Goal: Task Accomplishment & Management: Use online tool/utility

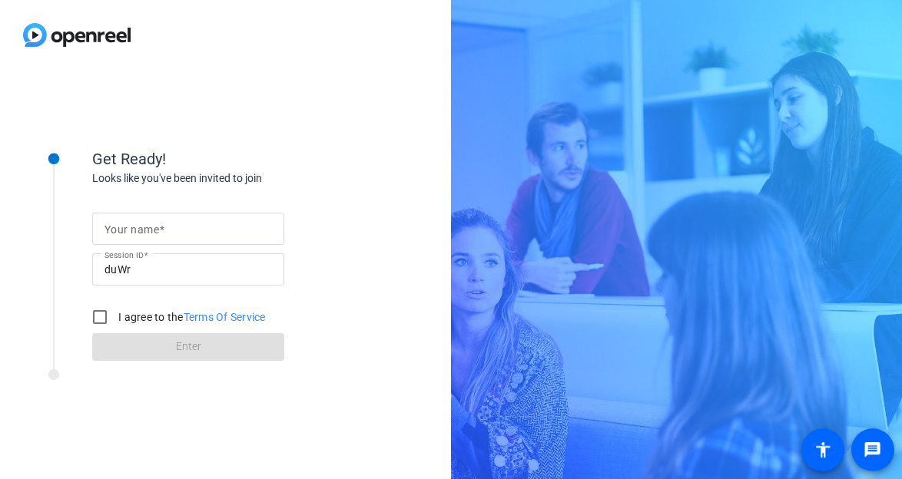
click at [156, 229] on mat-label "Your name" at bounding box center [131, 230] width 55 height 12
click at [156, 229] on input "Your name" at bounding box center [187, 229] width 167 height 18
type input "[PERSON_NAME]"
click at [98, 320] on input "I agree to the Terms Of Service" at bounding box center [99, 317] width 31 height 31
checkbox input "true"
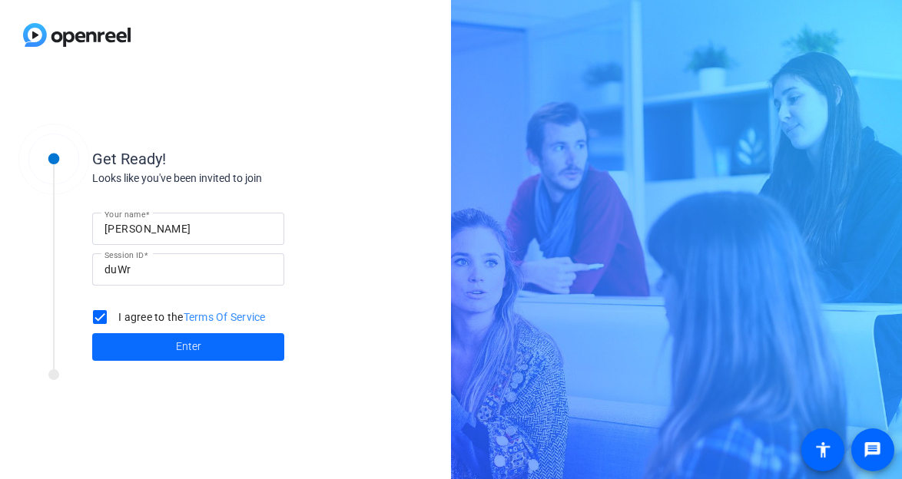
click at [166, 346] on span at bounding box center [188, 347] width 192 height 37
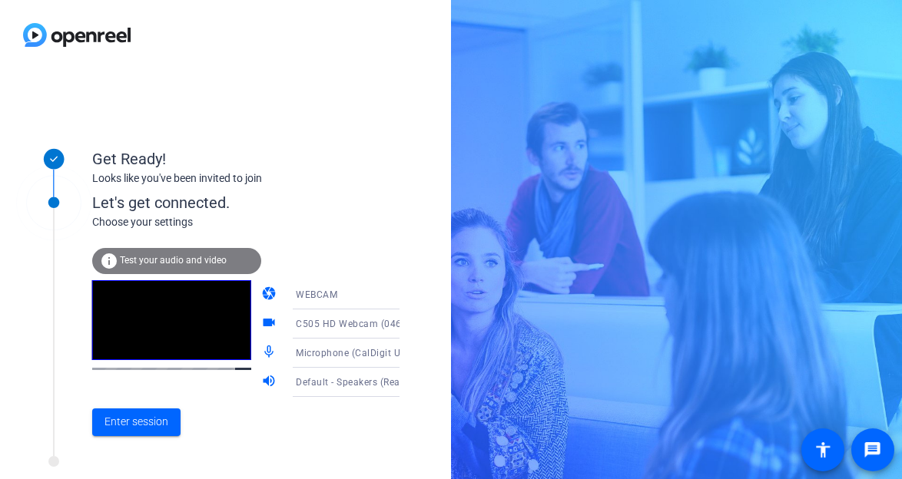
click at [346, 353] on span "Microphone (CalDigit USB-C HDMI Audio) (2188:4044)" at bounding box center [418, 352] width 244 height 12
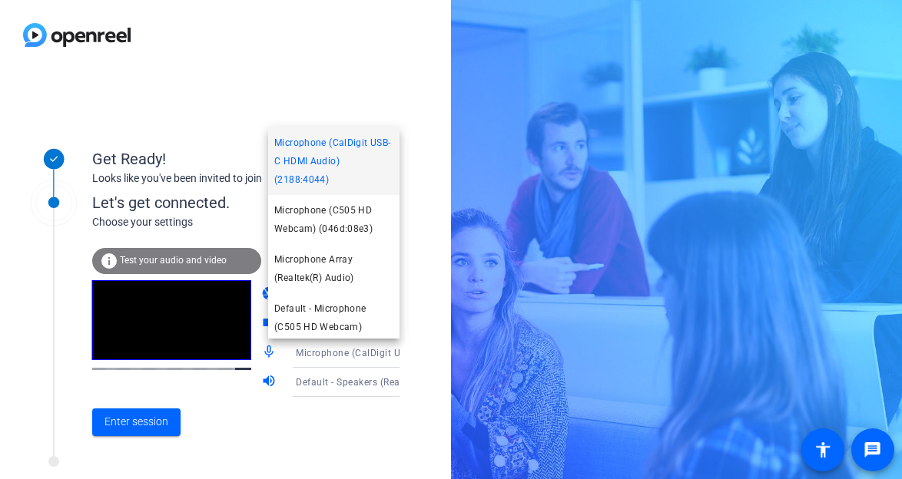
click at [346, 353] on div at bounding box center [451, 239] width 902 height 479
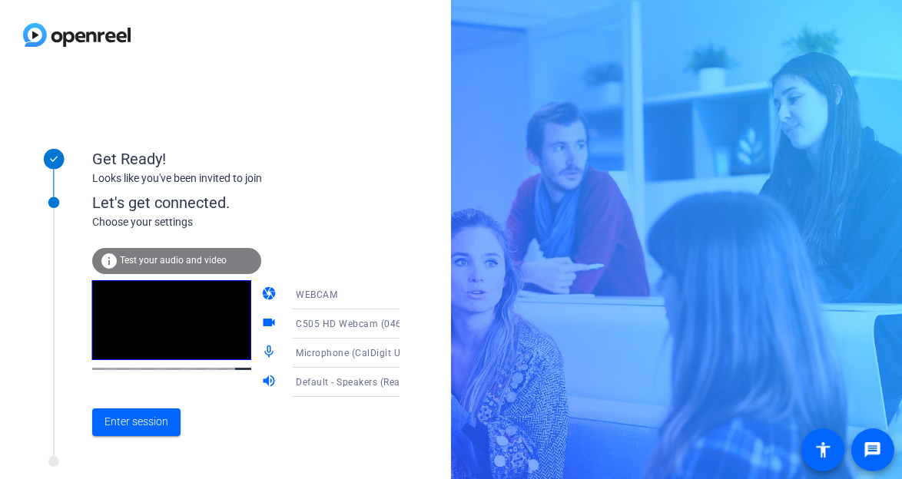
click at [346, 391] on div "Default - Speakers (Realtek(R) Audio)" at bounding box center [353, 382] width 114 height 19
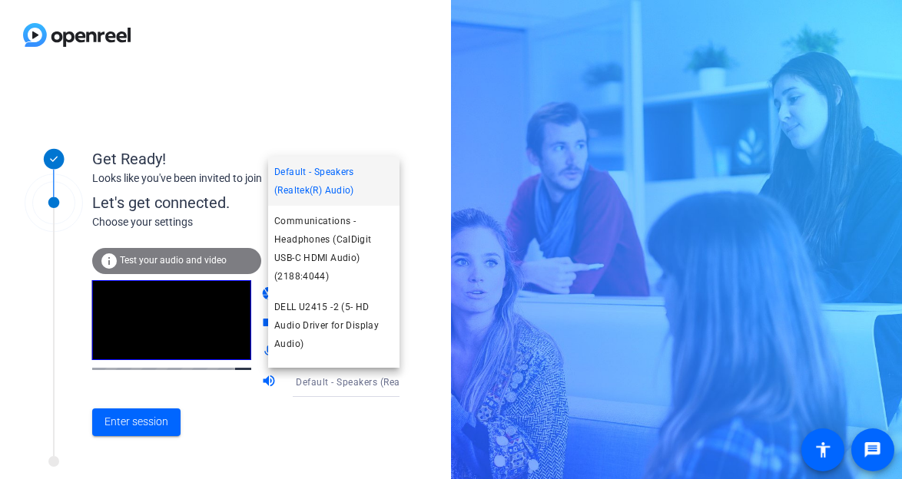
click at [346, 391] on div at bounding box center [451, 239] width 902 height 479
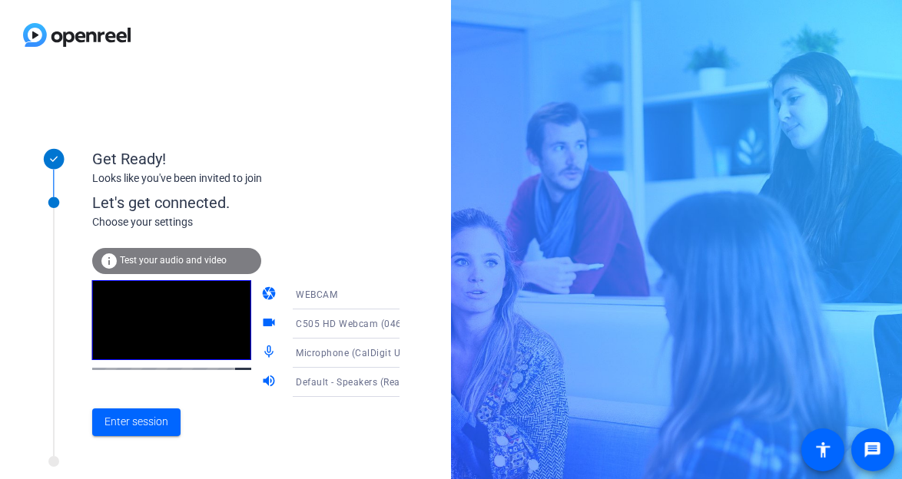
click at [180, 258] on span "Test your audio and video" at bounding box center [173, 260] width 107 height 11
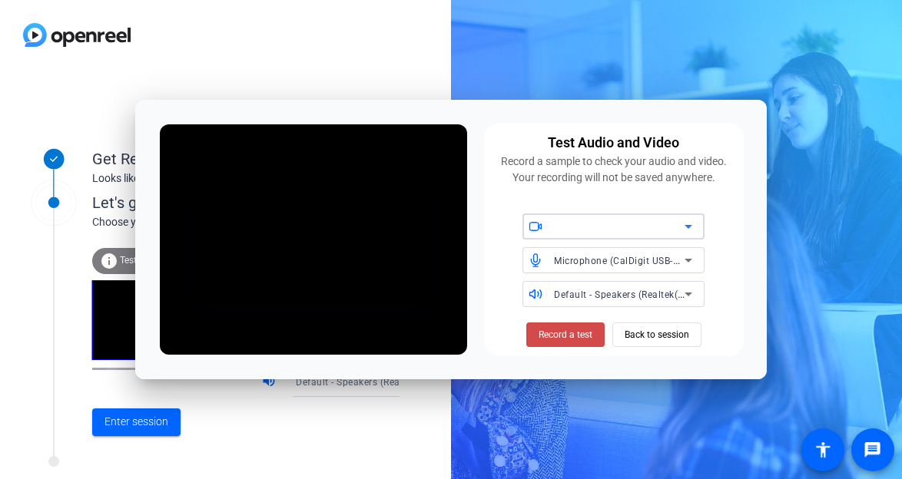
click at [558, 334] on span "Record a test" at bounding box center [565, 335] width 54 height 14
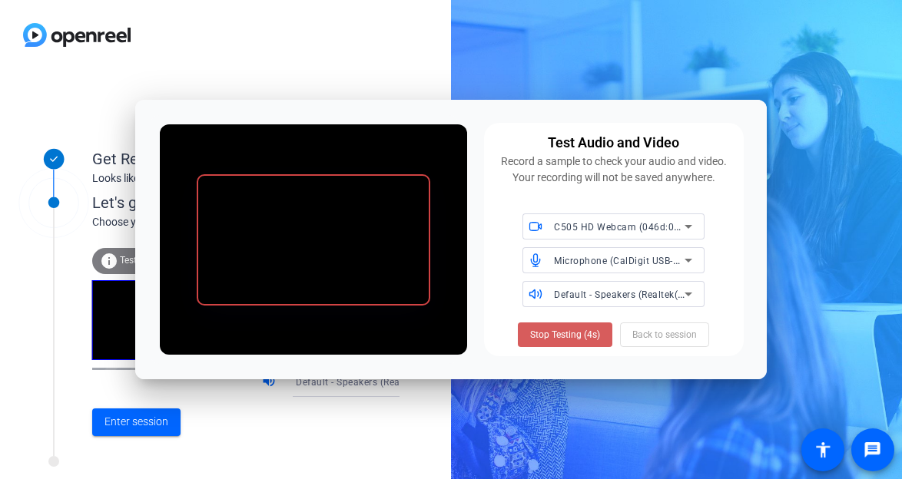
click at [554, 336] on span "Stop Testing (4s)" at bounding box center [565, 335] width 70 height 14
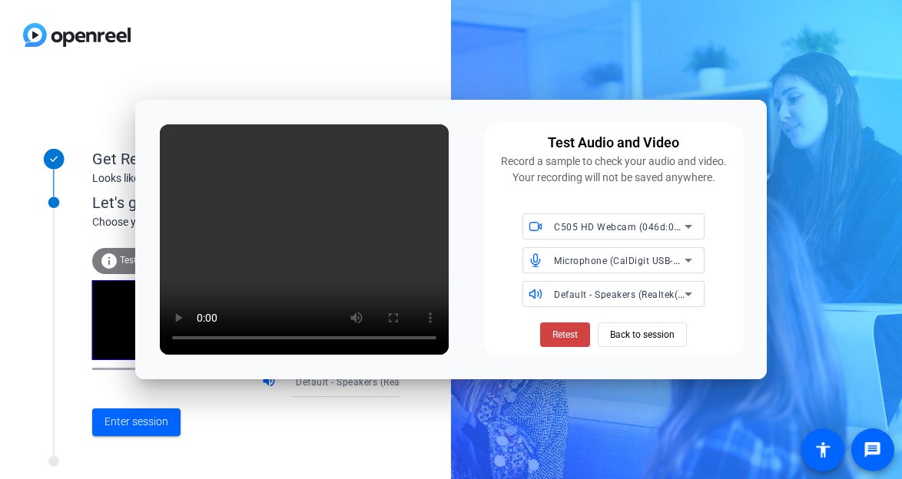
click at [633, 294] on span "Default - Speakers (Realtek(R) Audio)" at bounding box center [637, 294] width 166 height 12
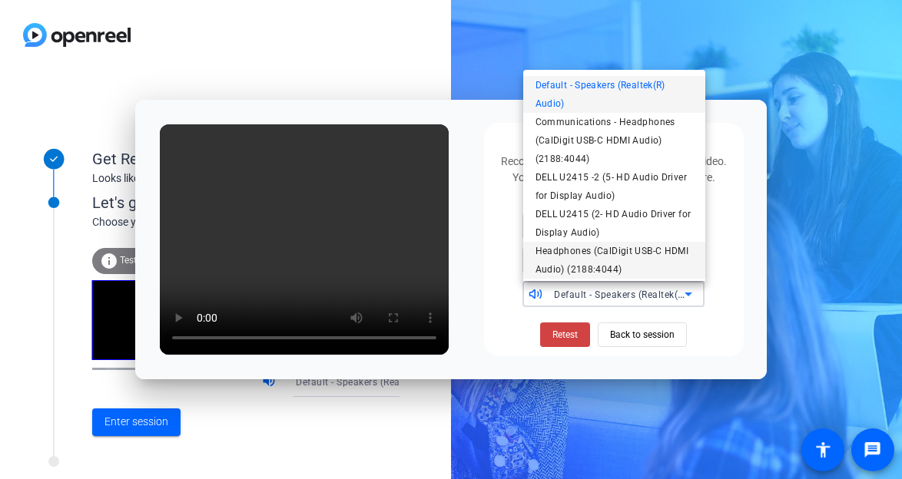
scroll to position [28, 0]
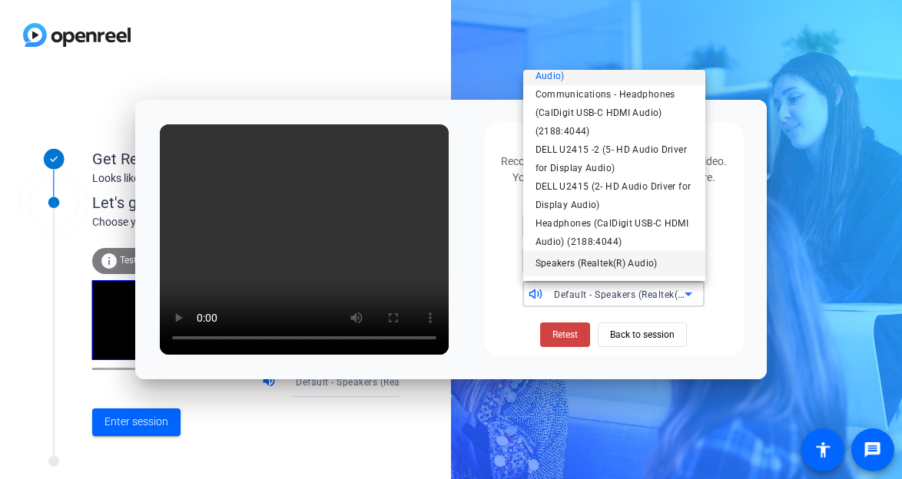
click at [563, 260] on span "Speakers (Realtek(R) Audio)" at bounding box center [596, 263] width 122 height 18
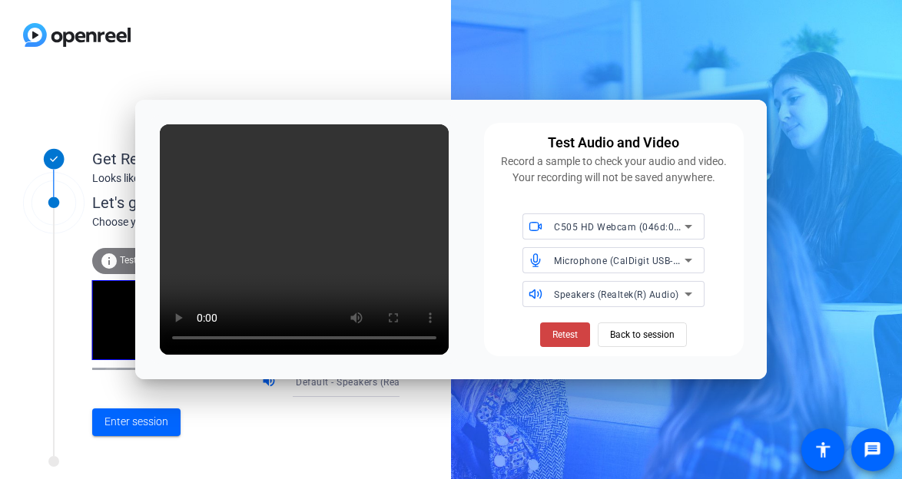
click at [607, 293] on span "Speakers (Realtek(R) Audio)" at bounding box center [616, 295] width 125 height 11
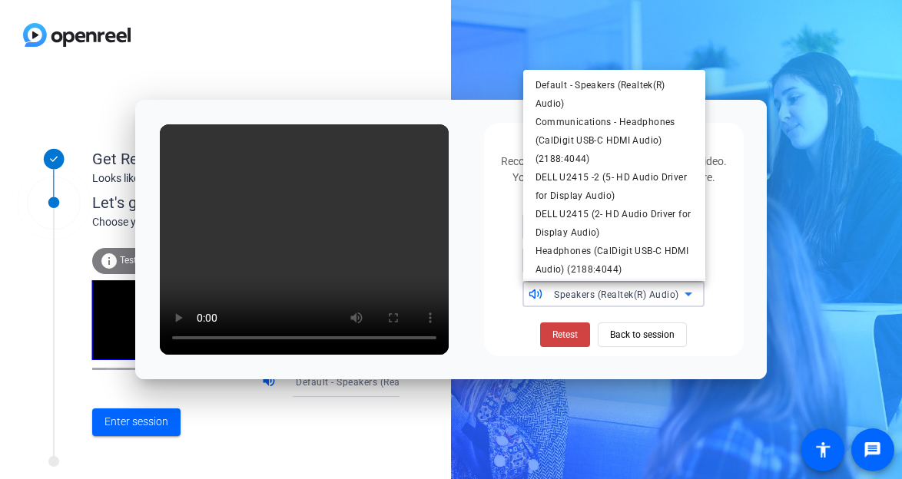
scroll to position [22, 0]
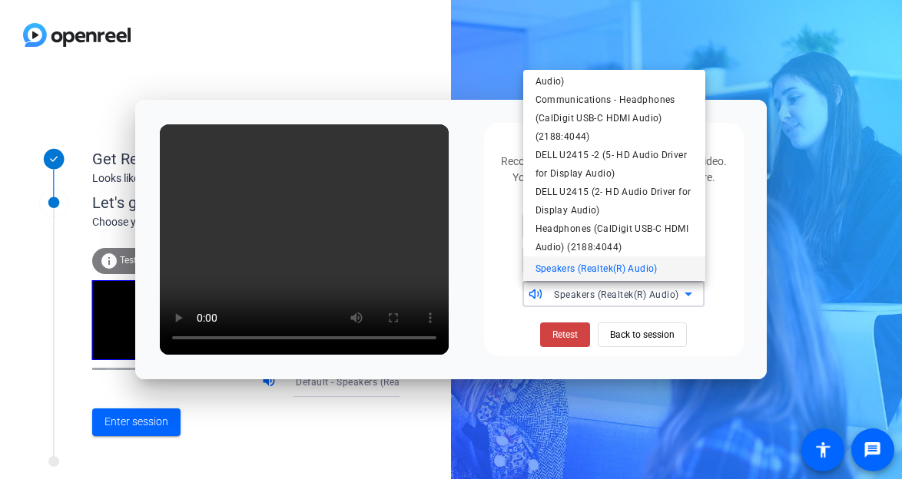
click at [747, 263] on div at bounding box center [451, 239] width 902 height 479
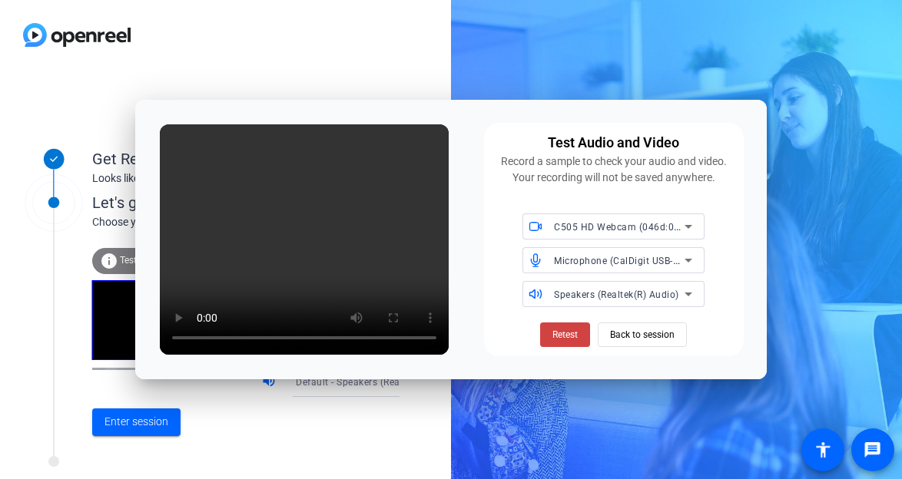
click at [682, 267] on icon at bounding box center [688, 260] width 18 height 18
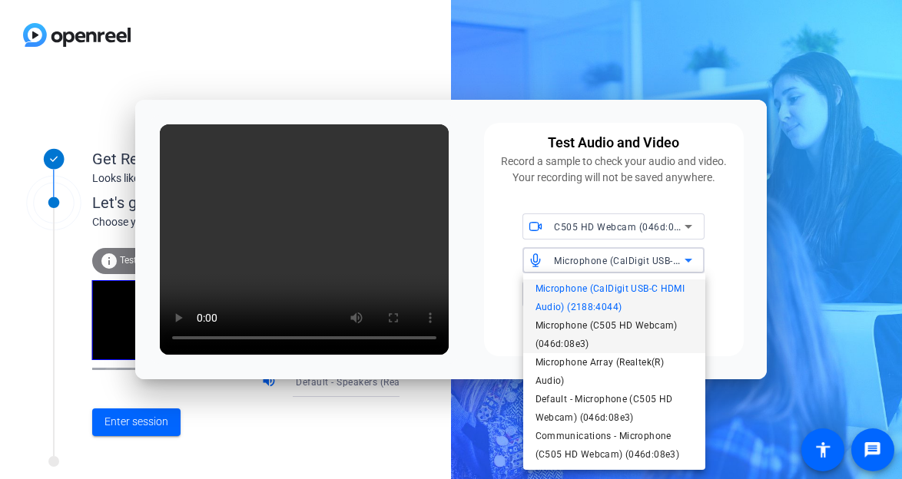
click at [611, 320] on span "Microphone (C505 HD Webcam) (046d:08e3)" at bounding box center [613, 334] width 157 height 37
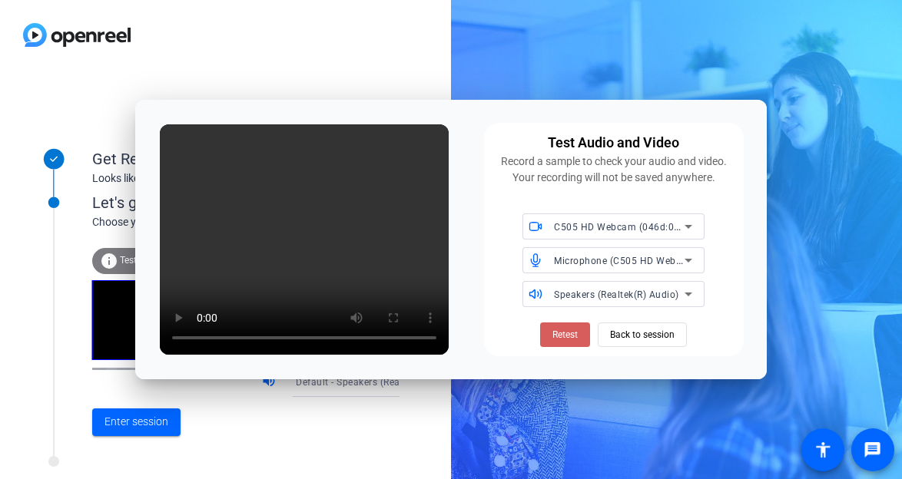
click at [570, 339] on span "Retest" at bounding box center [564, 335] width 25 height 14
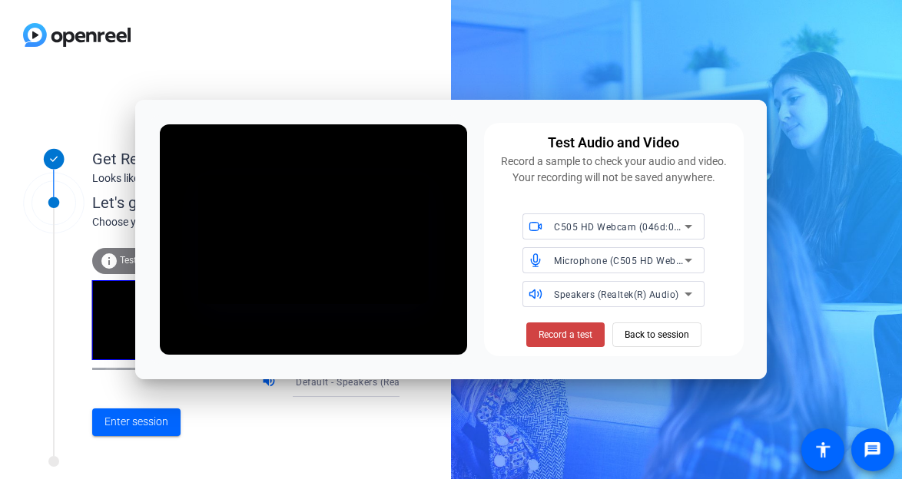
click at [570, 339] on span "Record a test" at bounding box center [565, 335] width 54 height 14
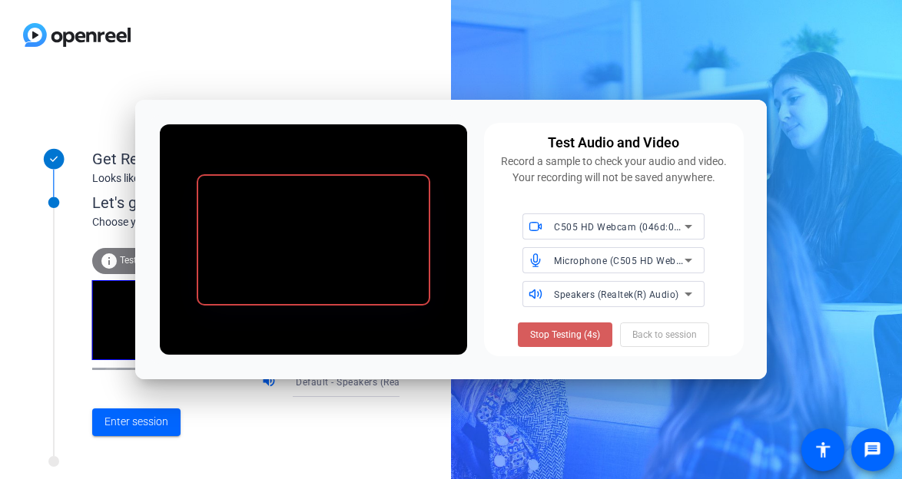
click at [569, 339] on span "Stop Testing (4s)" at bounding box center [565, 335] width 70 height 14
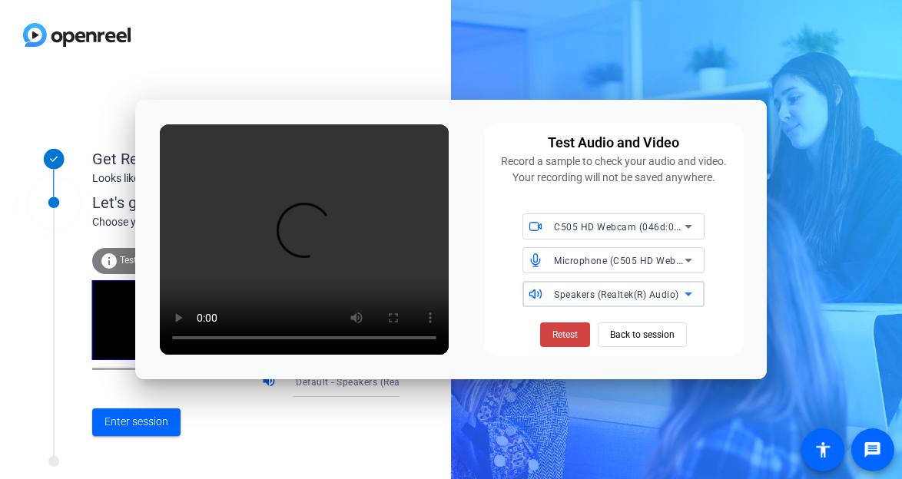
click at [599, 293] on span "Speakers (Realtek(R) Audio)" at bounding box center [616, 295] width 125 height 11
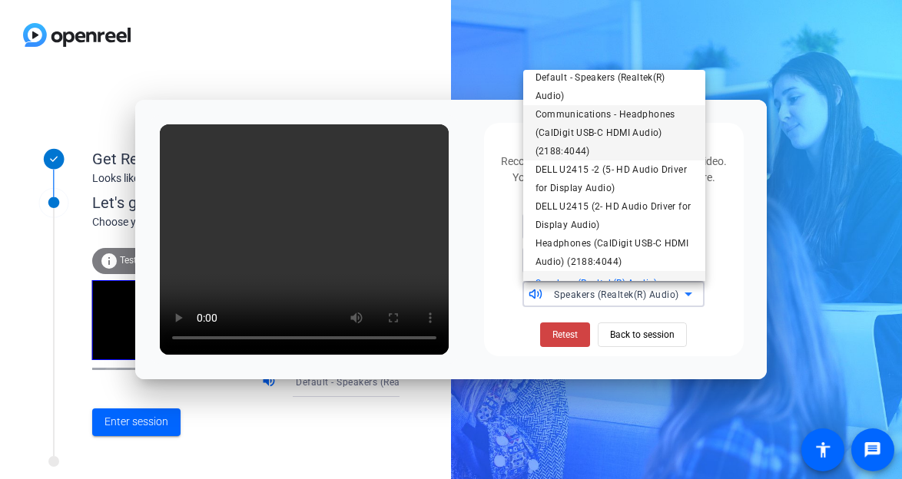
scroll to position [0, 0]
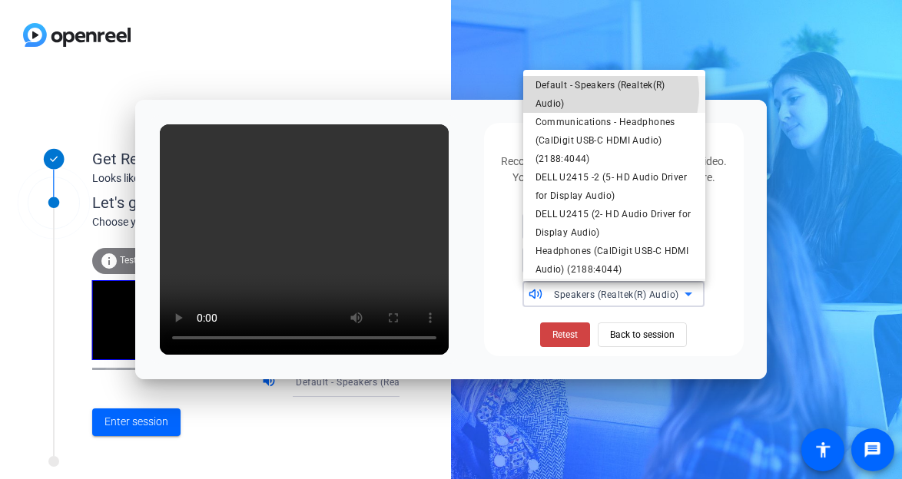
click at [598, 93] on span "Default - Speakers (Realtek(R) Audio)" at bounding box center [613, 94] width 157 height 37
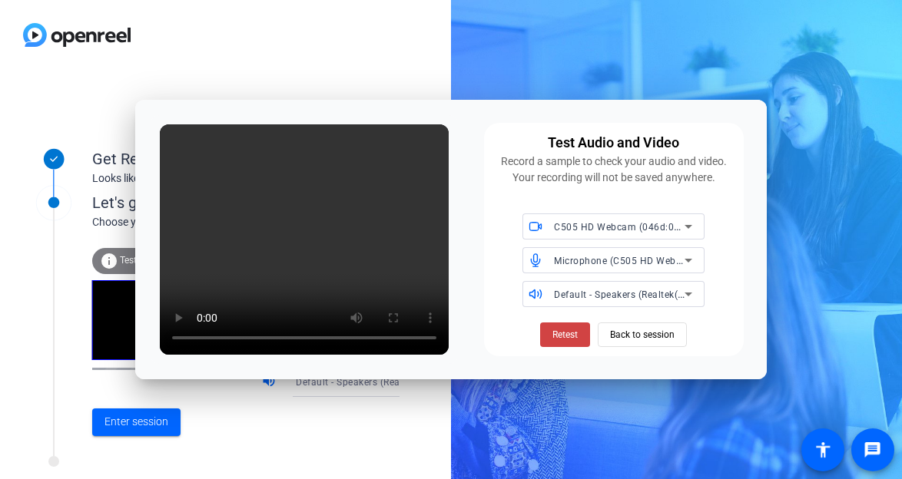
click at [582, 227] on span "C505 HD Webcam (046d:08e3)" at bounding box center [624, 226] width 140 height 12
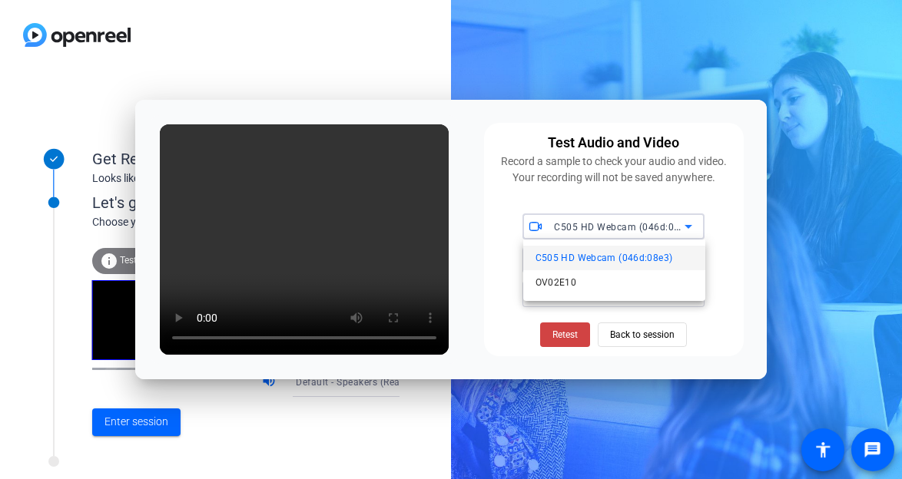
click at [527, 194] on div at bounding box center [451, 239] width 902 height 479
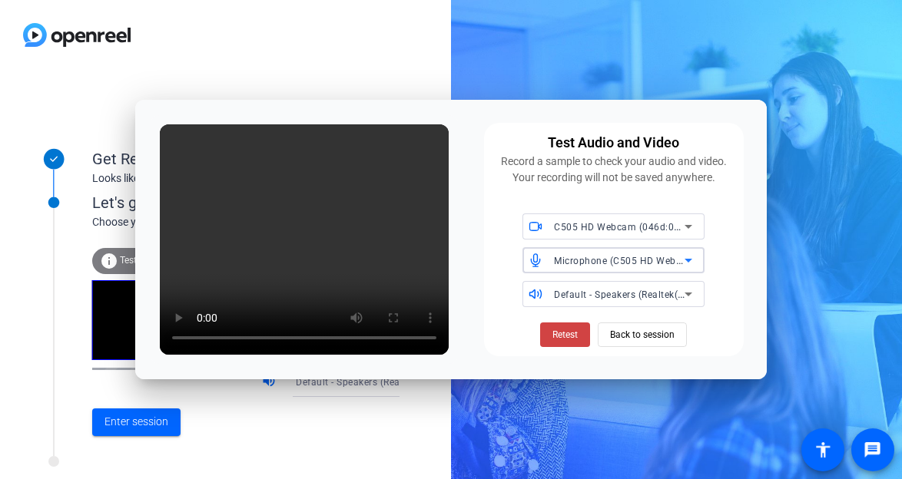
click at [578, 266] on span "Microphone (C505 HD Webcam) (046d:08e3)" at bounding box center [655, 260] width 203 height 12
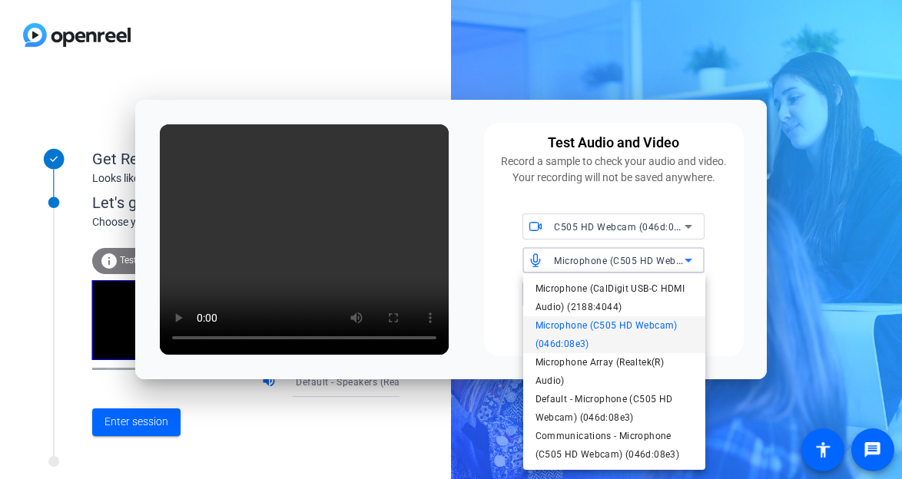
click at [490, 234] on div at bounding box center [451, 239] width 902 height 479
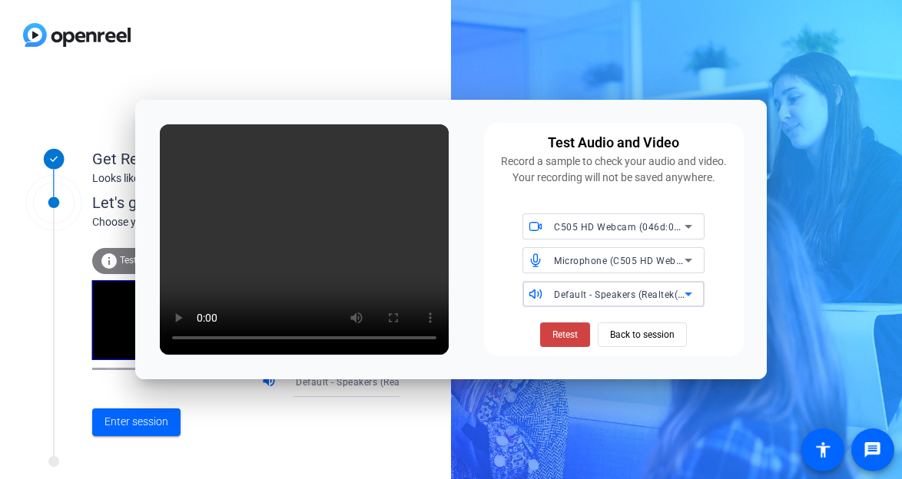
click at [572, 300] on span "Default - Speakers (Realtek(R) Audio)" at bounding box center [637, 294] width 166 height 12
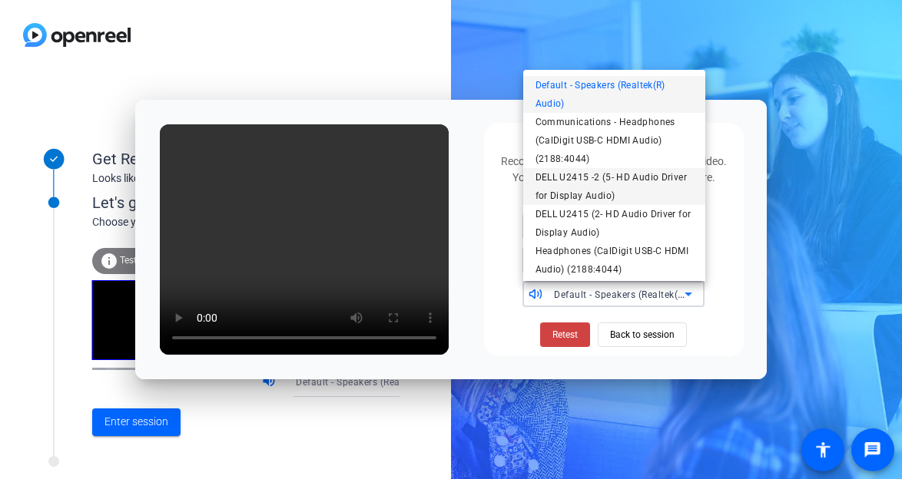
click at [552, 182] on span "DELL U2415 -2 (5- HD Audio Driver for Display Audio)" at bounding box center [613, 186] width 157 height 37
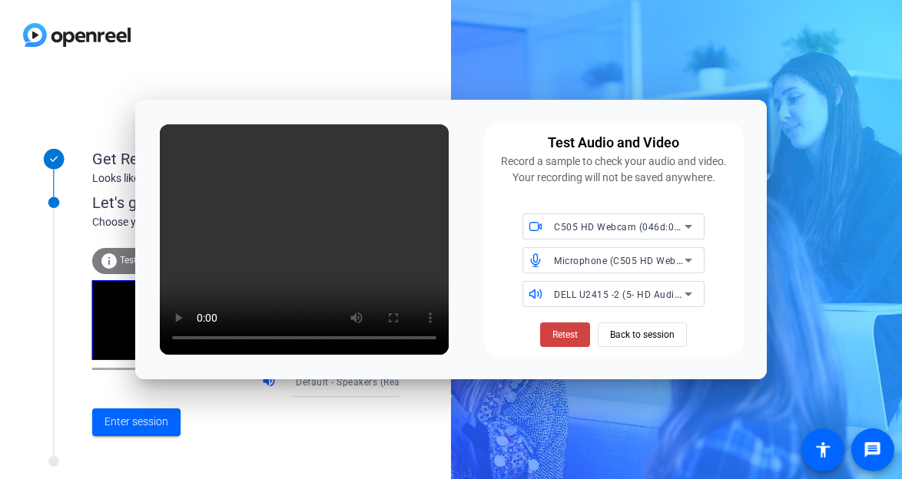
click at [561, 295] on span "DELL U2415 -2 (5- HD Audio Driver for Display Audio)" at bounding box center [673, 294] width 239 height 12
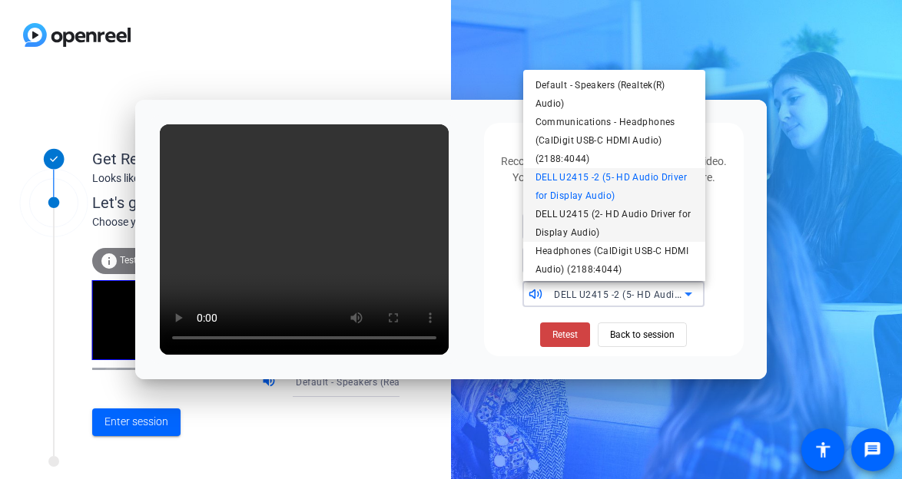
click at [562, 211] on span "DELL U2415 (2- HD Audio Driver for Display Audio)" at bounding box center [613, 223] width 157 height 37
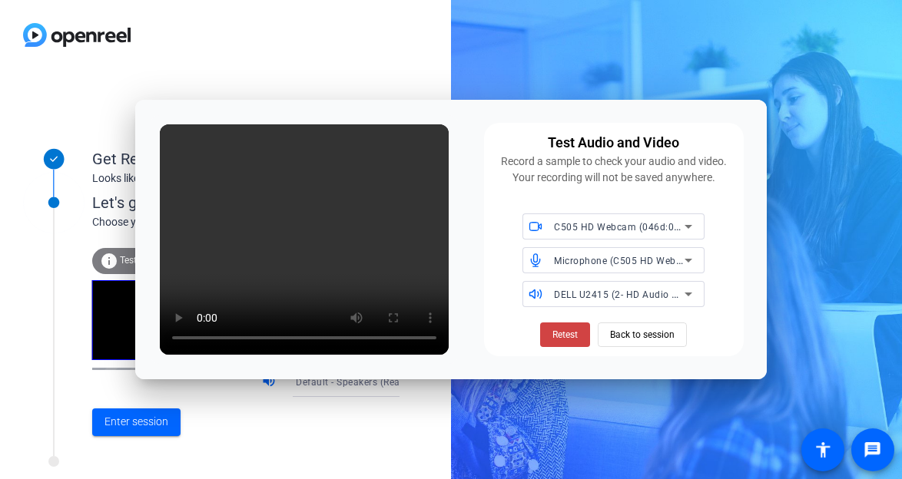
click at [641, 298] on span "DELL U2415 (2- HD Audio Driver for Display Audio)" at bounding box center [668, 294] width 228 height 12
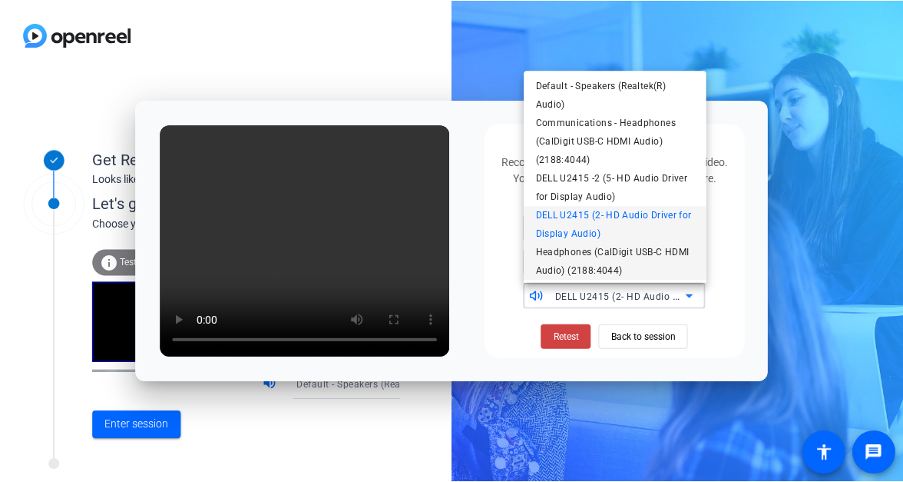
scroll to position [28, 0]
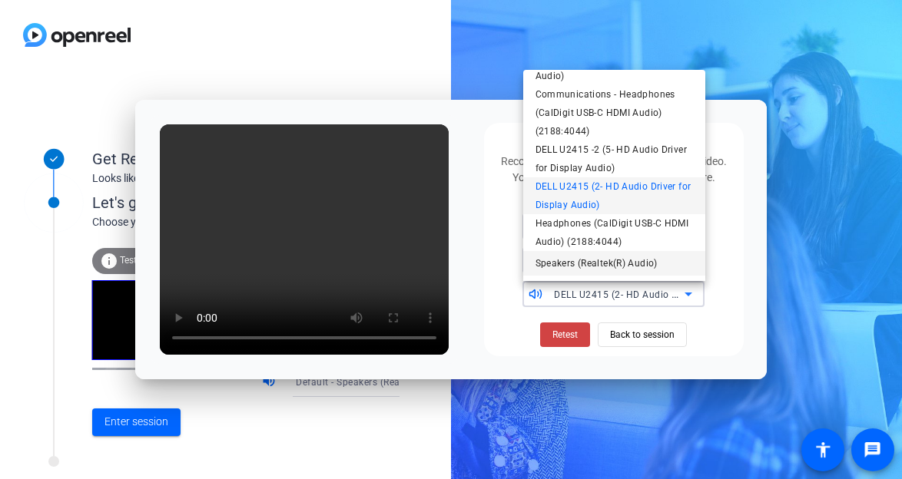
click at [582, 264] on span "Speakers (Realtek(R) Audio)" at bounding box center [596, 263] width 122 height 18
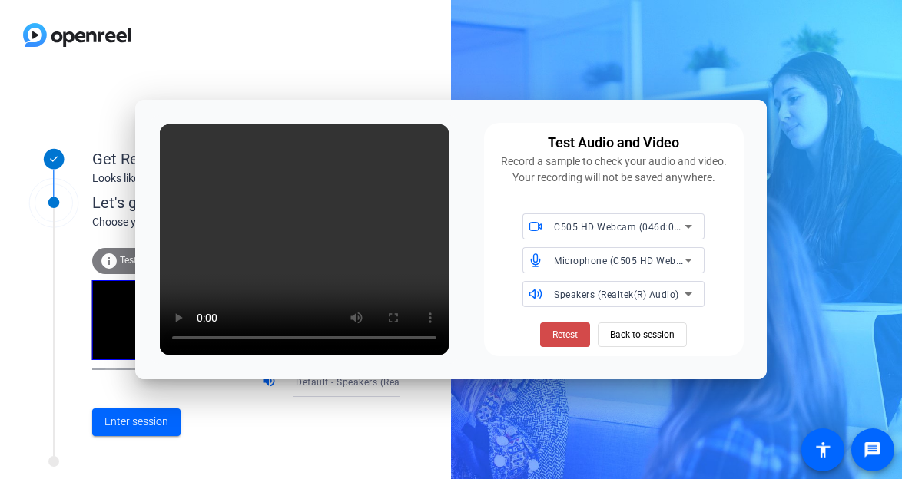
click at [564, 333] on span "Retest" at bounding box center [564, 335] width 25 height 14
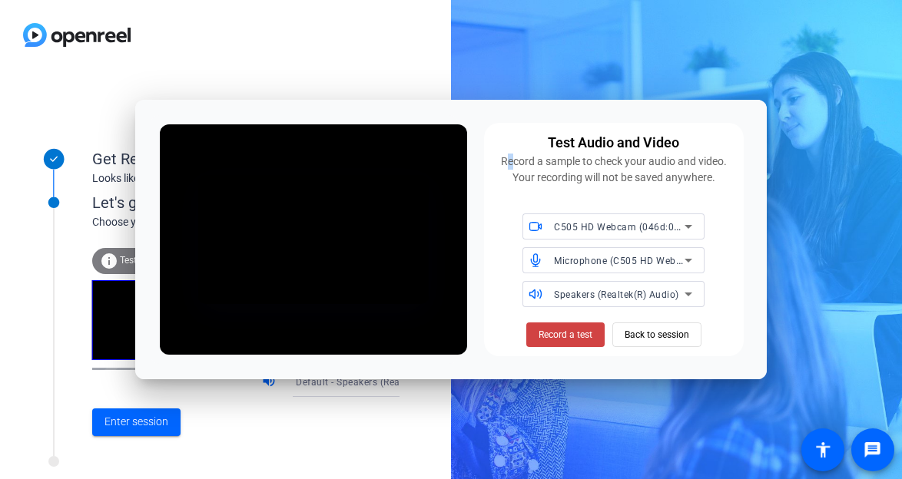
drag, startPoint x: 504, startPoint y: 114, endPoint x: 493, endPoint y: 107, distance: 13.2
click at [496, 109] on div "Test Audio and Video Record a sample to check your audio and video. Your record…" at bounding box center [450, 240] width 631 height 280
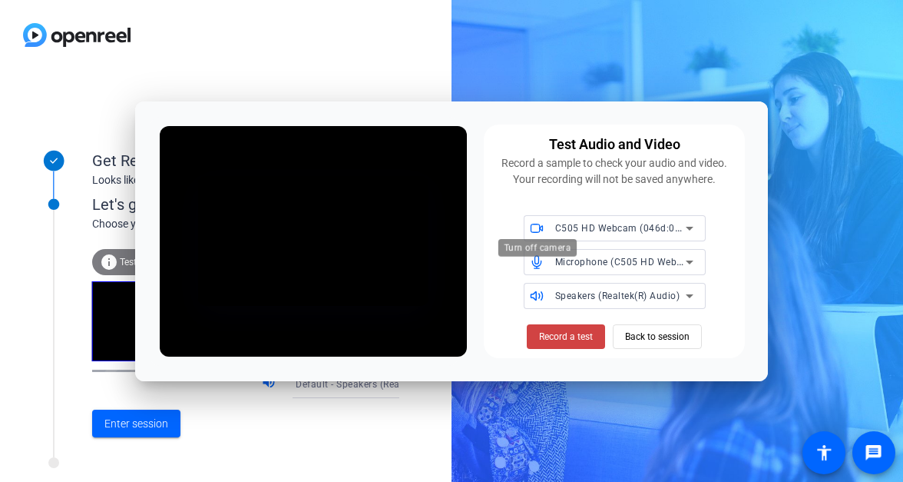
click at [582, 259] on span "Microphone (C505 HD Webcam) (046d:08e3)" at bounding box center [656, 261] width 203 height 12
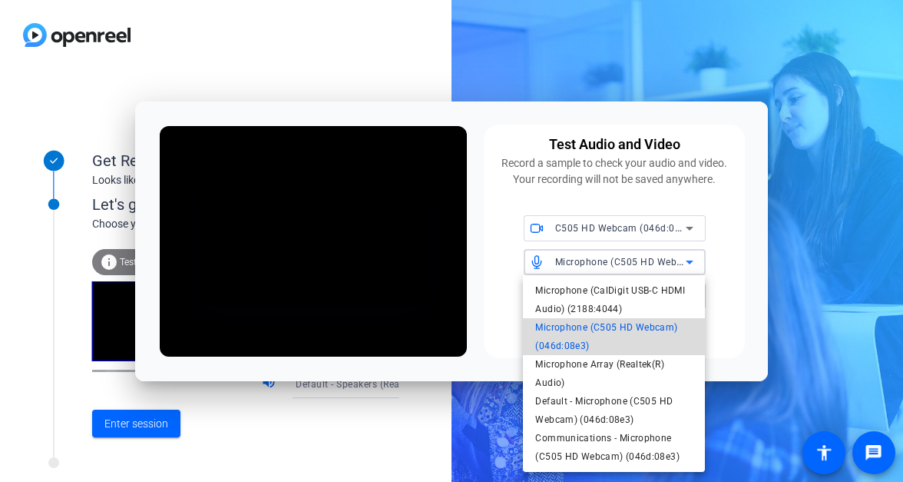
click at [564, 340] on span "Microphone (C505 HD Webcam) (046d:08e3)" at bounding box center [613, 336] width 157 height 37
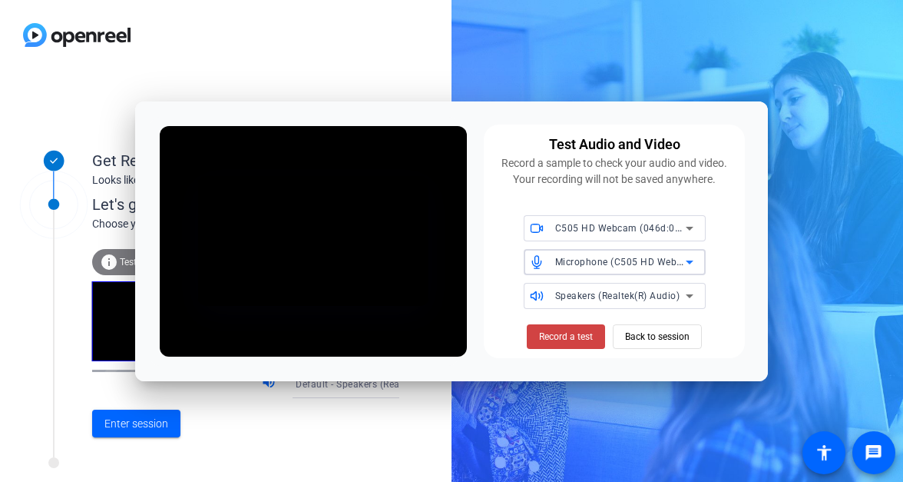
click at [578, 294] on span "Speakers (Realtek(R) Audio)" at bounding box center [617, 295] width 125 height 11
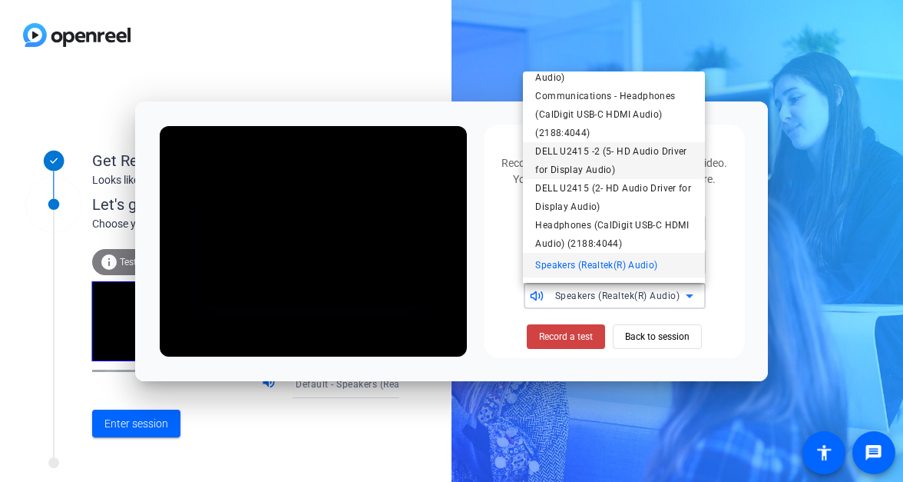
scroll to position [0, 0]
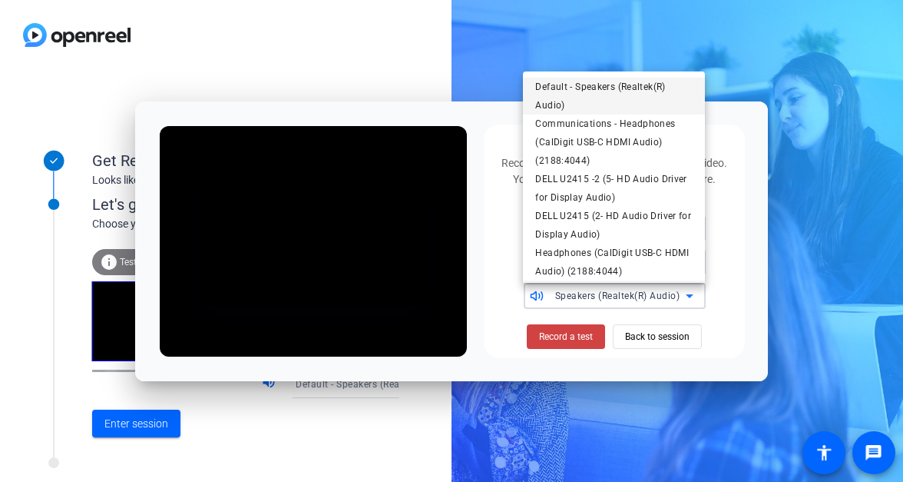
click at [572, 91] on span "Default - Speakers (Realtek(R) Audio)" at bounding box center [613, 96] width 157 height 37
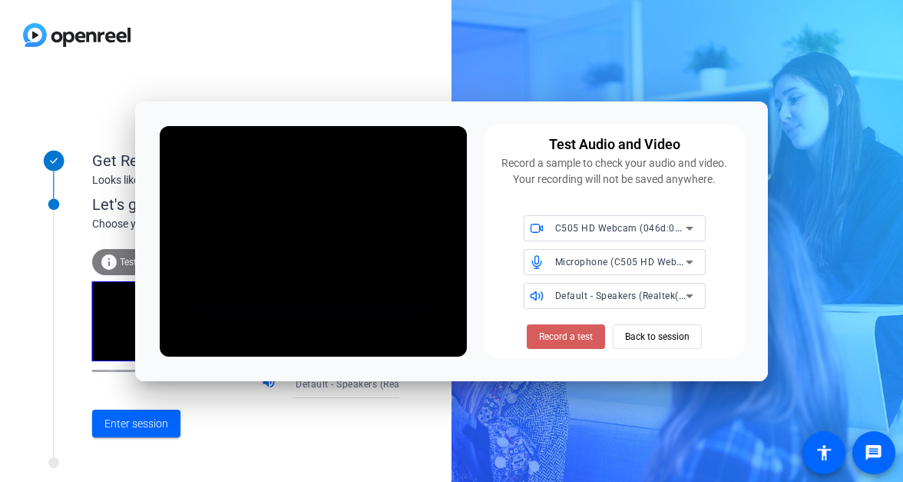
click at [563, 341] on span "Record a test" at bounding box center [566, 337] width 54 height 14
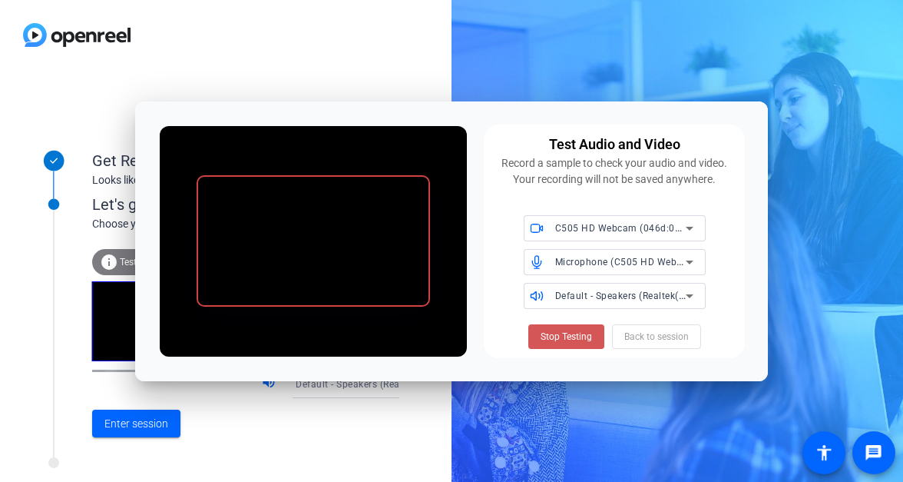
click at [563, 341] on span "Stop Testing" at bounding box center [566, 337] width 51 height 14
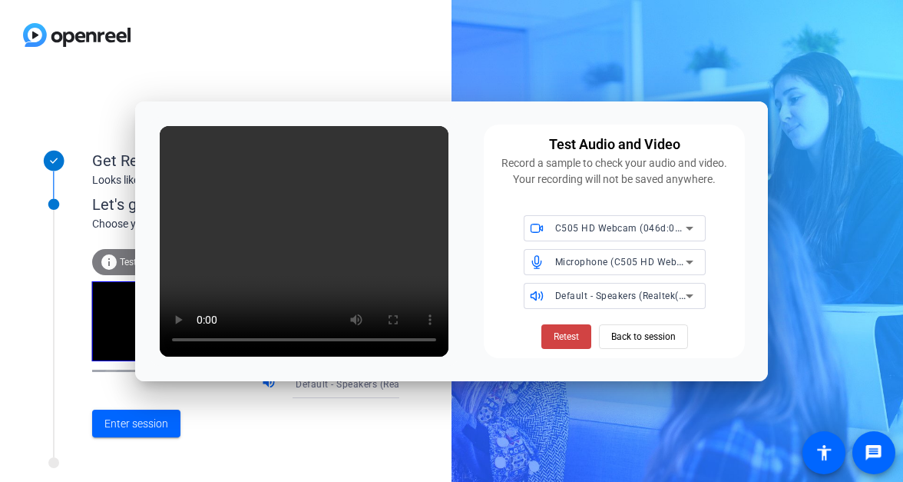
click at [475, 256] on div "Test Audio and Video Record a sample to check your audio and video. Your record…" at bounding box center [451, 241] width 632 height 280
click at [622, 296] on span "Default - Speakers (Realtek(R) Audio)" at bounding box center [638, 295] width 166 height 12
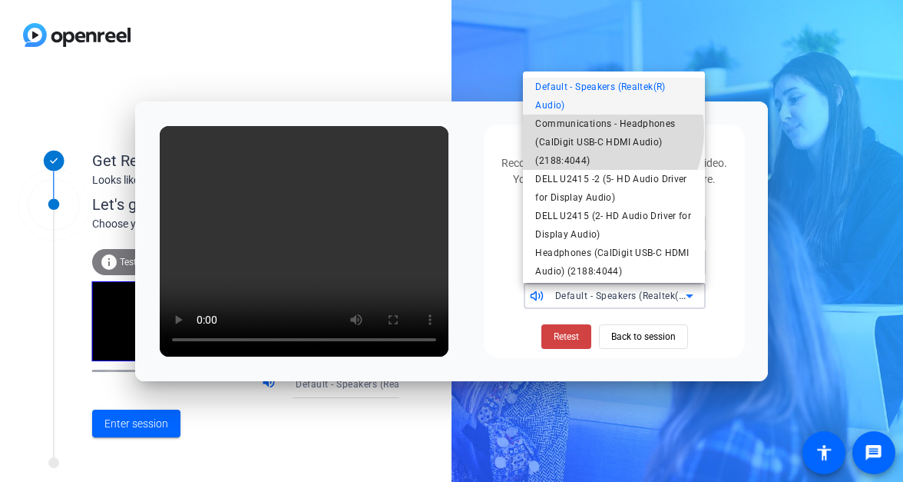
click at [591, 131] on span "Communications - Headphones (CalDigit USB-C HDMI Audio) (2188:4044)" at bounding box center [613, 141] width 157 height 55
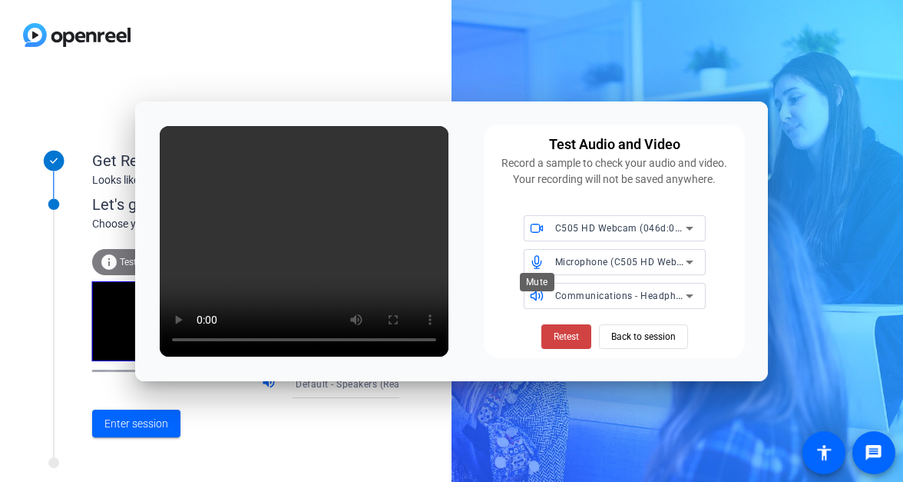
click at [548, 259] on span at bounding box center [538, 261] width 28 height 11
click at [549, 270] on div "Microphone (C505 HD Webcam) (046d:08e3)" at bounding box center [609, 262] width 170 height 26
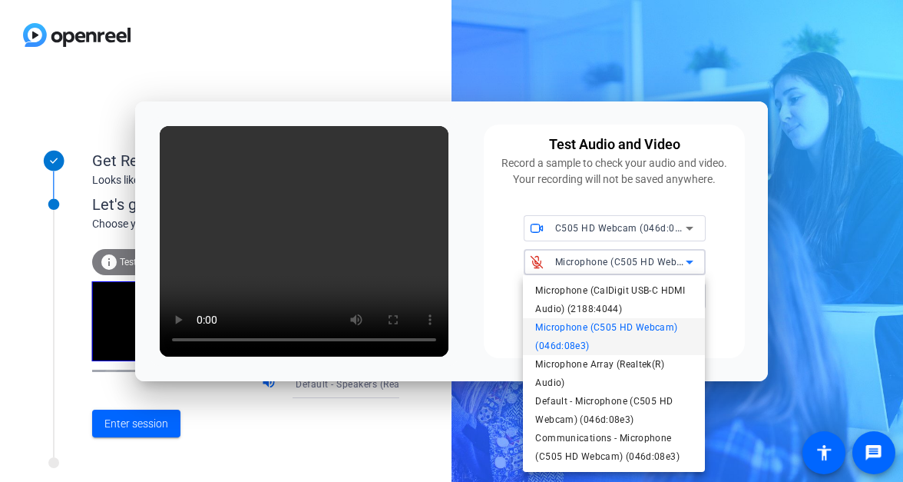
click at [559, 264] on div at bounding box center [451, 241] width 903 height 482
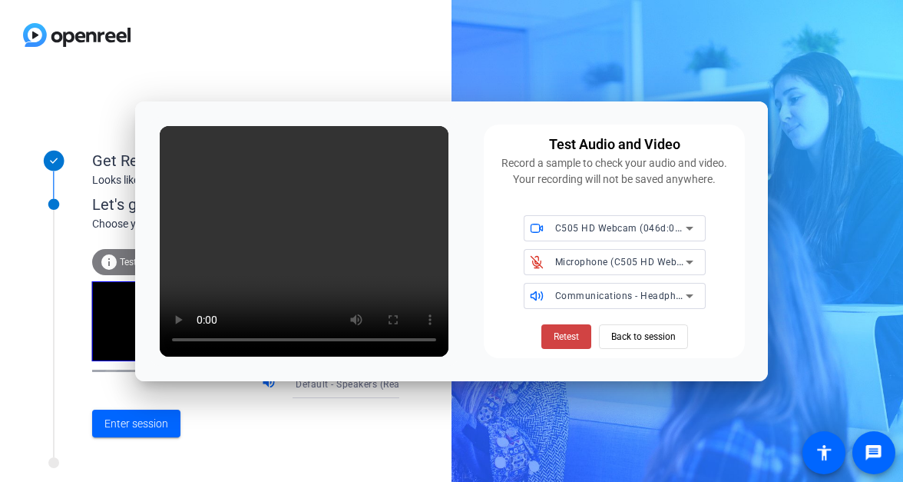
click at [684, 258] on icon at bounding box center [690, 262] width 18 height 18
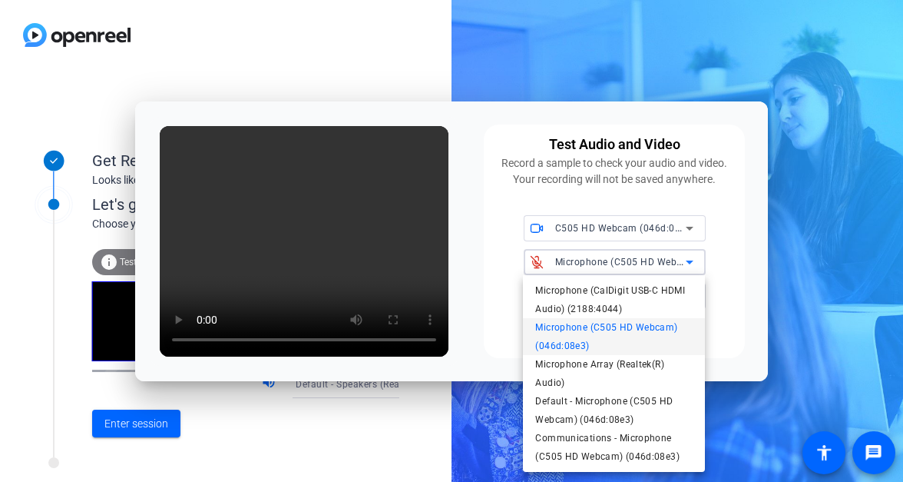
click at [534, 261] on div at bounding box center [451, 241] width 903 height 482
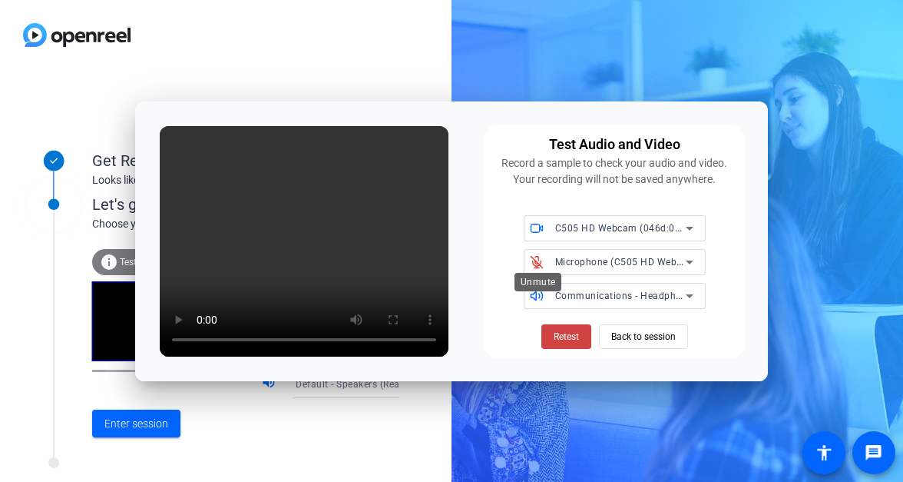
click at [534, 261] on icon at bounding box center [537, 262] width 14 height 14
click at [545, 300] on span at bounding box center [538, 295] width 28 height 11
click at [541, 293] on icon at bounding box center [537, 296] width 14 height 14
click at [671, 294] on span "Communications - Headphones (CalDigit USB-C HDMI Audio) (2188:4044)" at bounding box center [721, 295] width 333 height 12
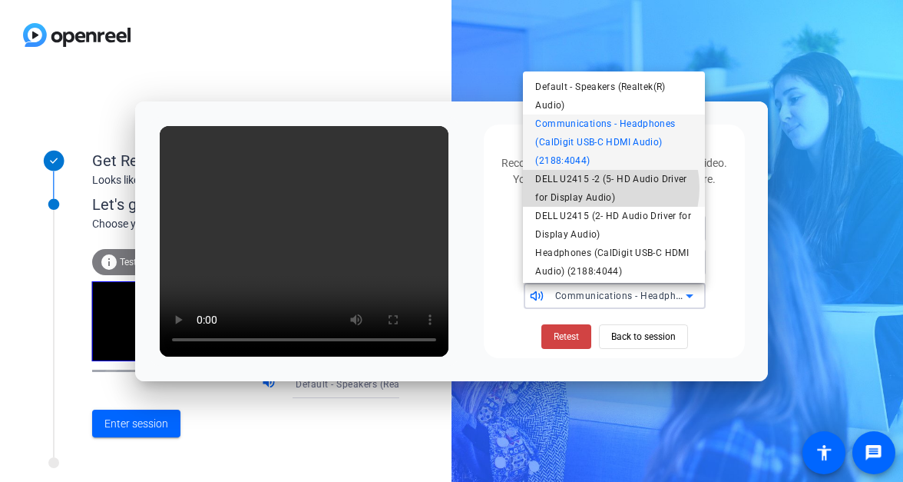
click at [600, 187] on span "DELL U2415 -2 (5- HD Audio Driver for Display Audio)" at bounding box center [613, 188] width 157 height 37
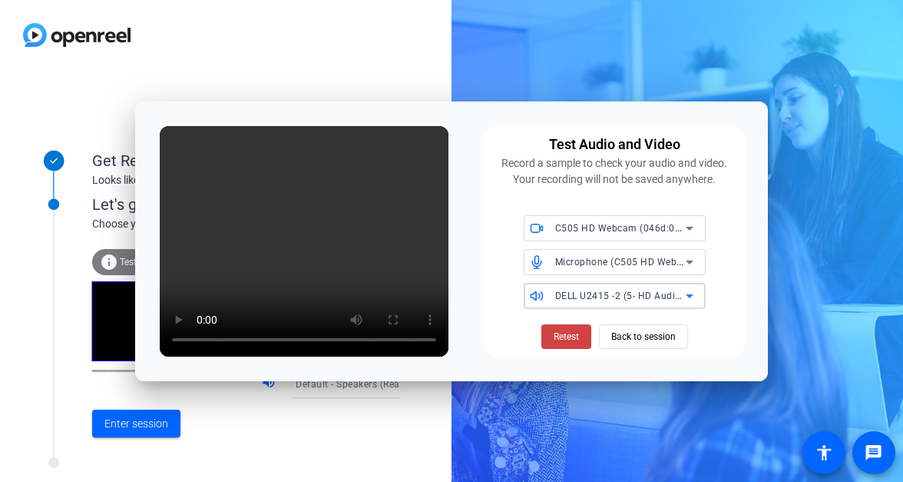
click at [575, 290] on span "DELL U2415 -2 (5- HD Audio Driver for Display Audio)" at bounding box center [674, 295] width 239 height 12
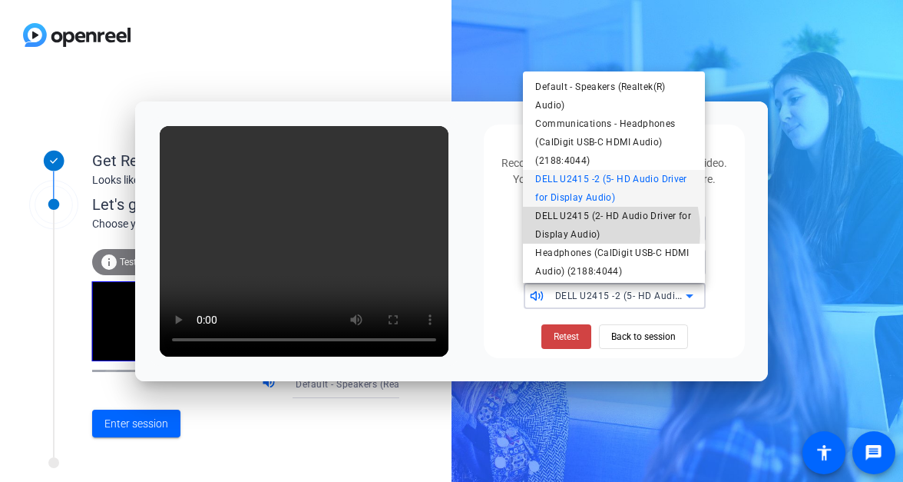
click at [578, 231] on span "DELL U2415 (2- HD Audio Driver for Display Audio)" at bounding box center [613, 225] width 157 height 37
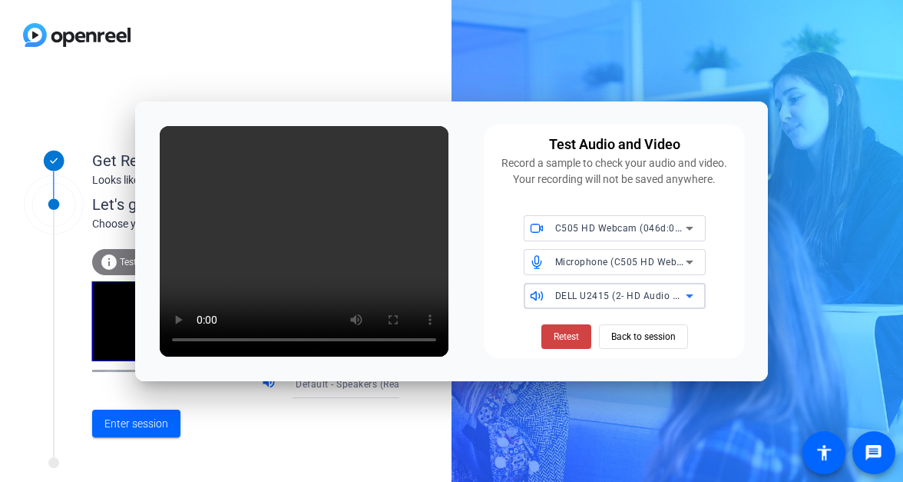
click at [635, 300] on span "DELL U2415 (2- HD Audio Driver for Display Audio)" at bounding box center [669, 295] width 228 height 12
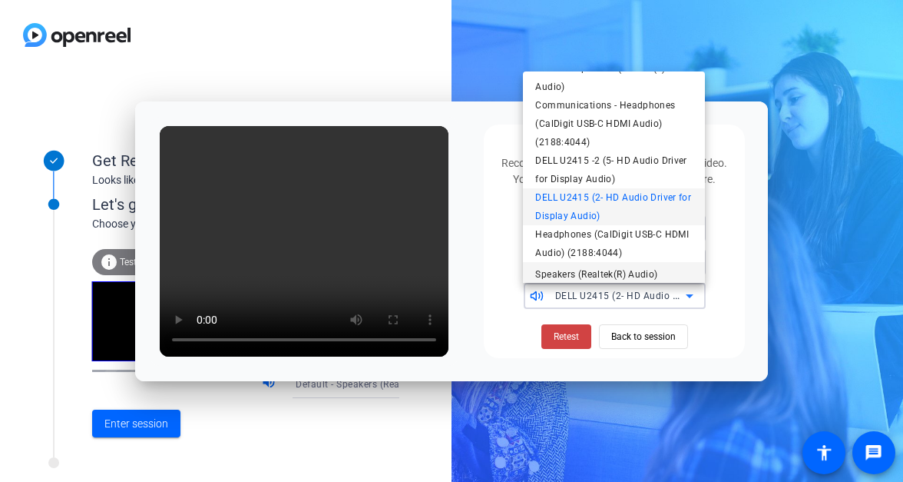
scroll to position [28, 0]
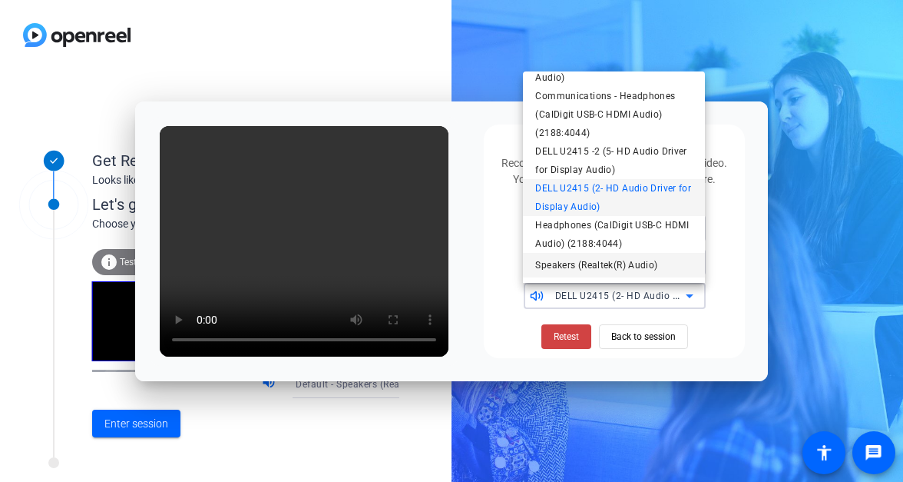
click at [610, 263] on span "Speakers (Realtek(R) Audio)" at bounding box center [596, 265] width 122 height 18
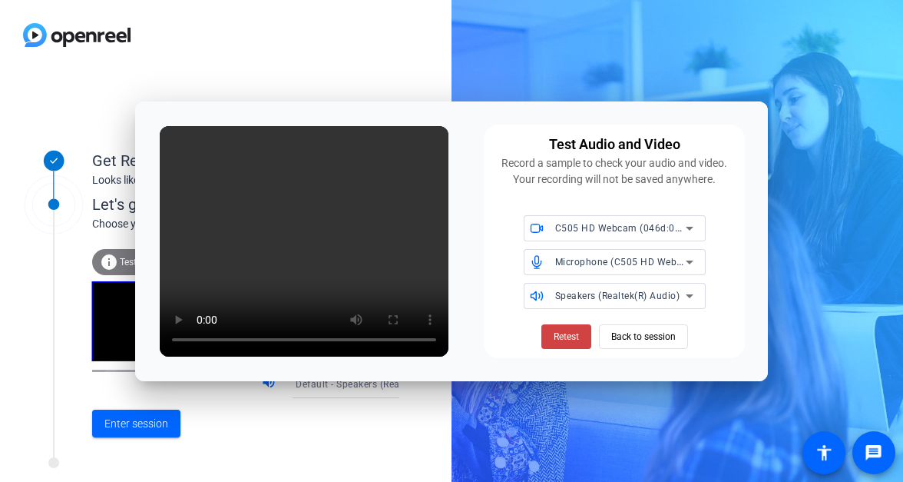
click at [489, 297] on div "Test Audio and Video Record a sample to check your audio and video. Your record…" at bounding box center [614, 241] width 260 height 234
click at [570, 269] on div "Microphone (C505 HD Webcam) (046d:08e3)" at bounding box center [620, 261] width 131 height 19
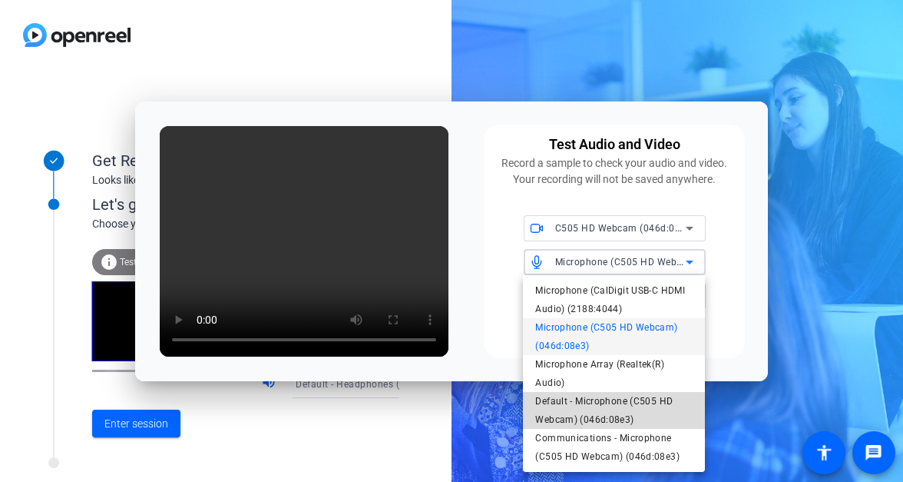
click at [575, 428] on span "Default - Microphone (C505 HD Webcam) (046d:08e3)" at bounding box center [613, 410] width 157 height 37
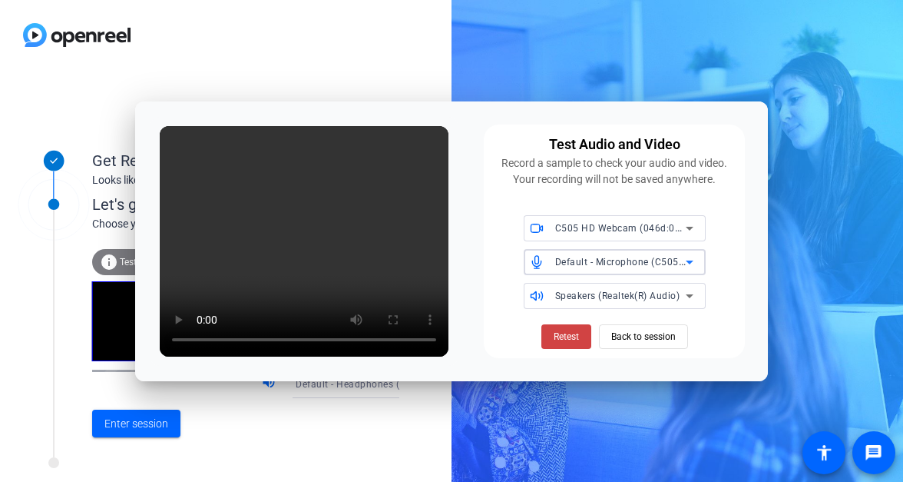
click at [579, 300] on span "Speakers (Realtek(R) Audio)" at bounding box center [617, 295] width 125 height 11
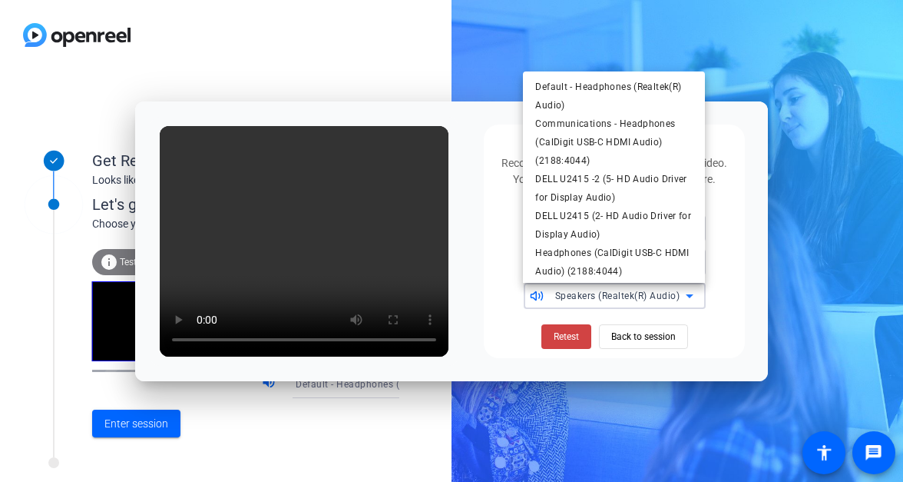
scroll to position [47, 0]
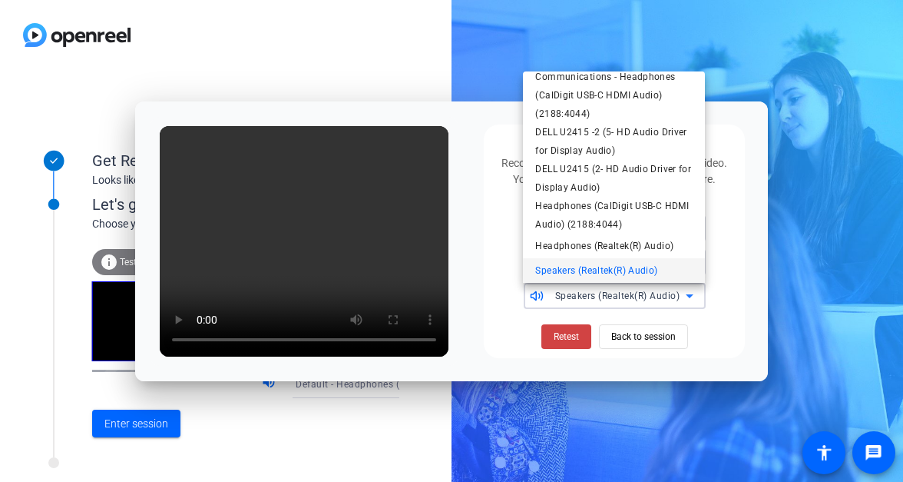
click at [721, 247] on div at bounding box center [451, 241] width 903 height 482
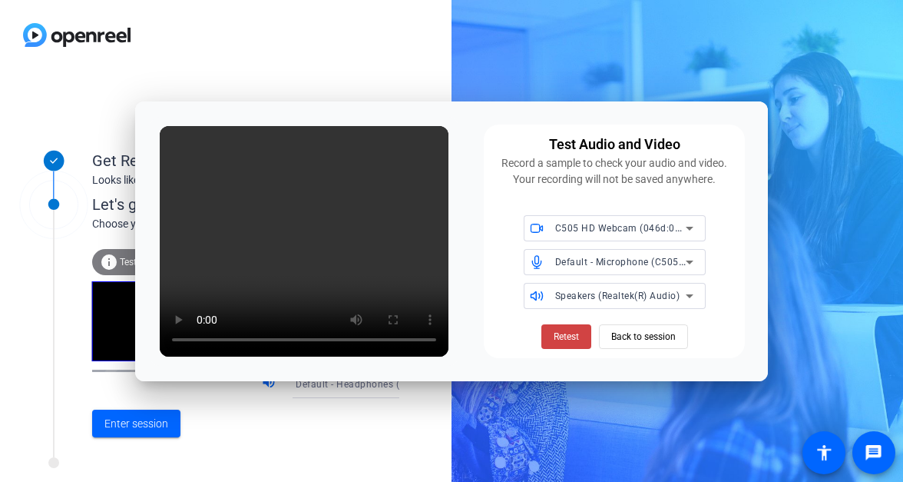
click at [664, 254] on div "Default - Microphone (C505 HD Webcam) (046d:08e3)" at bounding box center [620, 261] width 131 height 19
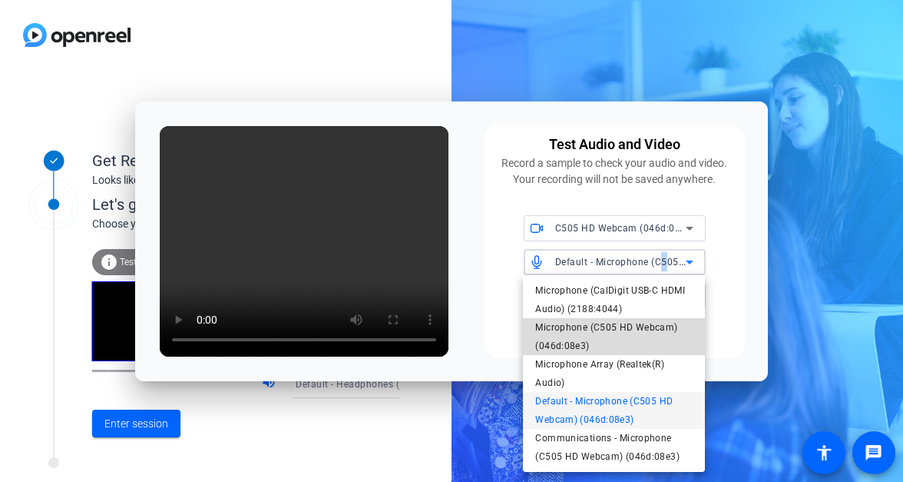
click at [613, 329] on span "Microphone (C505 HD Webcam) (046d:08e3)" at bounding box center [613, 336] width 157 height 37
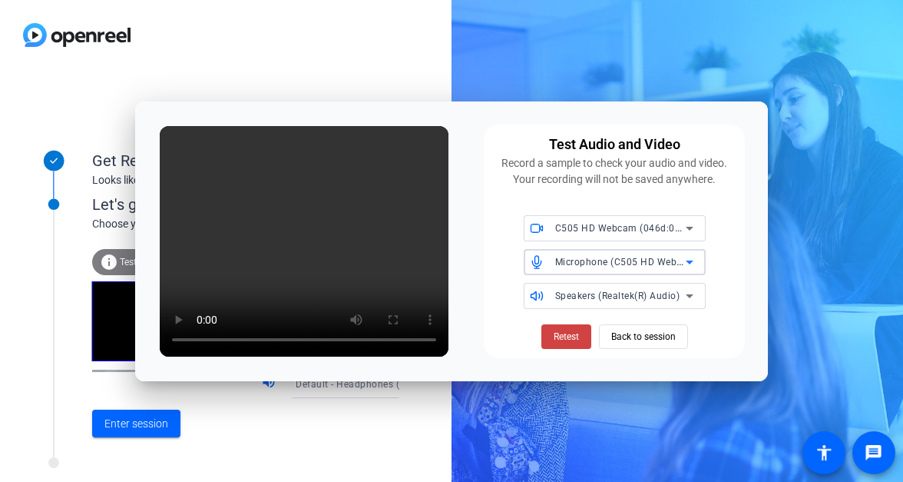
click at [688, 293] on icon at bounding box center [690, 296] width 18 height 18
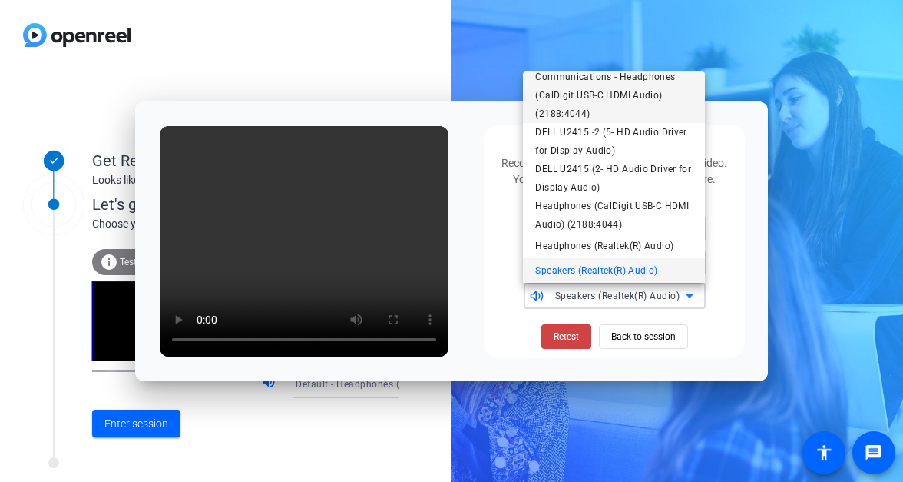
scroll to position [0, 0]
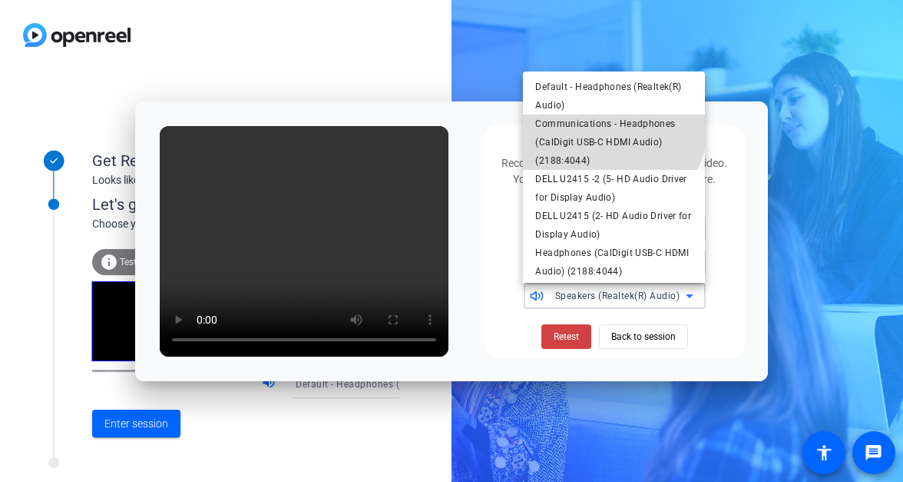
click at [598, 121] on span "Communications - Headphones (CalDigit USB-C HDMI Audio) (2188:4044)" at bounding box center [613, 141] width 157 height 55
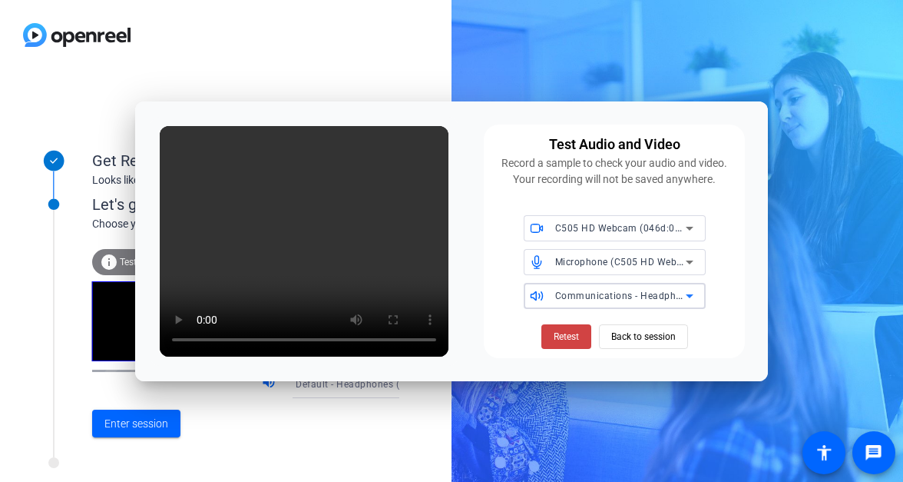
click at [616, 293] on span "Communications - Headphones (CalDigit USB-C HDMI Audio) (2188:4044)" at bounding box center [721, 295] width 333 height 12
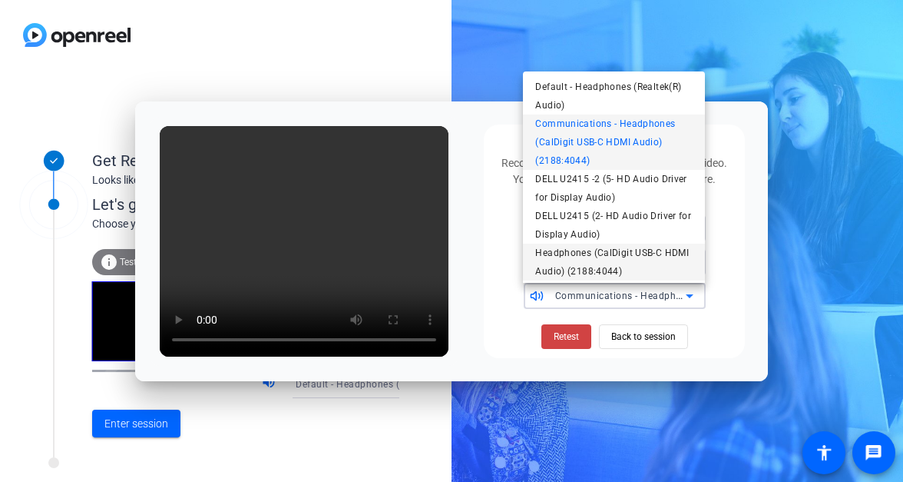
click at [612, 250] on span "Headphones (CalDigit USB-C HDMI Audio) (2188:4044)" at bounding box center [613, 262] width 157 height 37
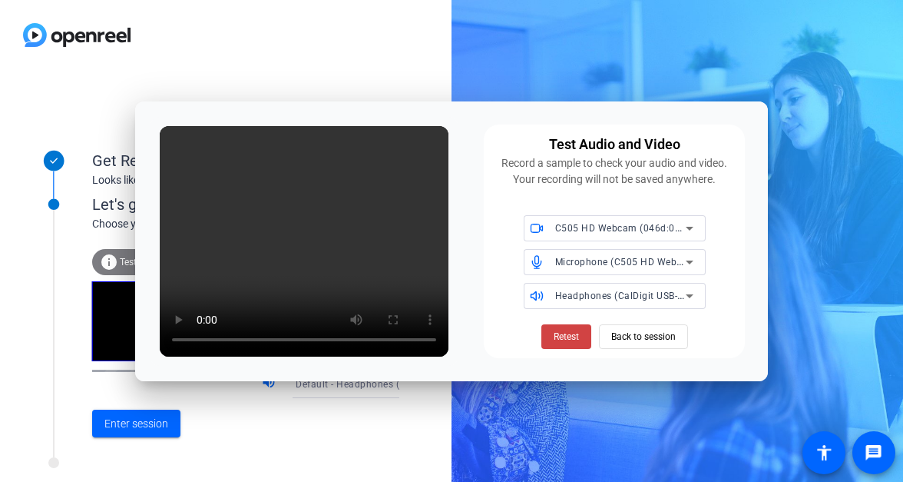
click at [581, 293] on span "Headphones (CalDigit USB-C HDMI Audio) (2188:4044)" at bounding box center [678, 295] width 247 height 12
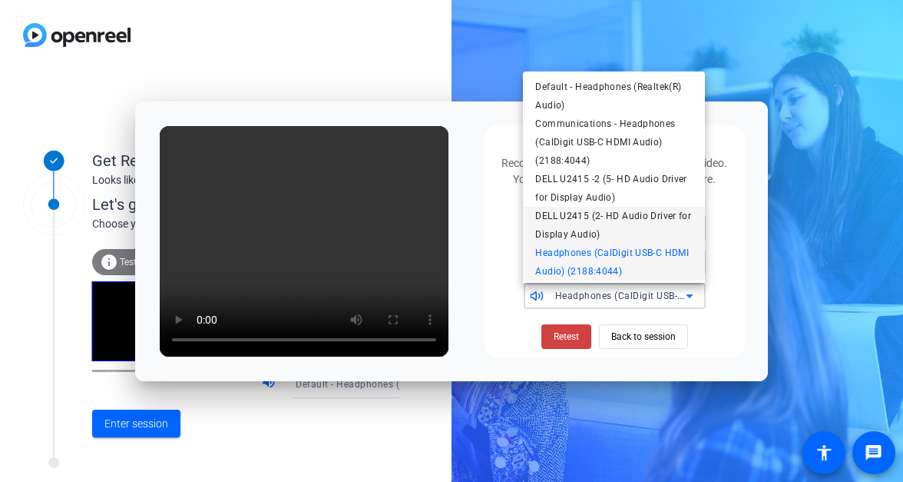
scroll to position [52, 0]
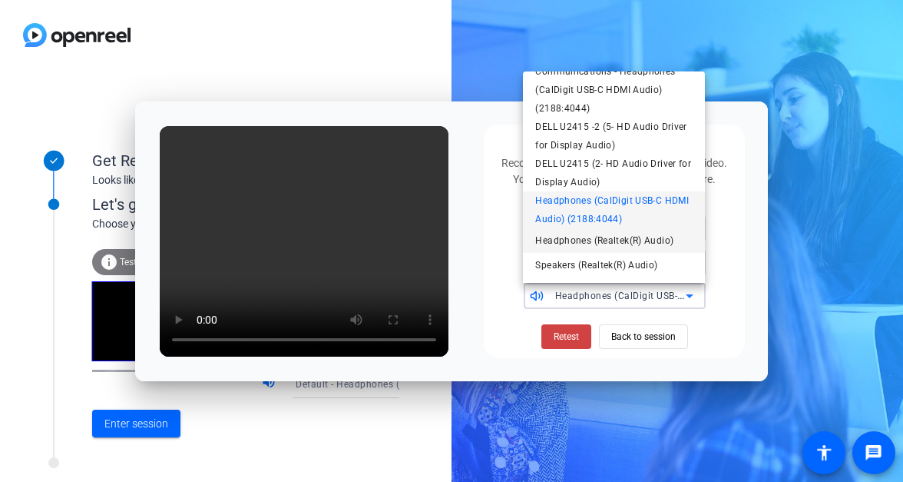
click at [595, 245] on span "Headphones (Realtek(R) Audio)" at bounding box center [604, 240] width 138 height 18
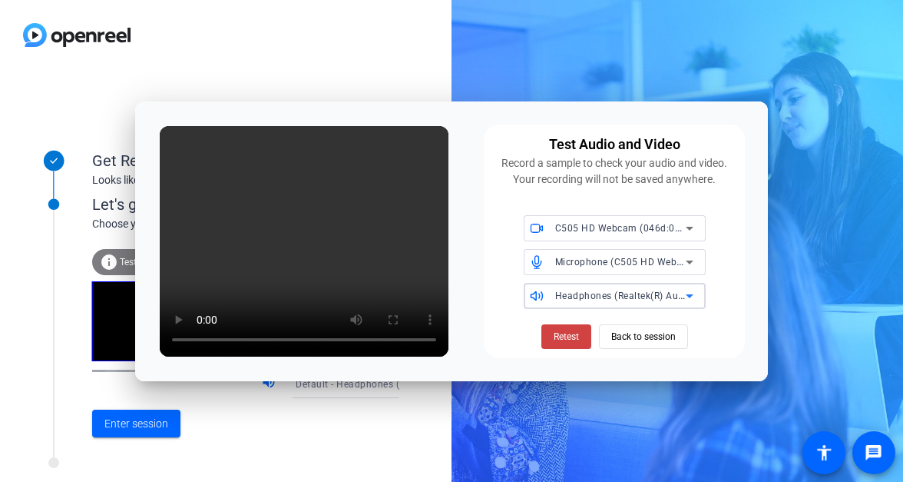
click at [635, 292] on span "Headphones (Realtek(R) Audio)" at bounding box center [625, 295] width 141 height 12
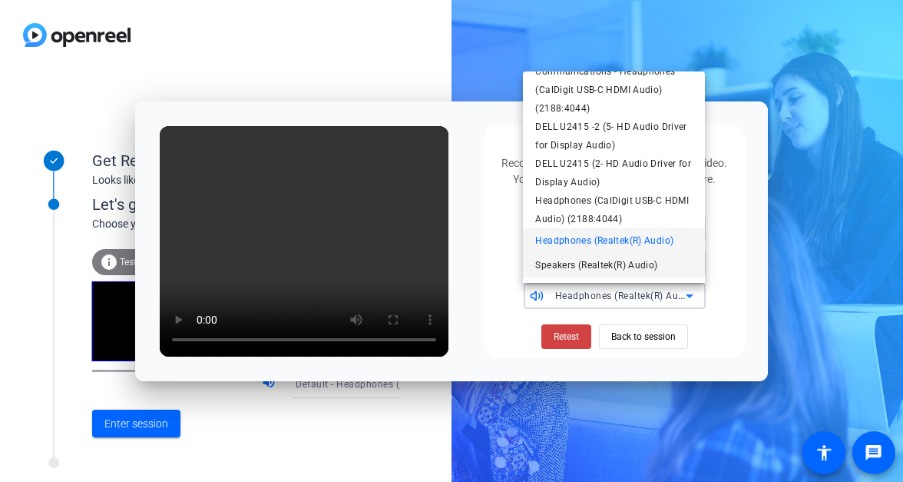
click at [604, 263] on span "Speakers (Realtek(R) Audio)" at bounding box center [596, 265] width 122 height 18
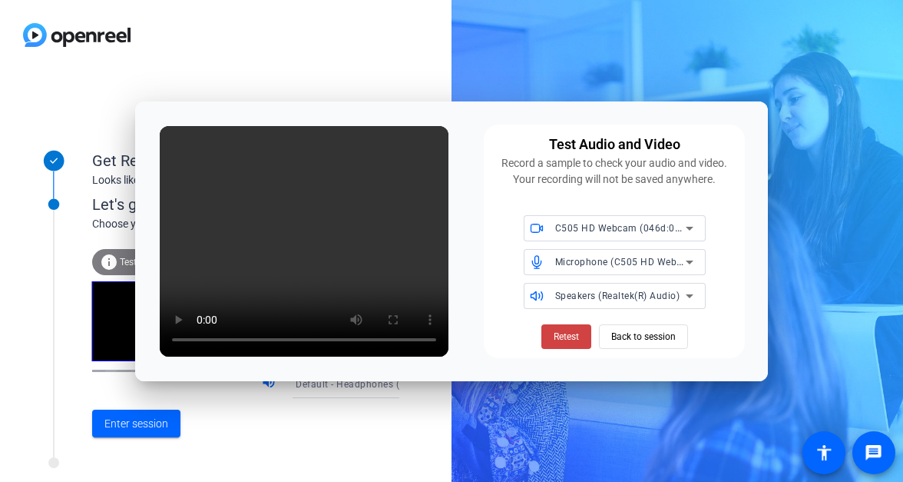
click at [628, 298] on span "Speakers (Realtek(R) Audio)" at bounding box center [617, 295] width 125 height 11
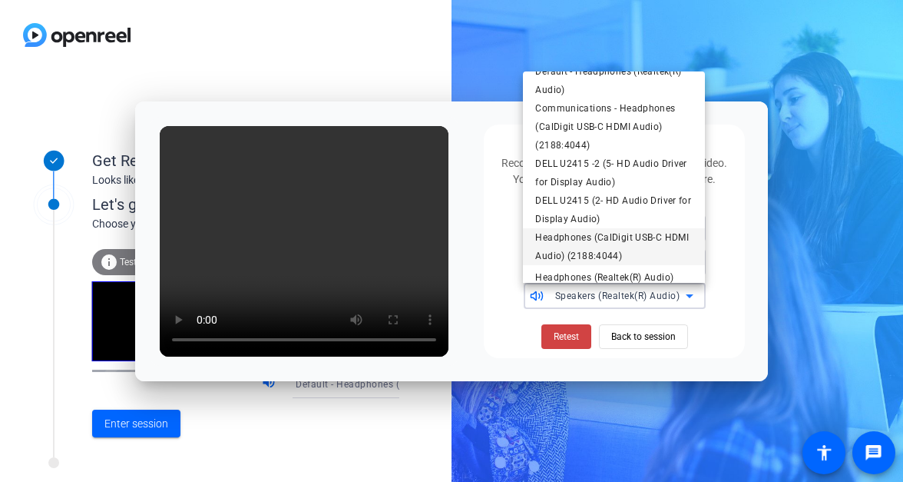
scroll to position [0, 0]
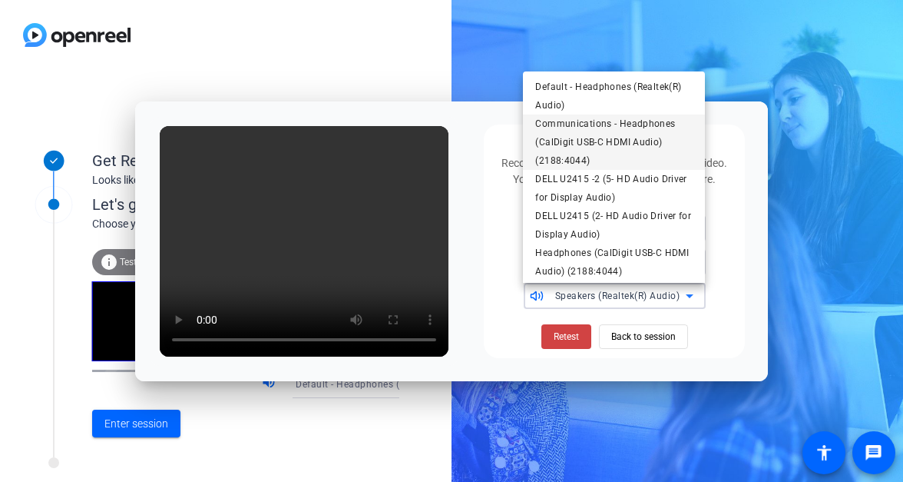
click at [570, 142] on span "Communications - Headphones (CalDigit USB-C HDMI Audio) (2188:4044)" at bounding box center [613, 141] width 157 height 55
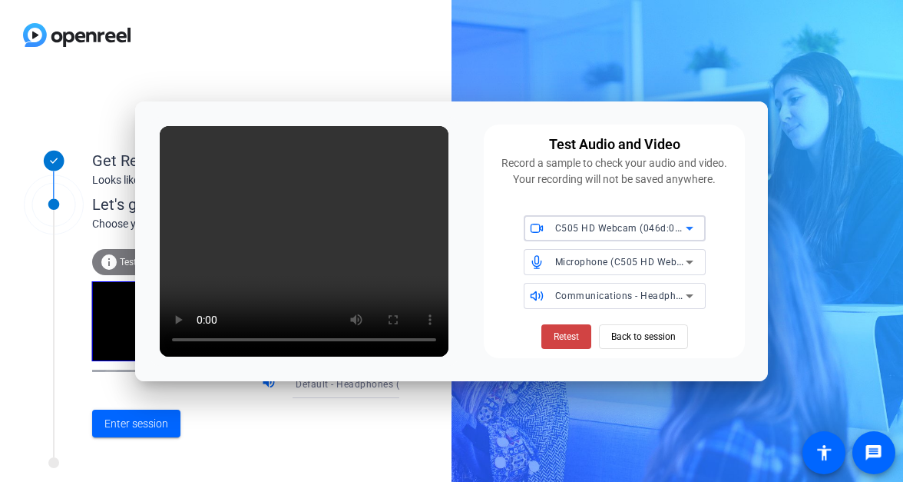
click at [625, 235] on div "C505 HD Webcam (046d:08e3)" at bounding box center [620, 227] width 131 height 19
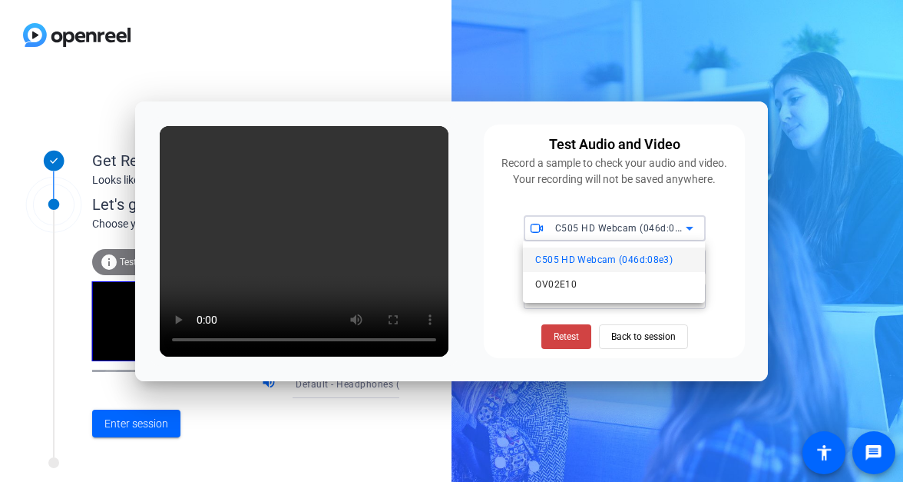
drag, startPoint x: 642, startPoint y: 172, endPoint x: 639, endPoint y: 186, distance: 14.2
click at [643, 172] on div at bounding box center [451, 241] width 903 height 482
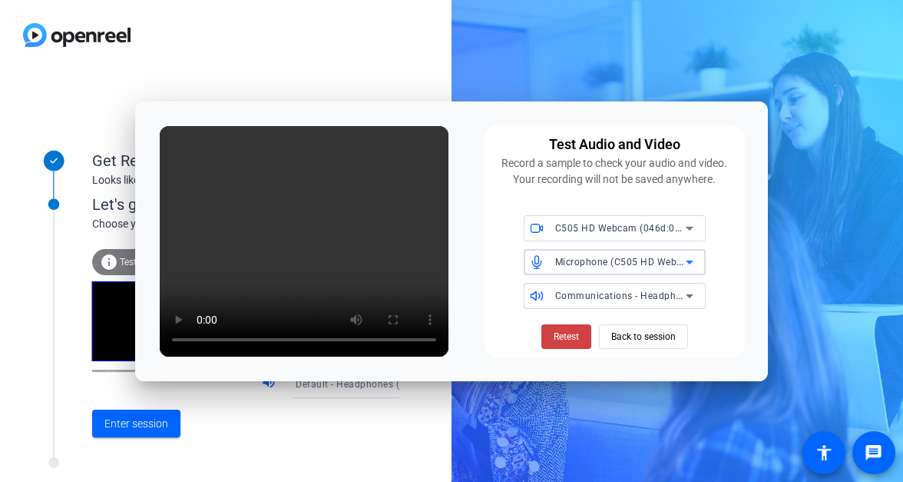
click at [607, 262] on span "Microphone (C505 HD Webcam) (046d:08e3)" at bounding box center [656, 261] width 203 height 12
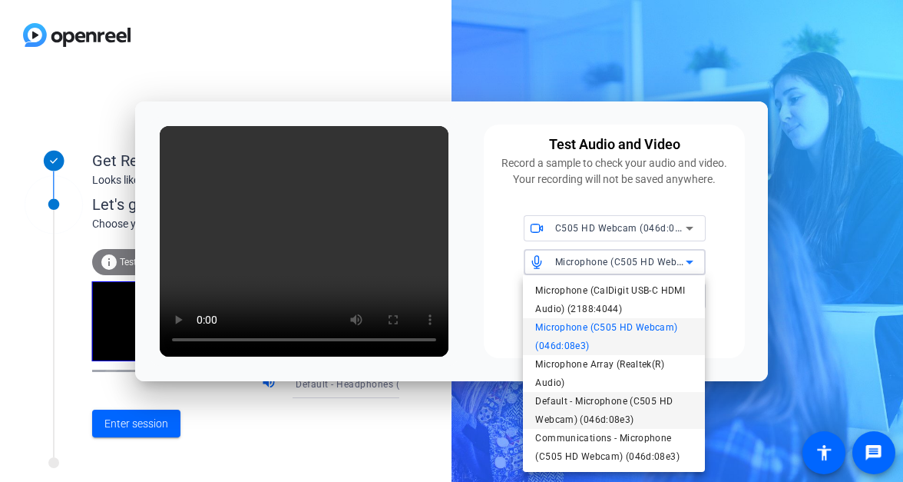
click at [552, 406] on span "Default - Microphone (C505 HD Webcam) (046d:08e3)" at bounding box center [613, 410] width 157 height 37
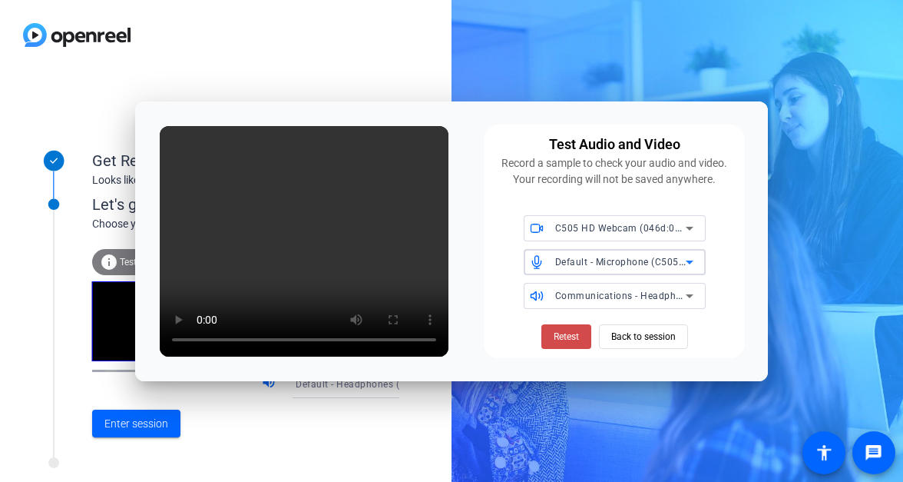
click at [572, 333] on span "Retest" at bounding box center [566, 337] width 25 height 14
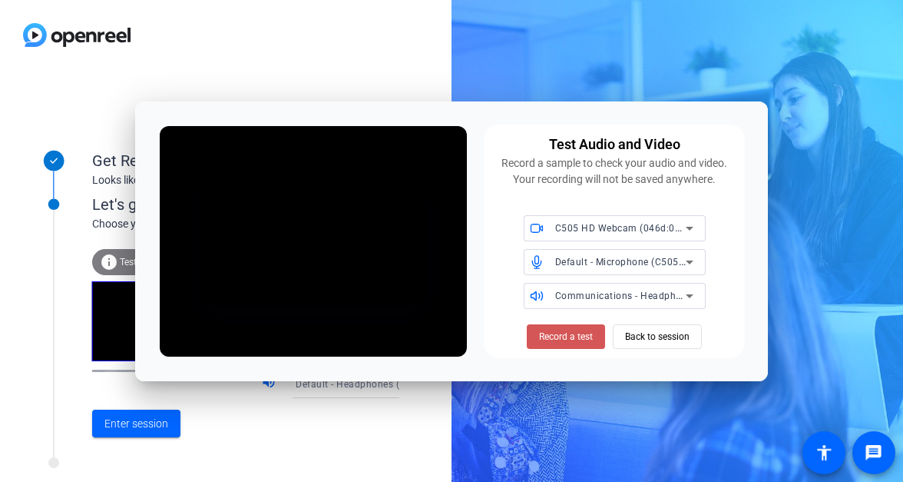
click at [571, 333] on span "Record a test" at bounding box center [566, 337] width 54 height 14
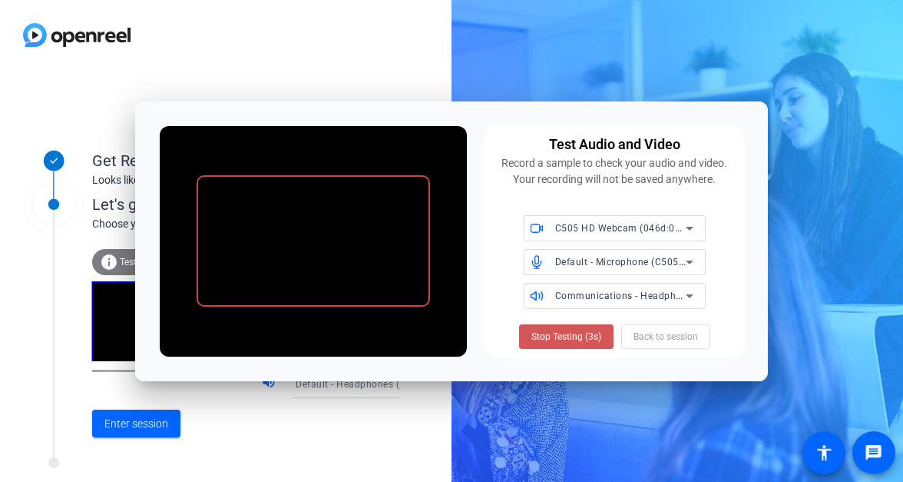
click at [571, 333] on span "Stop Testing (3s)" at bounding box center [567, 337] width 70 height 14
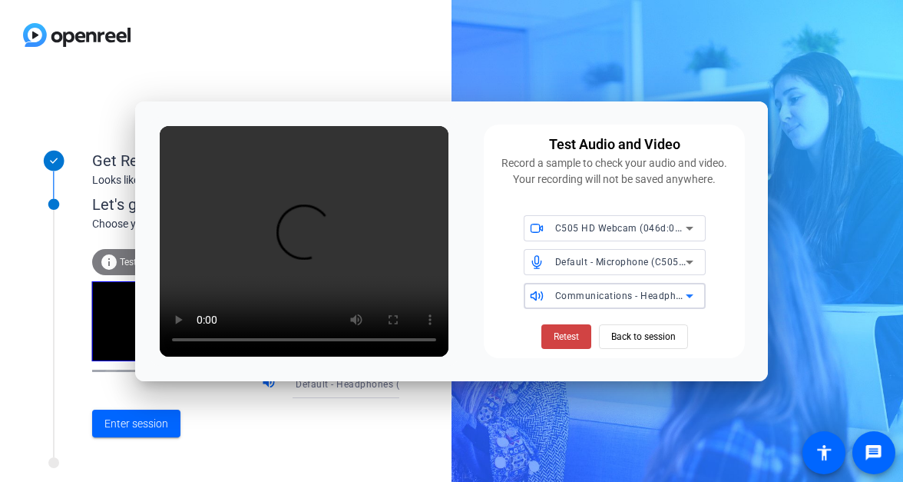
click at [614, 296] on span "Communications - Headphones (CalDigit USB-C HDMI Audio) (2188:4044)" at bounding box center [721, 295] width 333 height 12
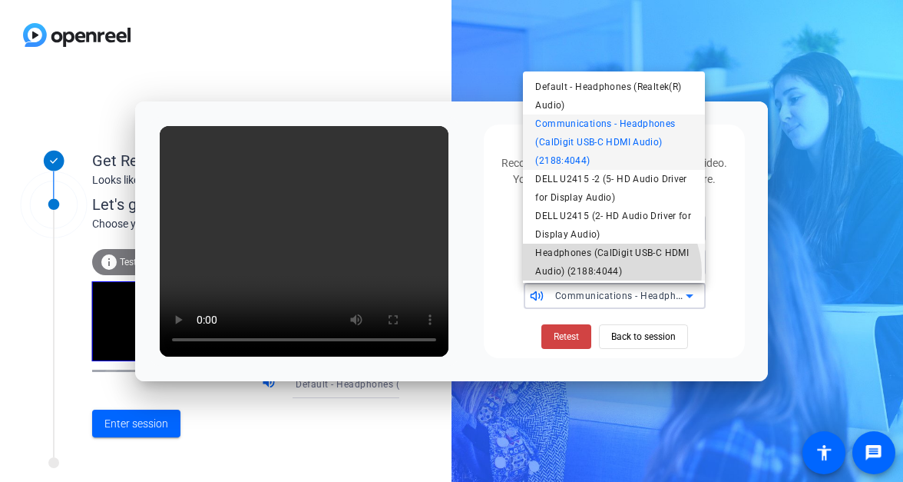
click at [608, 273] on span "Headphones (CalDigit USB-C HDMI Audio) (2188:4044)" at bounding box center [613, 262] width 157 height 37
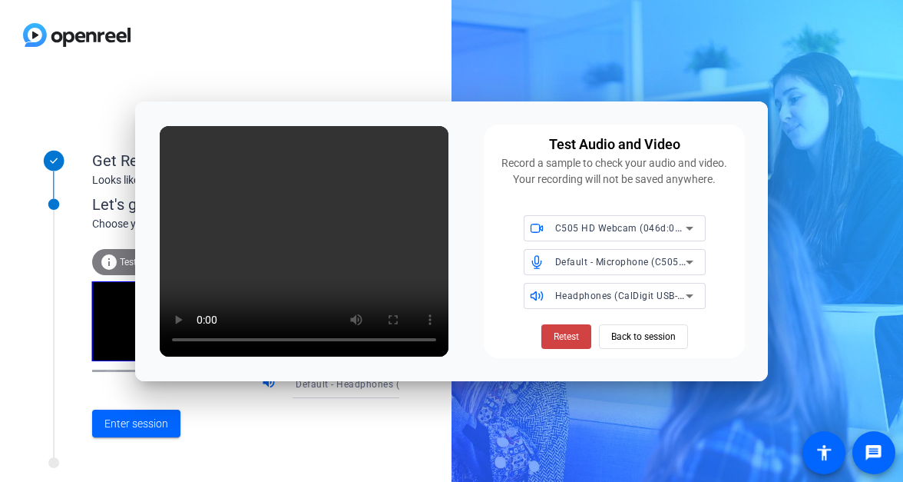
click at [614, 267] on span "Default - Microphone (C505 HD Webcam) (046d:08e3)" at bounding box center [677, 261] width 244 height 12
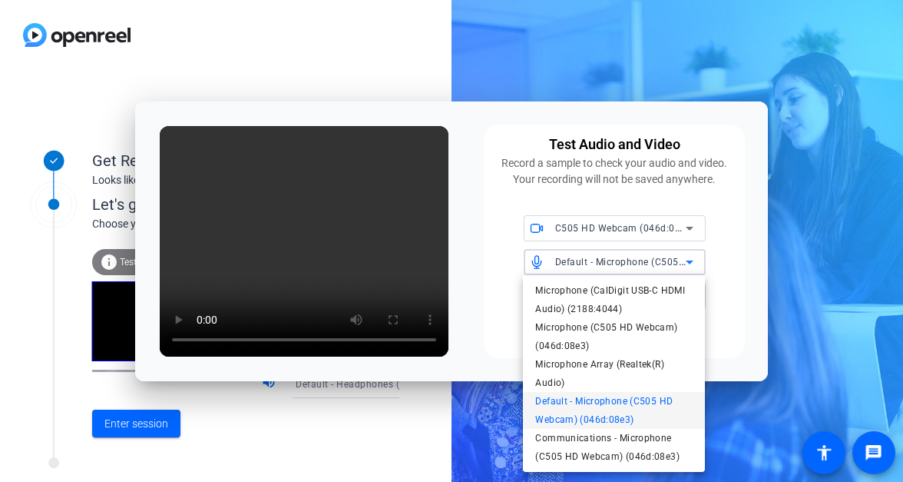
click at [462, 274] on div at bounding box center [451, 241] width 903 height 482
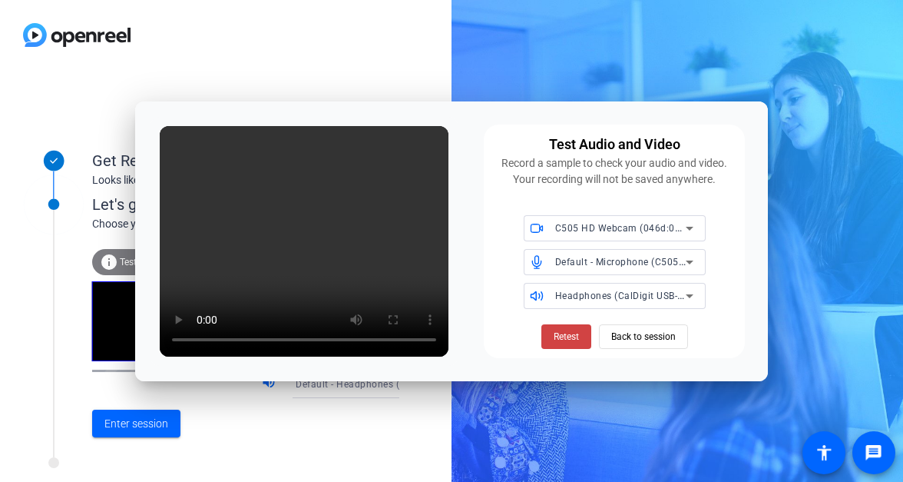
click at [612, 298] on span "Headphones (CalDigit USB-C HDMI Audio) (2188:4044)" at bounding box center [678, 295] width 247 height 12
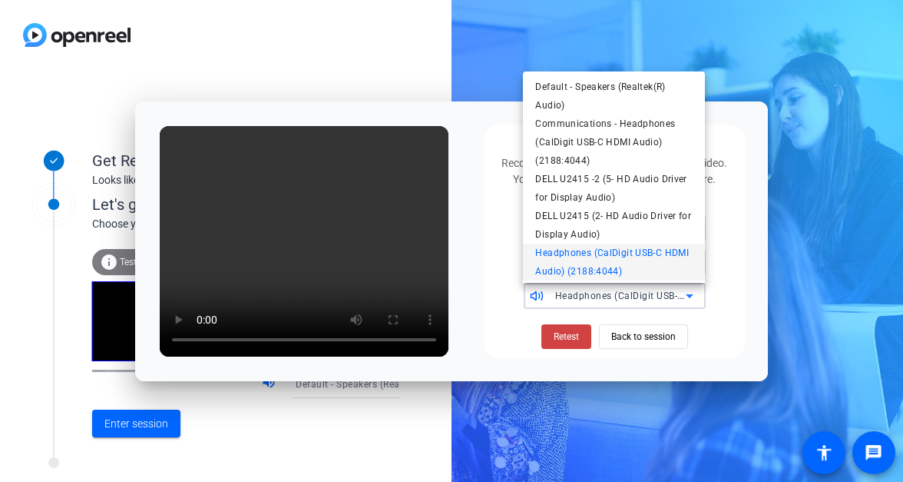
click at [505, 261] on div at bounding box center [451, 241] width 903 height 482
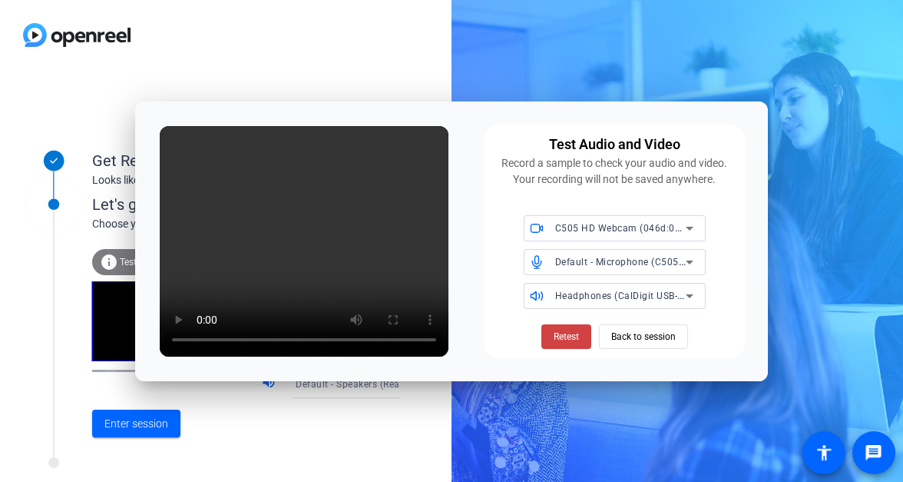
click at [684, 292] on icon at bounding box center [690, 296] width 18 height 18
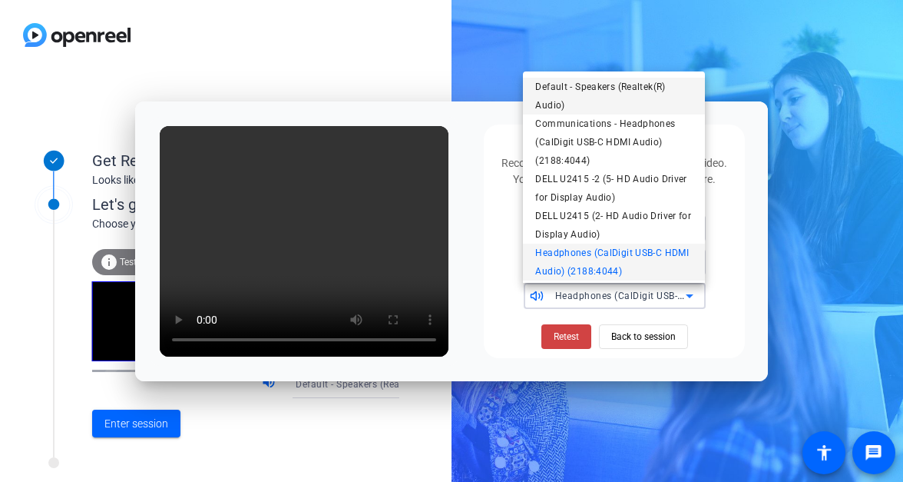
click at [595, 91] on span "Default - Speakers (Realtek(R) Audio)" at bounding box center [613, 96] width 157 height 37
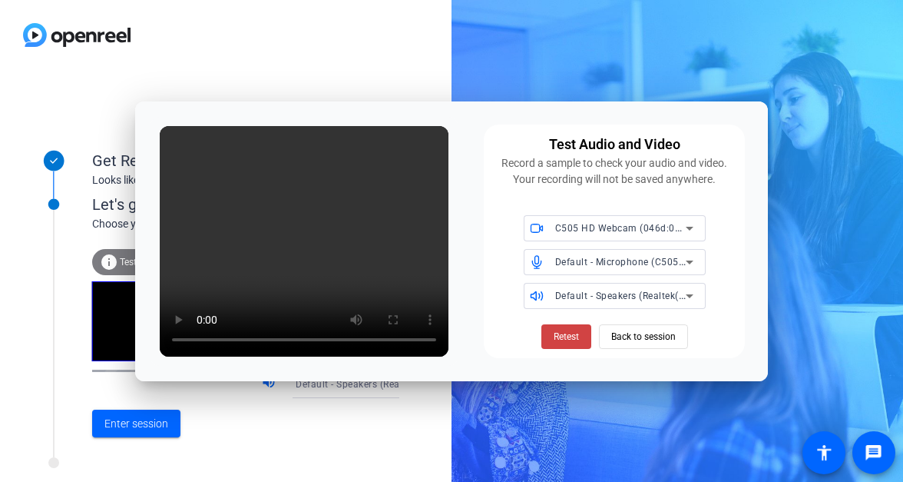
click at [569, 228] on span "C505 HD Webcam (046d:08e3)" at bounding box center [625, 227] width 140 height 12
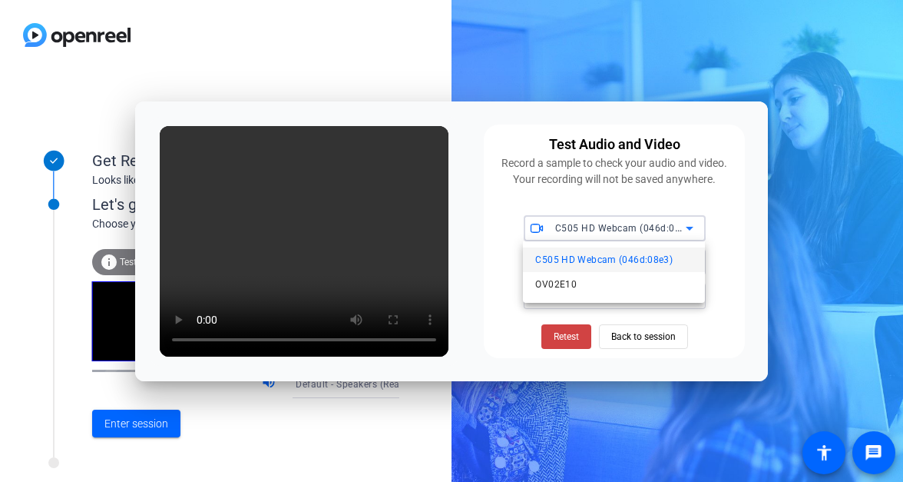
click at [528, 165] on div at bounding box center [451, 241] width 903 height 482
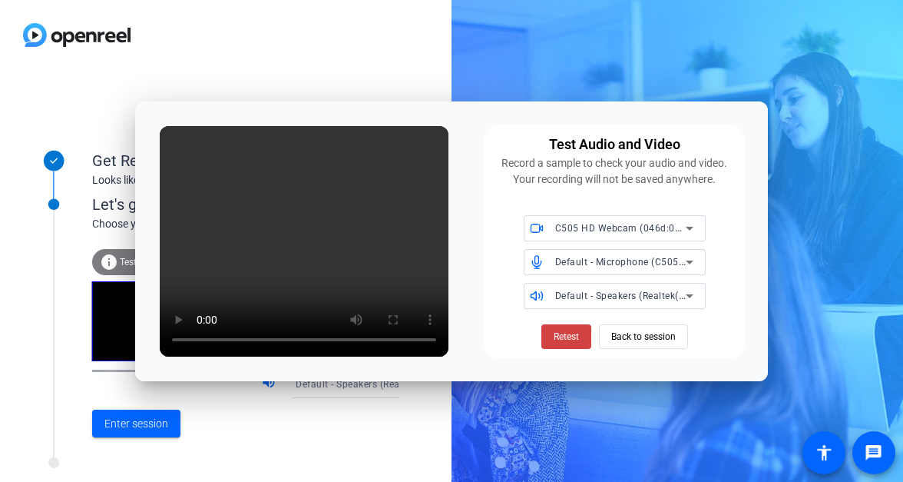
click at [575, 227] on span "C505 HD Webcam (046d:08e3)" at bounding box center [625, 227] width 140 height 12
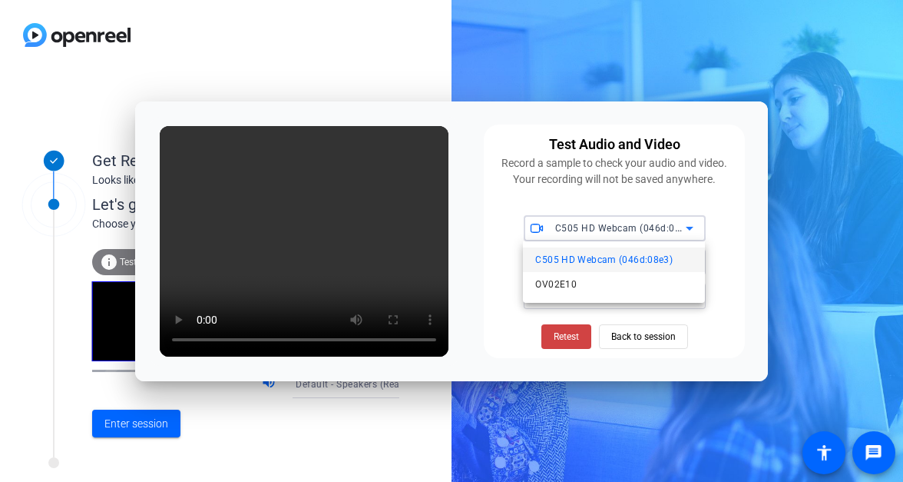
click at [498, 194] on div at bounding box center [451, 241] width 903 height 482
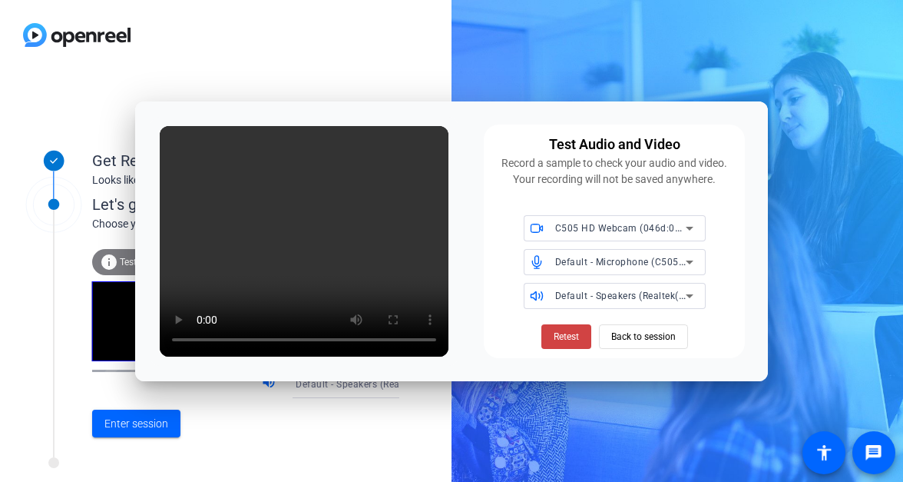
click at [557, 263] on span "Default - Microphone (C505 HD Webcam) (046d:08e3)" at bounding box center [677, 261] width 244 height 12
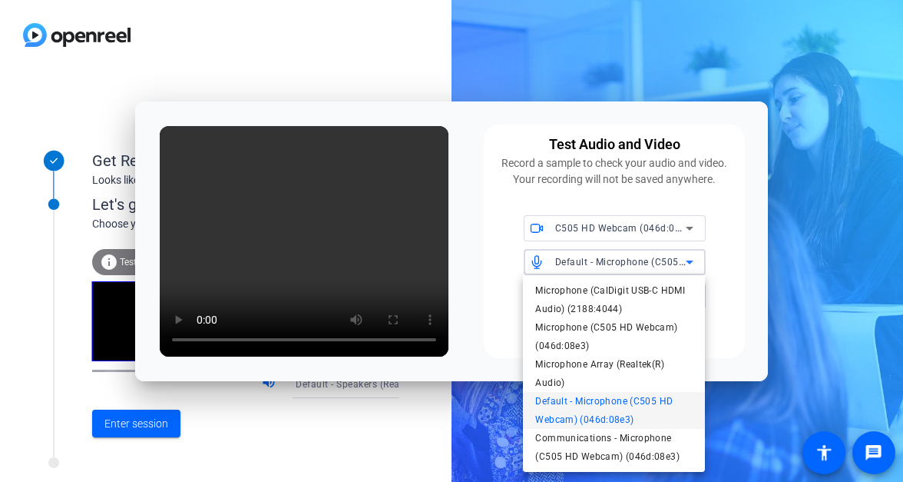
click at [476, 250] on div at bounding box center [451, 241] width 903 height 482
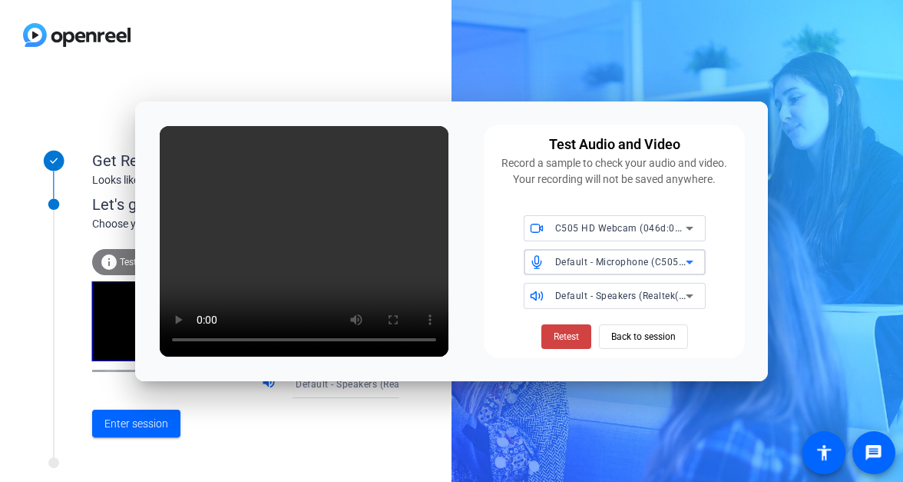
click at [565, 264] on span "Default - Microphone (C505 HD Webcam) (046d:08e3)" at bounding box center [677, 261] width 244 height 12
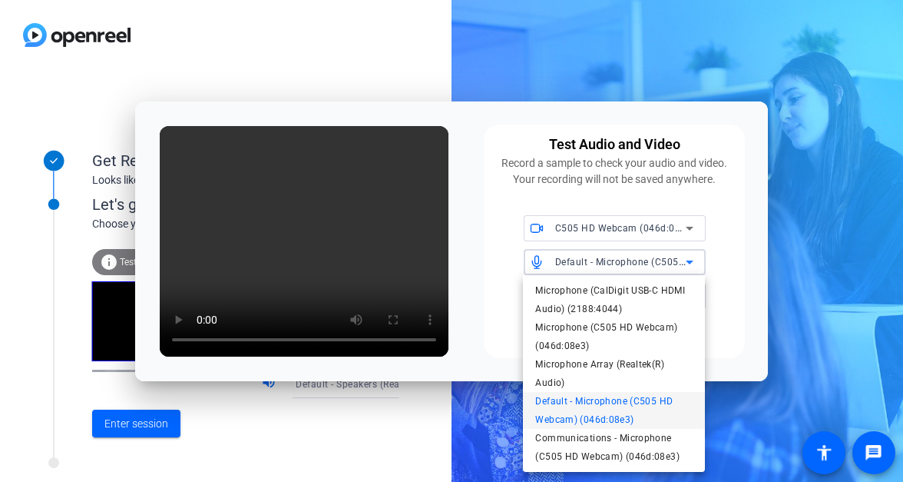
click at [582, 417] on span "Default - Microphone (C505 HD Webcam) (046d:08e3)" at bounding box center [613, 410] width 157 height 37
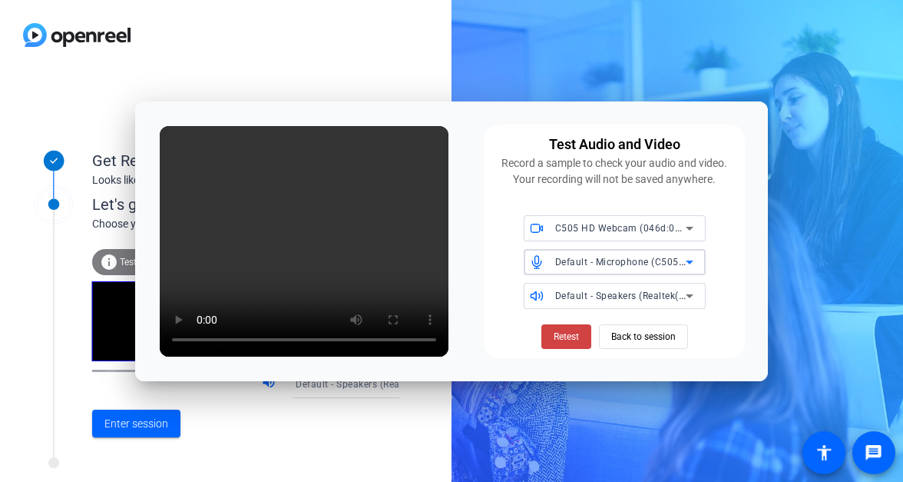
click at [589, 299] on span "Default - Speakers (Realtek(R) Audio)" at bounding box center [638, 295] width 166 height 12
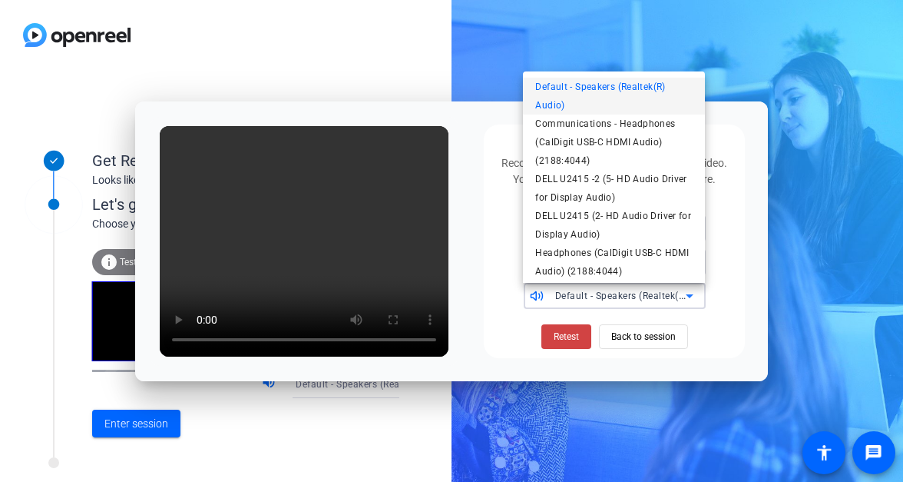
click at [600, 80] on span "Default - Speakers (Realtek(R) Audio)" at bounding box center [613, 96] width 157 height 37
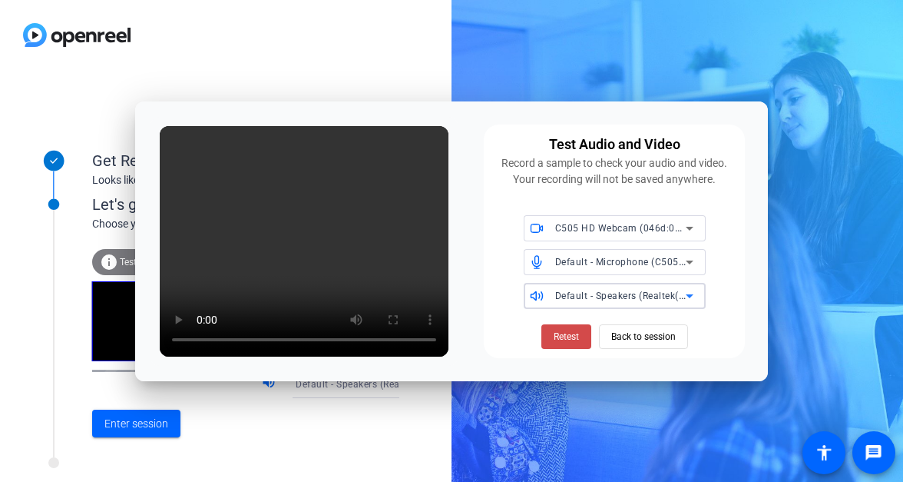
click at [565, 339] on span "Retest" at bounding box center [566, 337] width 25 height 14
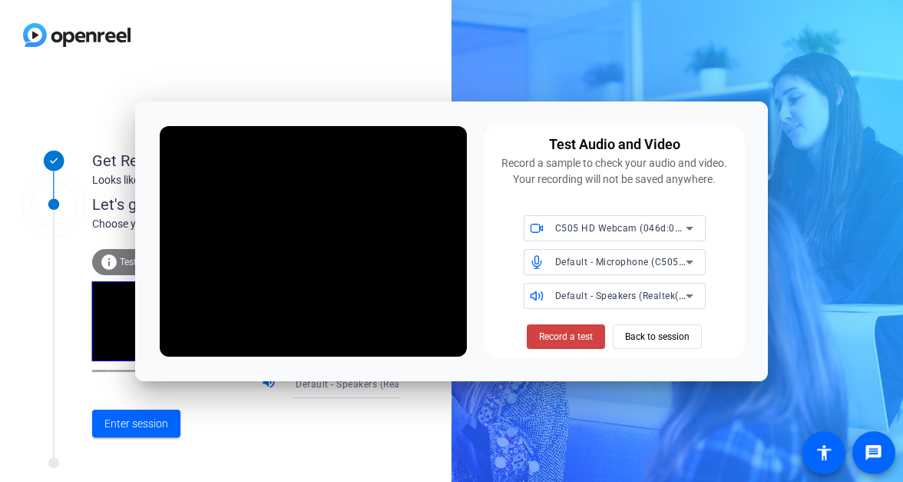
click at [565, 339] on span "Record a test" at bounding box center [566, 337] width 54 height 14
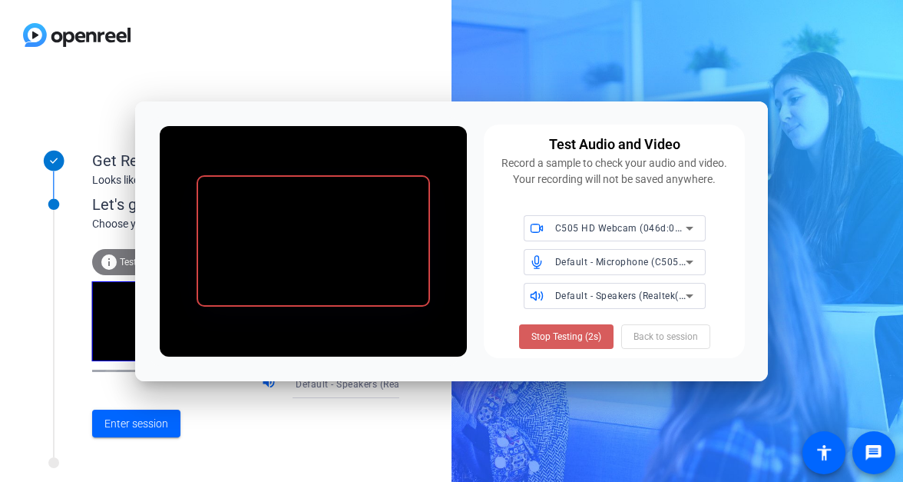
click at [568, 341] on span "Stop Testing (2s)" at bounding box center [567, 337] width 70 height 14
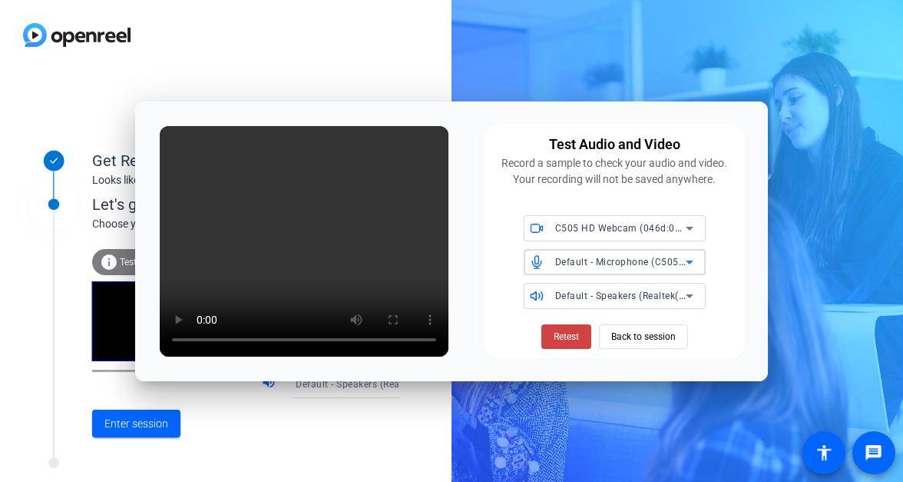
click at [615, 261] on span "Default - Microphone (C505 HD Webcam) (046d:08e3)" at bounding box center [677, 261] width 244 height 12
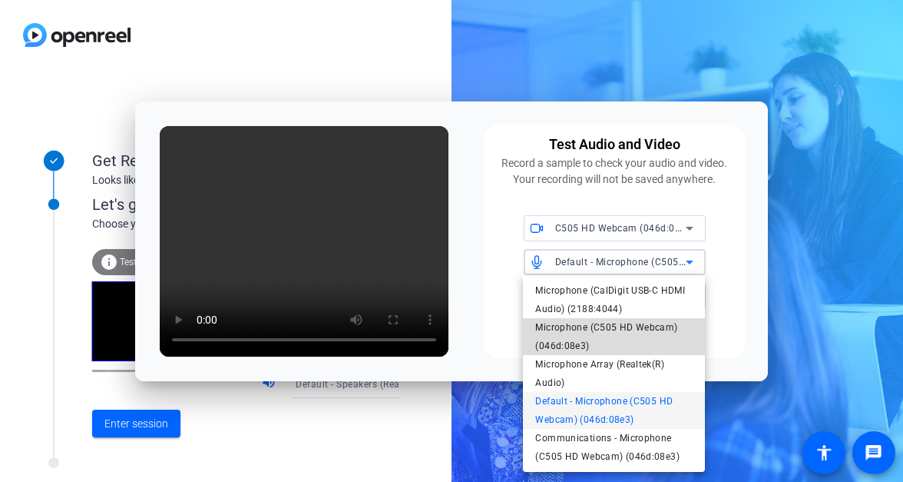
click at [564, 336] on span "Microphone (C505 HD Webcam) (046d:08e3)" at bounding box center [613, 336] width 157 height 37
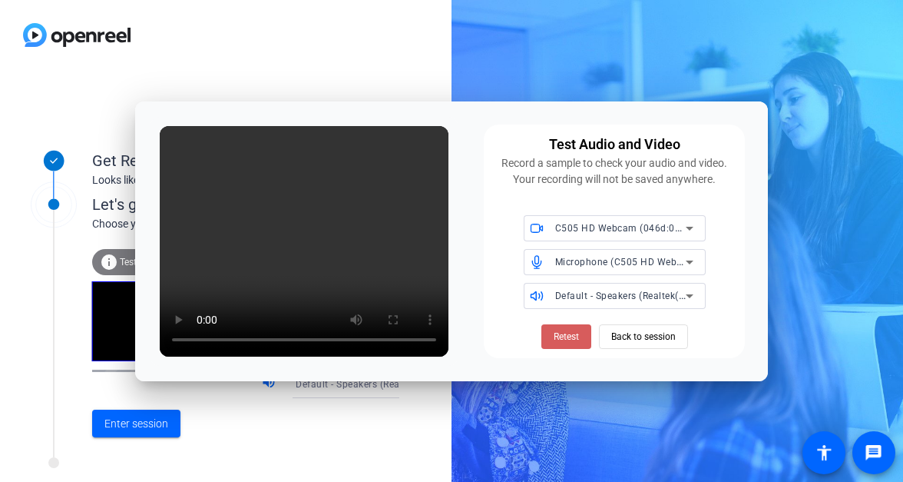
click at [562, 336] on span "Retest" at bounding box center [566, 337] width 25 height 14
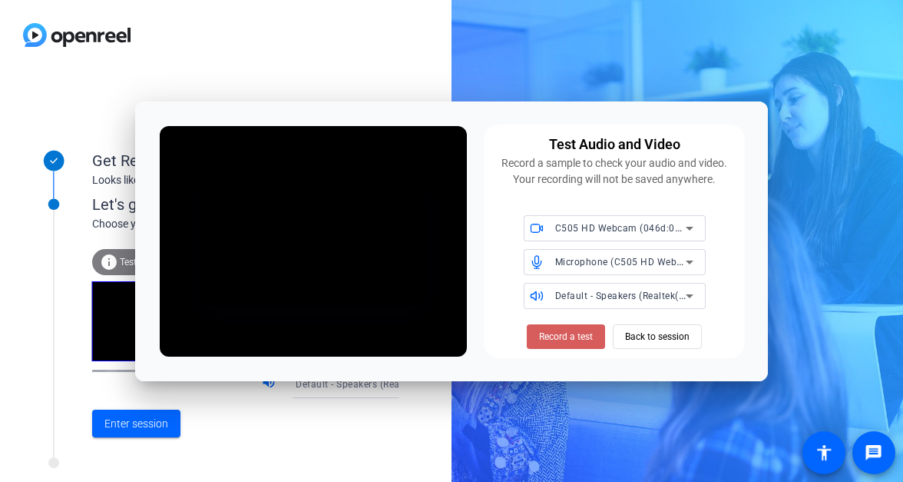
click at [572, 339] on span "Record a test" at bounding box center [566, 337] width 54 height 14
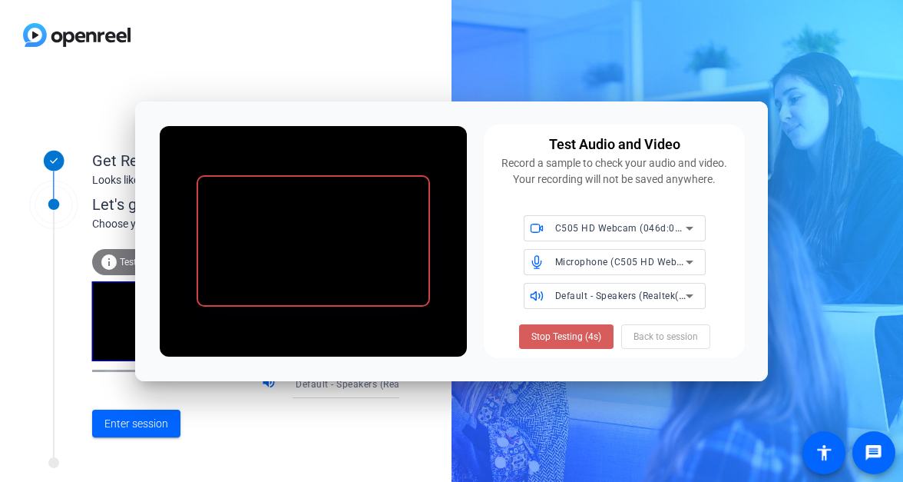
click at [565, 336] on span "Stop Testing (4s)" at bounding box center [567, 337] width 70 height 14
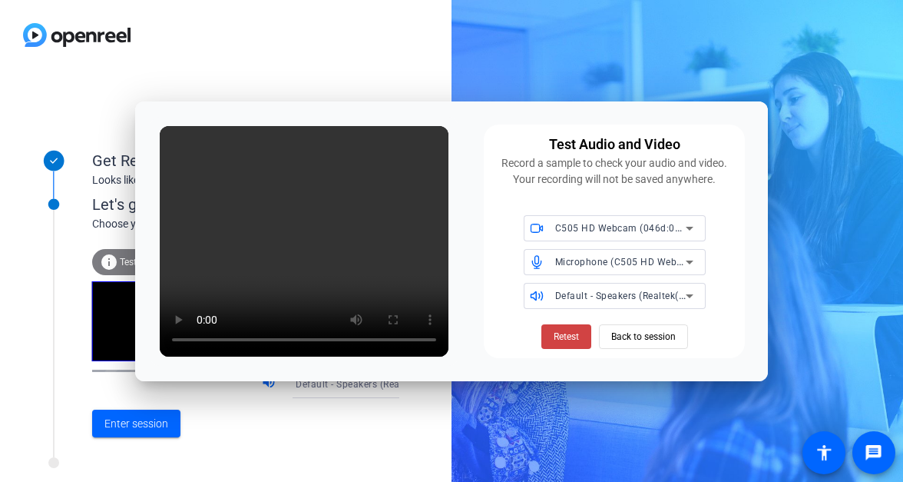
click at [604, 227] on span "C505 HD Webcam (046d:08e3)" at bounding box center [625, 227] width 140 height 12
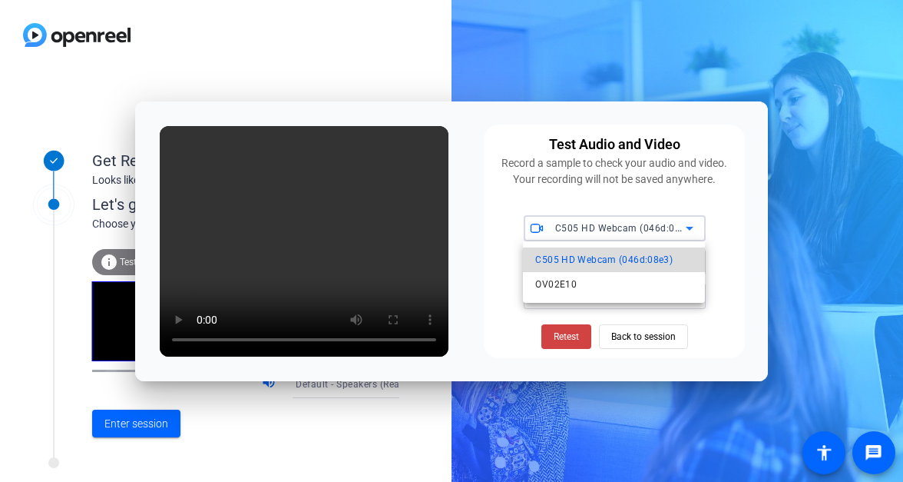
click at [579, 257] on span "C505 HD Webcam (046d:08e3)" at bounding box center [604, 259] width 138 height 18
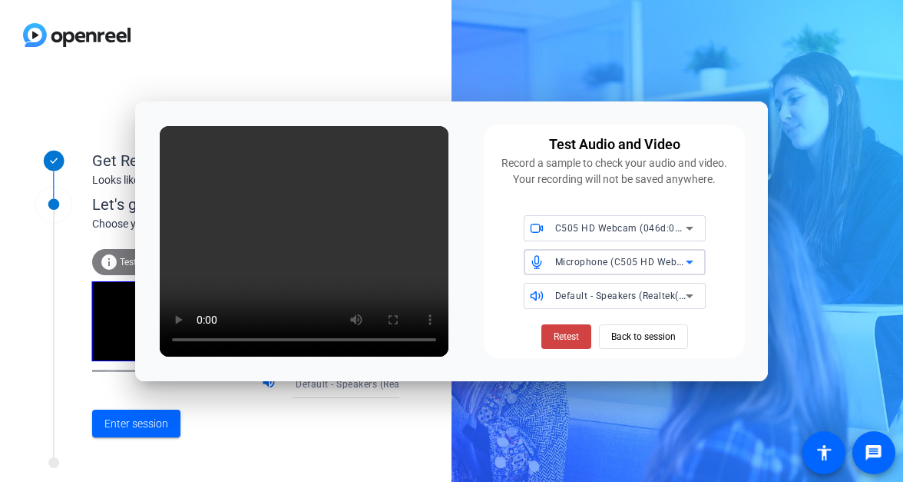
click at [579, 265] on span "Microphone (C505 HD Webcam) (046d:08e3)" at bounding box center [656, 261] width 203 height 12
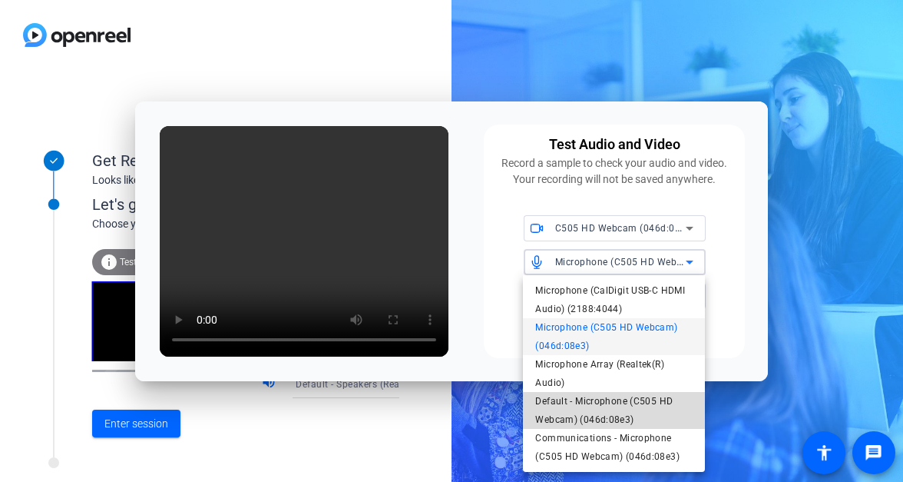
click at [595, 405] on span "Default - Microphone (C505 HD Webcam) (046d:08e3)" at bounding box center [613, 410] width 157 height 37
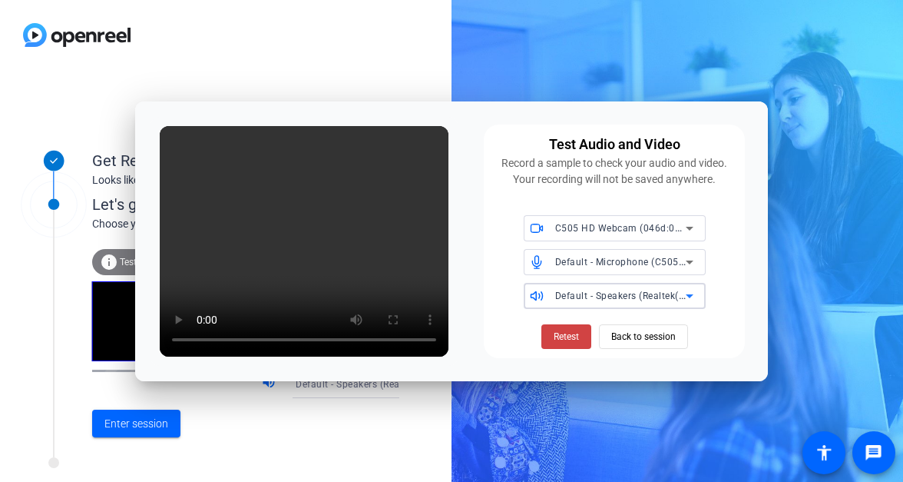
click at [587, 291] on span "Default - Speakers (Realtek(R) Audio)" at bounding box center [638, 295] width 166 height 12
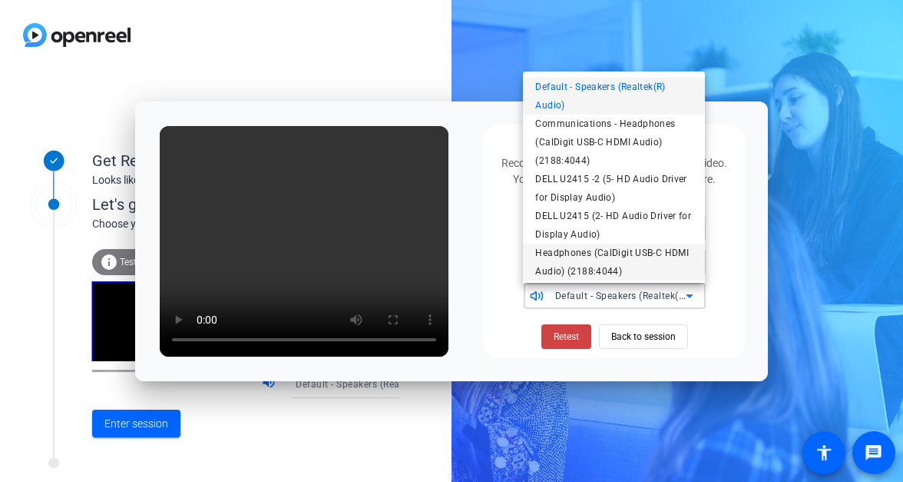
scroll to position [28, 0]
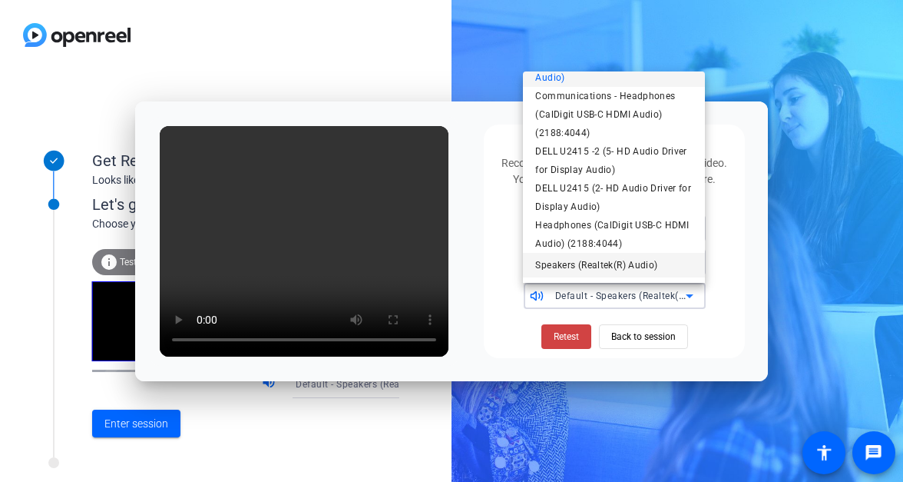
click at [562, 269] on span "Speakers (Realtek(R) Audio)" at bounding box center [596, 265] width 122 height 18
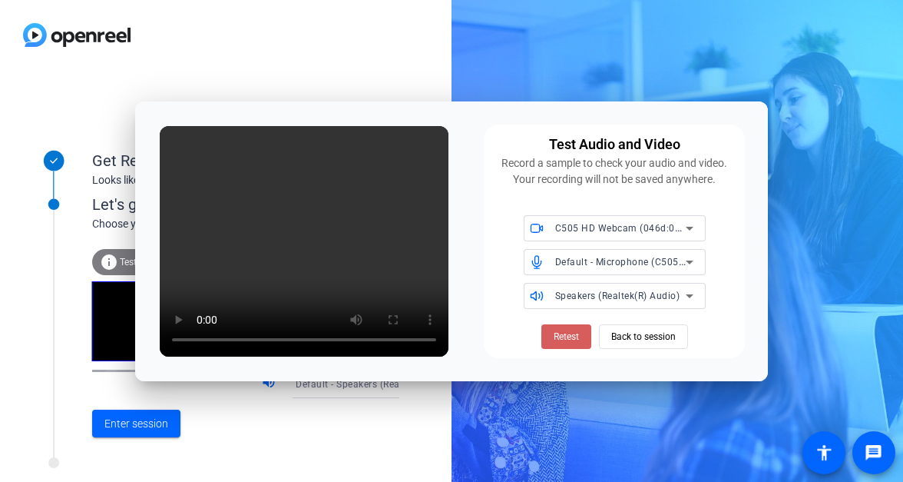
click at [556, 331] on span "Retest" at bounding box center [566, 337] width 25 height 14
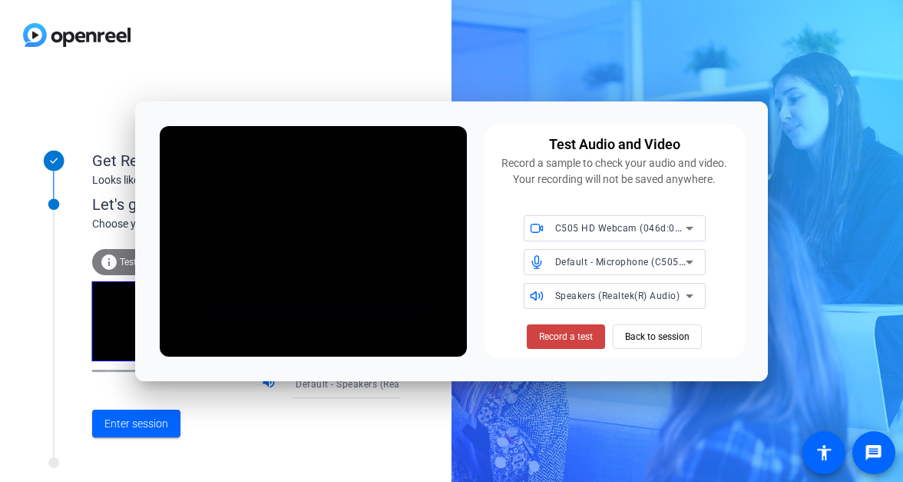
click at [556, 331] on span "Record a test" at bounding box center [566, 337] width 54 height 14
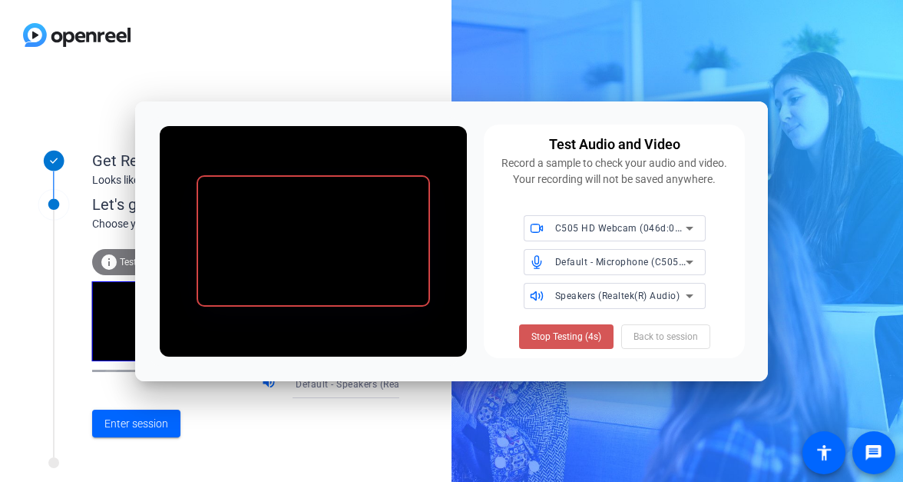
click at [556, 331] on span "Stop Testing (4s)" at bounding box center [567, 337] width 70 height 14
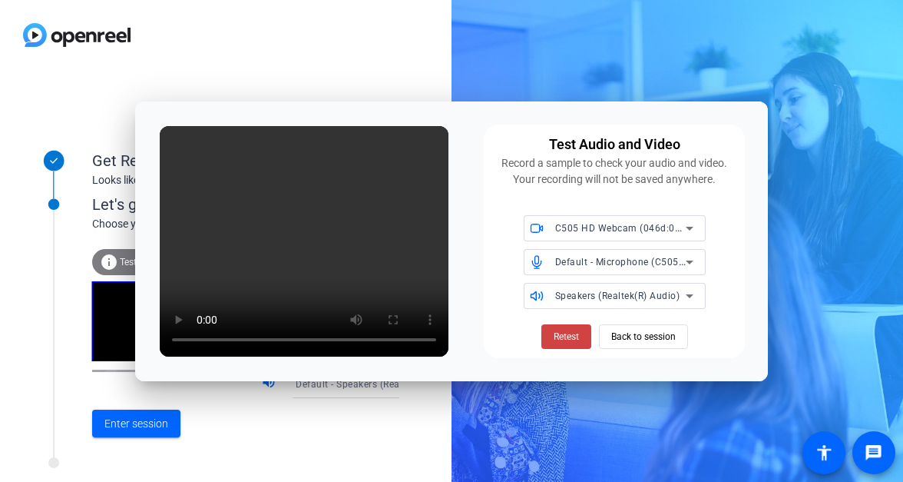
click at [661, 290] on div "Speakers (Realtek(R) Audio)" at bounding box center [620, 295] width 131 height 19
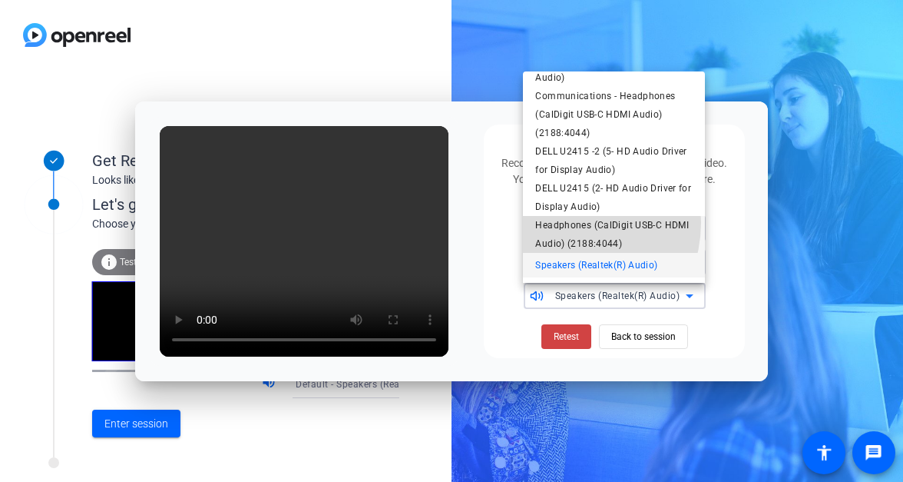
click at [562, 222] on span "Headphones (CalDigit USB-C HDMI Audio) (2188:4044)" at bounding box center [613, 234] width 157 height 37
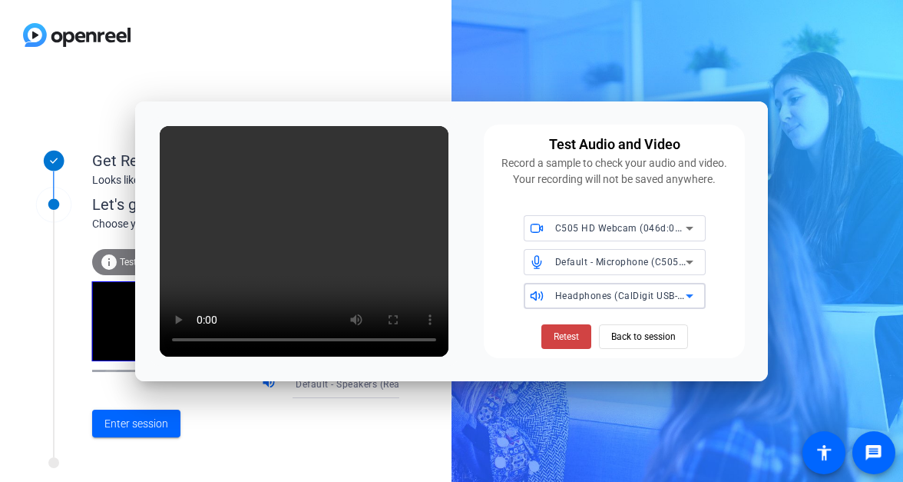
click at [598, 296] on span "Headphones (CalDigit USB-C HDMI Audio) (2188:4044)" at bounding box center [678, 295] width 247 height 12
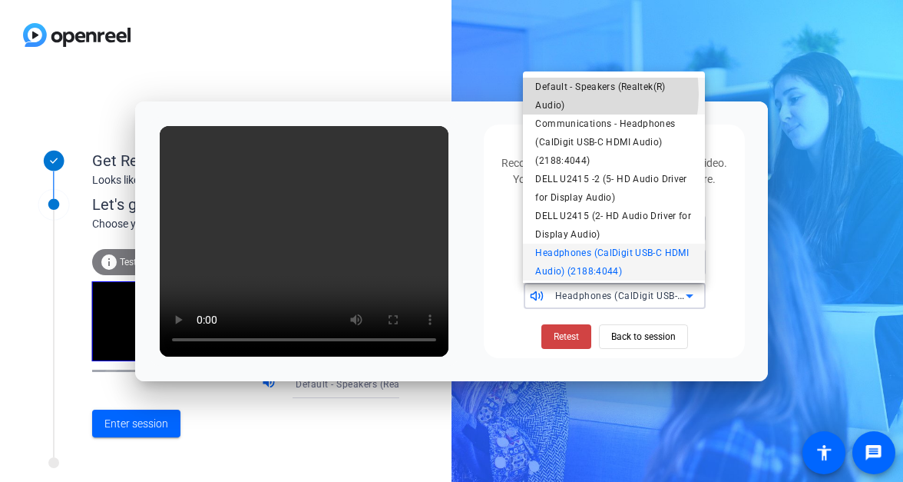
click at [557, 94] on span "Default - Speakers (Realtek(R) Audio)" at bounding box center [613, 96] width 157 height 37
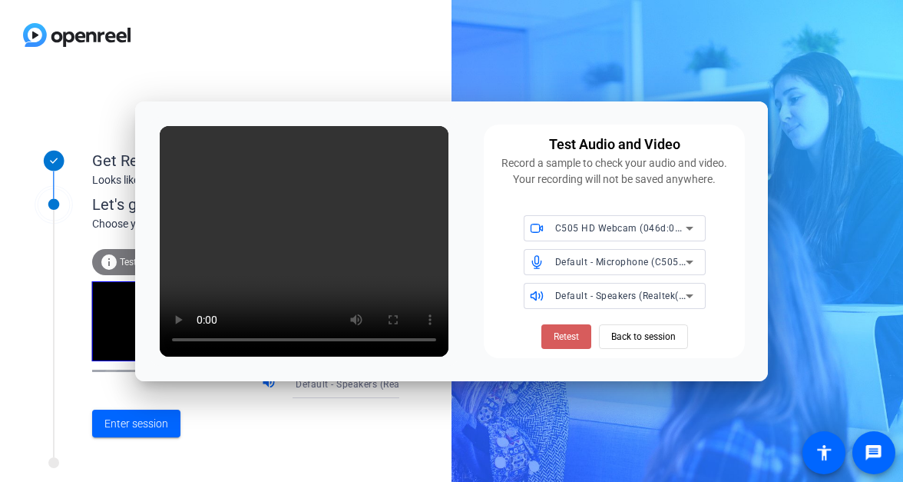
click at [558, 330] on span "Retest" at bounding box center [566, 337] width 25 height 14
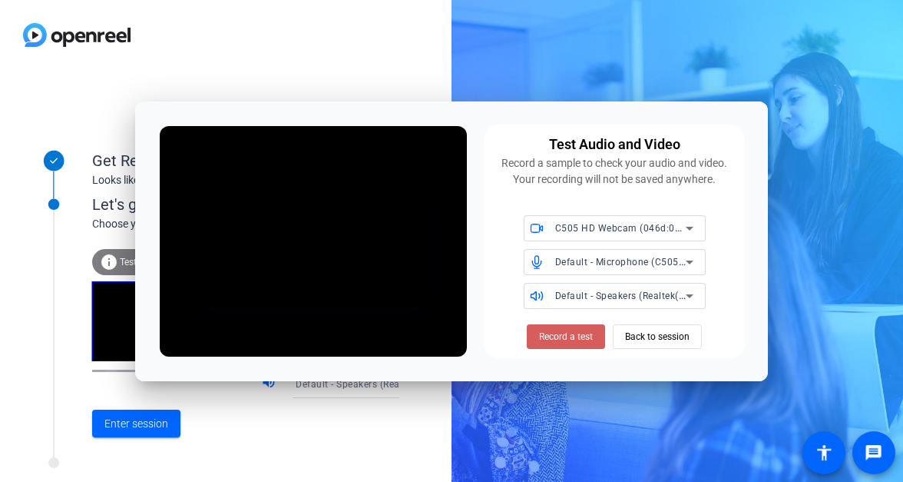
click at [595, 346] on span at bounding box center [566, 336] width 78 height 37
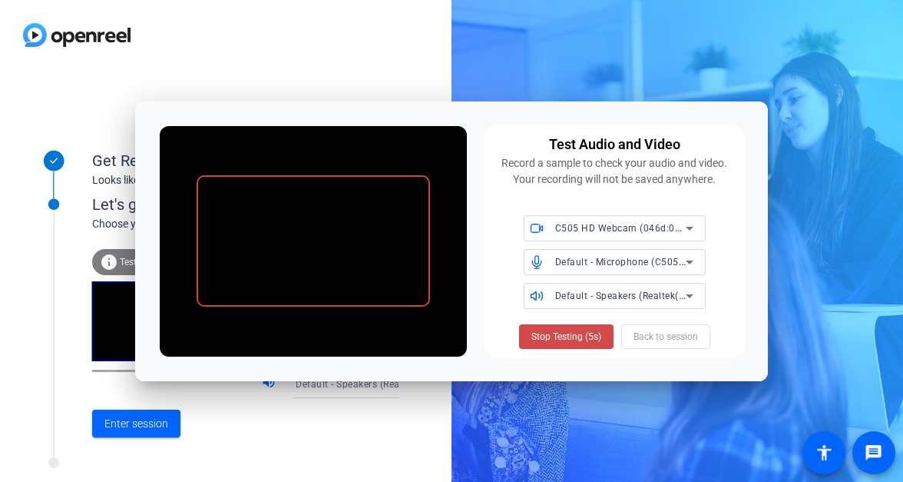
click at [558, 336] on span "Stop Testing (5s)" at bounding box center [567, 337] width 70 height 14
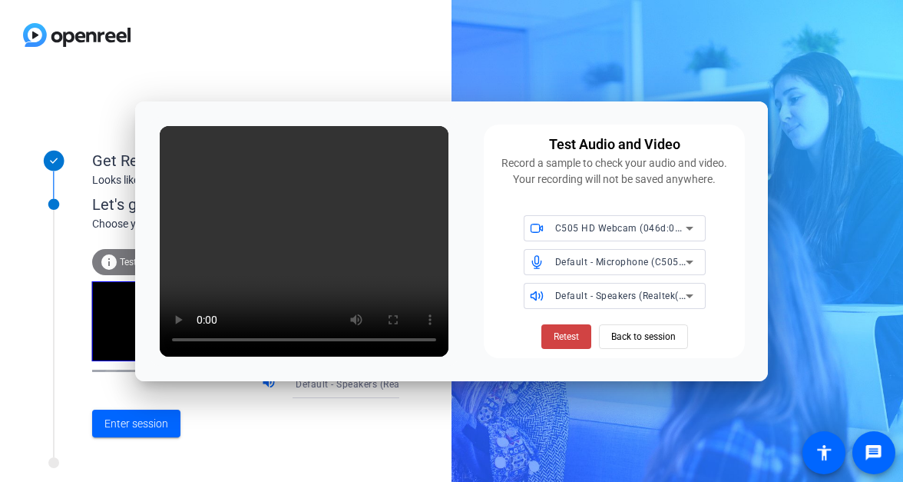
click at [552, 256] on span at bounding box center [538, 261] width 28 height 11
click at [564, 260] on span "Default - Microphone (C505 HD Webcam) (046d:08e3)" at bounding box center [677, 261] width 244 height 12
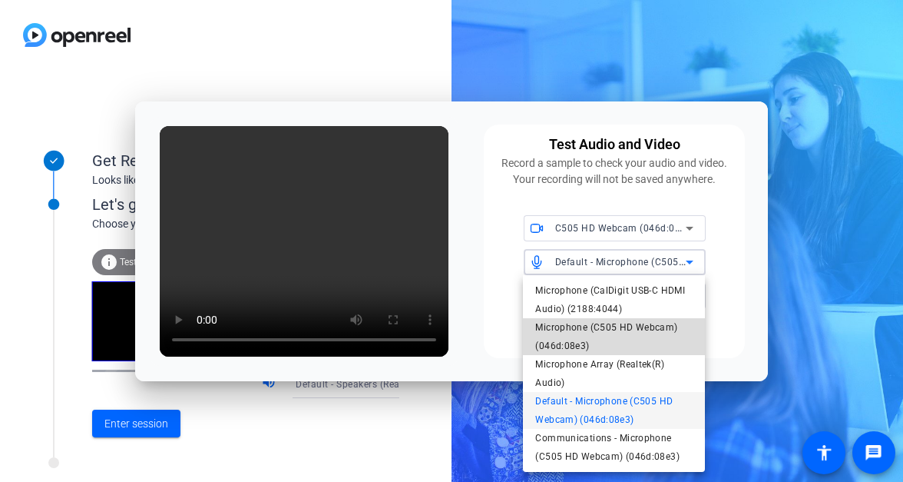
click at [597, 327] on span "Microphone (C505 HD Webcam) (046d:08e3)" at bounding box center [613, 336] width 157 height 37
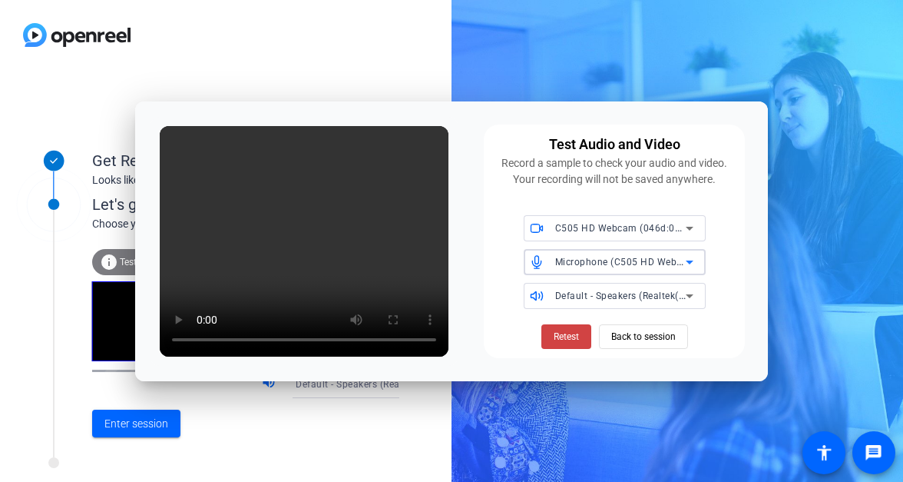
click at [595, 291] on span "Default - Speakers (Realtek(R) Audio)" at bounding box center [638, 295] width 166 height 12
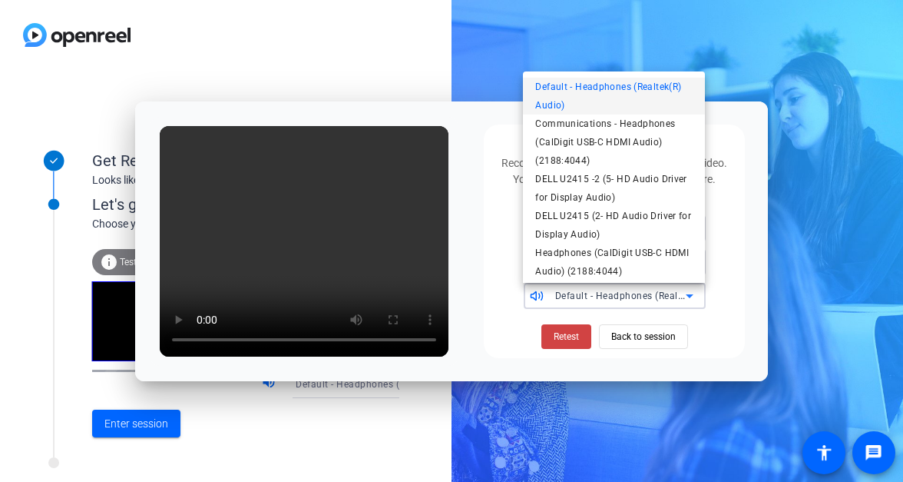
click at [499, 317] on div at bounding box center [451, 241] width 903 height 482
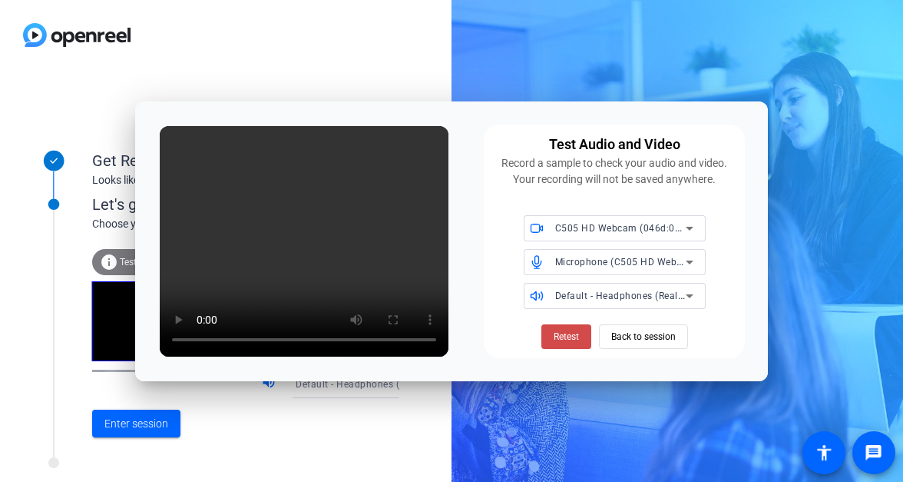
click at [567, 342] on span "Retest" at bounding box center [566, 337] width 25 height 14
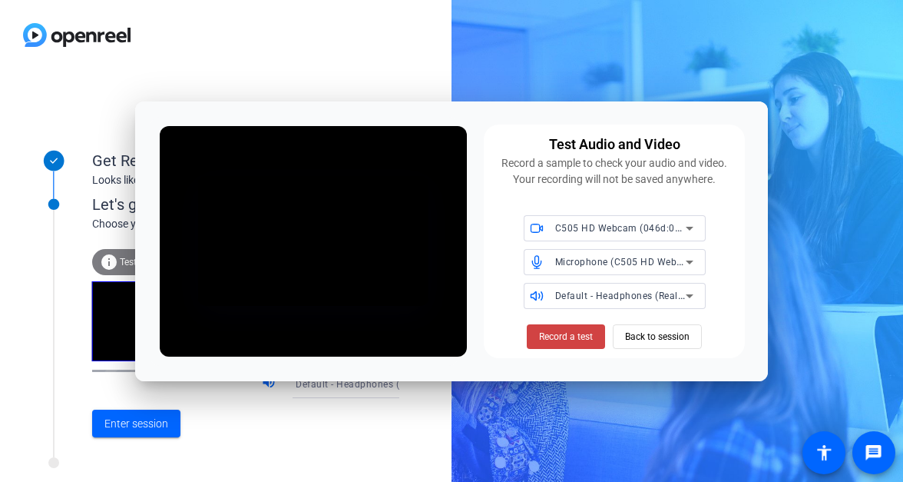
click at [567, 342] on span "Record a test" at bounding box center [566, 337] width 54 height 14
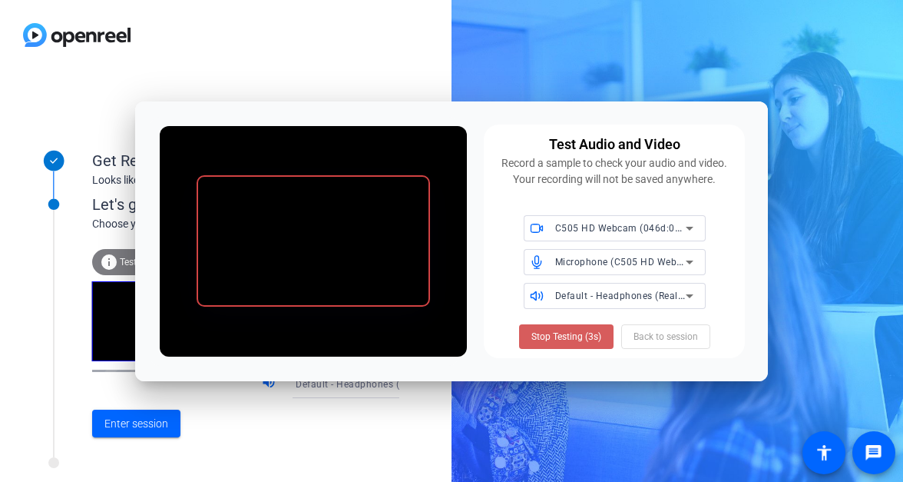
click at [562, 337] on span "Stop Testing (3s)" at bounding box center [567, 337] width 70 height 14
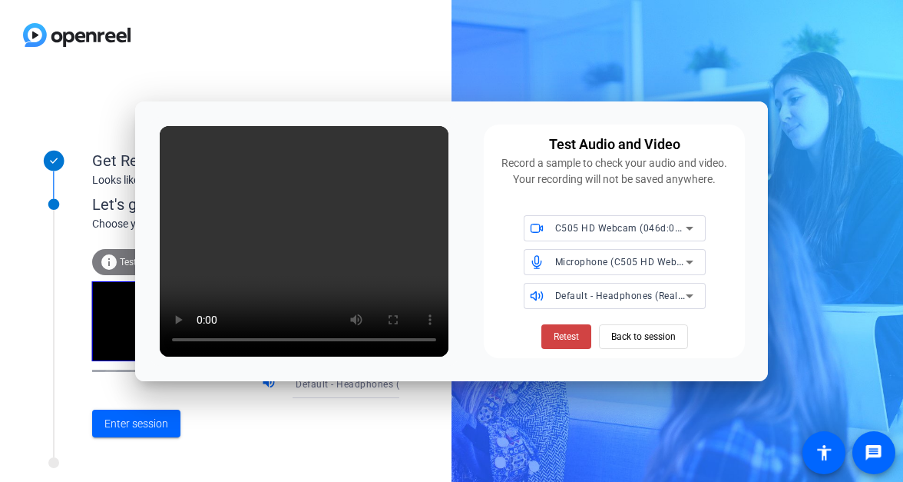
click at [562, 296] on span "Default - Headphones (Realtek(R) Audio)" at bounding box center [646, 295] width 182 height 12
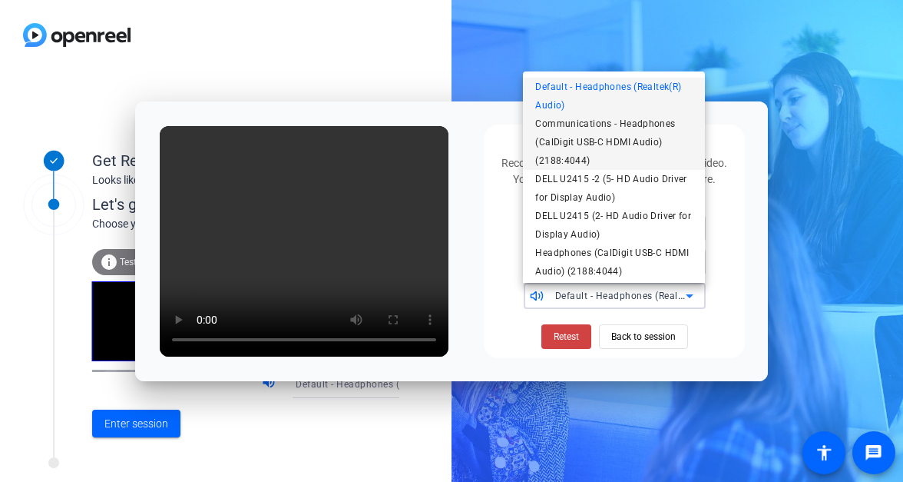
click at [584, 124] on span "Communications - Headphones (CalDigit USB-C HDMI Audio) (2188:4044)" at bounding box center [613, 141] width 157 height 55
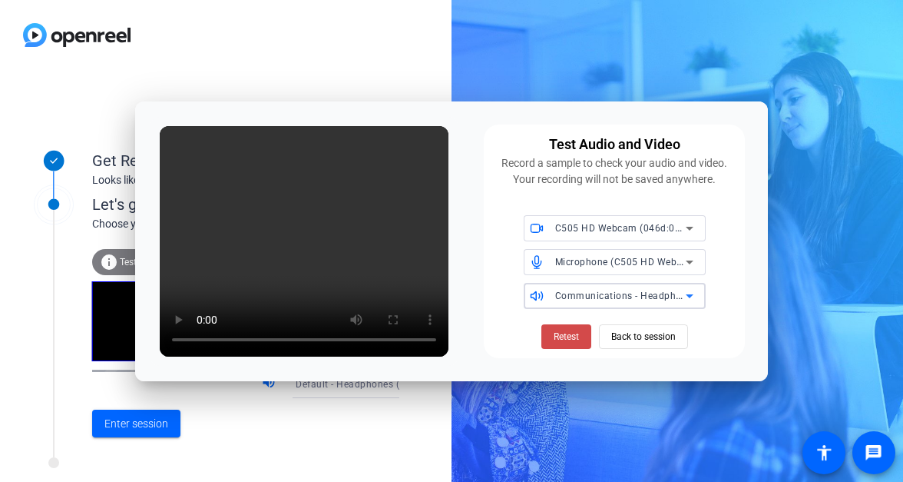
click at [568, 331] on span "Retest" at bounding box center [566, 337] width 25 height 14
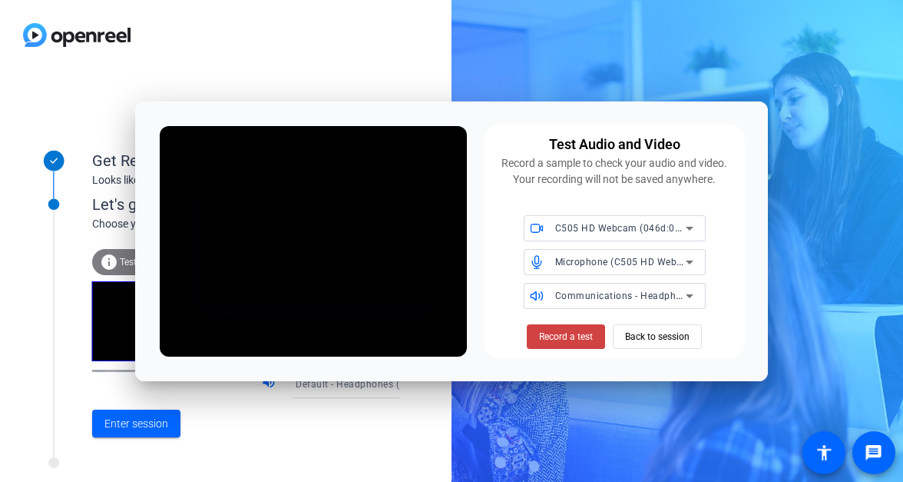
click at [568, 331] on span "Record a test" at bounding box center [566, 337] width 54 height 14
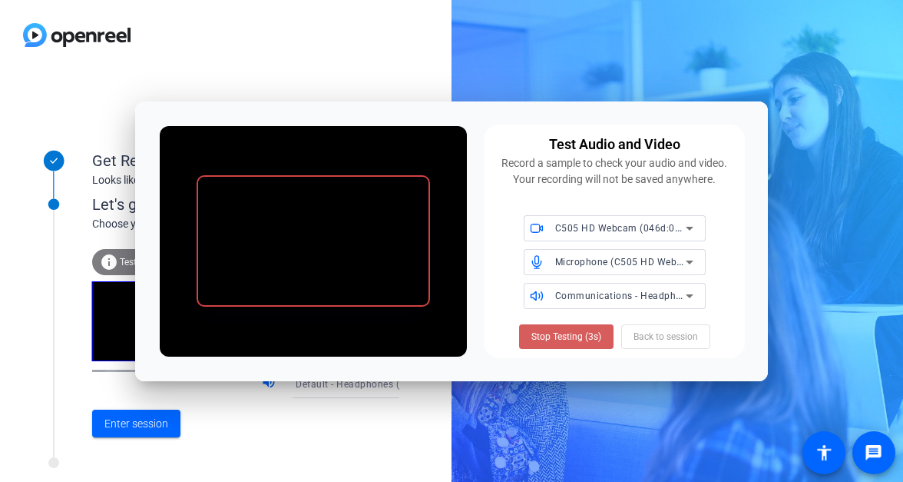
click at [568, 336] on span "Stop Testing (3s)" at bounding box center [567, 337] width 70 height 14
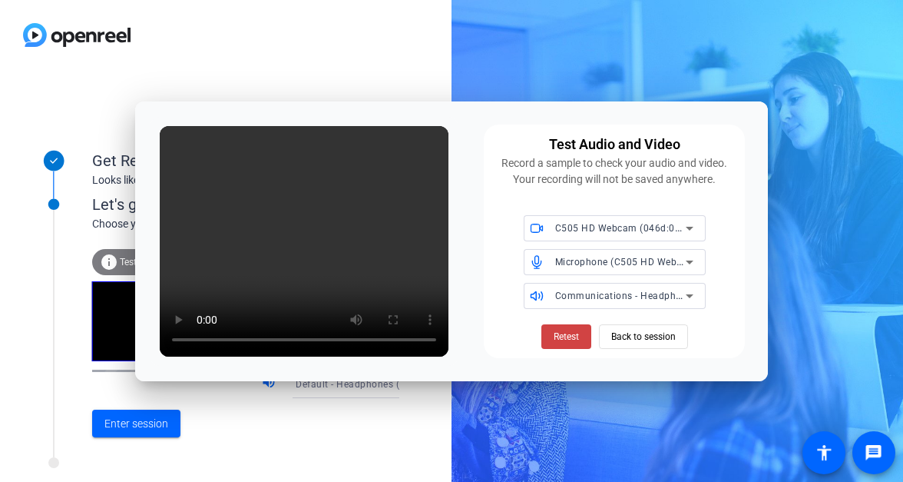
click at [566, 290] on span "Communications - Headphones (CalDigit USB-C HDMI Audio) (2188:4044)" at bounding box center [721, 295] width 333 height 12
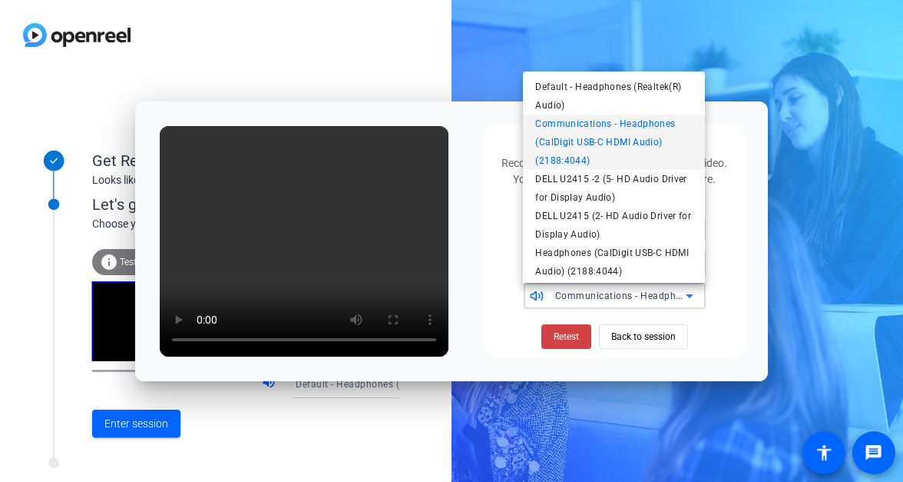
click at [456, 229] on div at bounding box center [451, 241] width 903 height 482
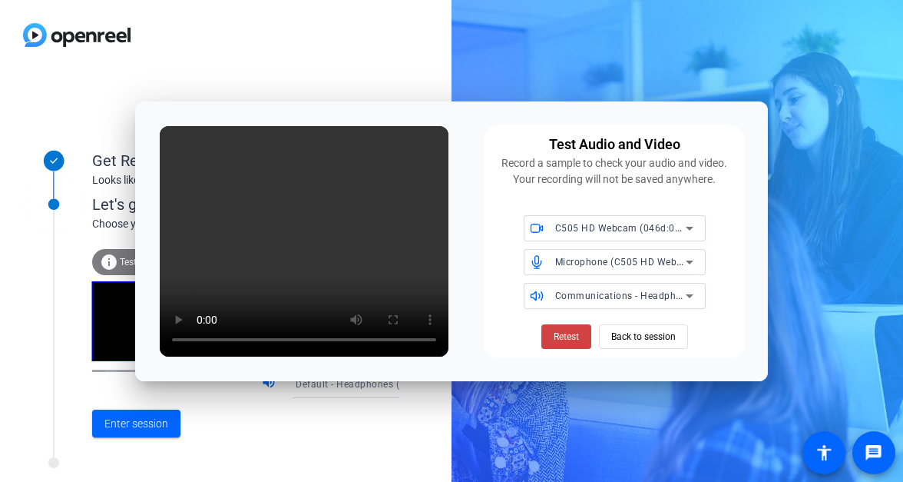
click at [610, 260] on span "Microphone (C505 HD Webcam) (046d:08e3)" at bounding box center [656, 261] width 203 height 12
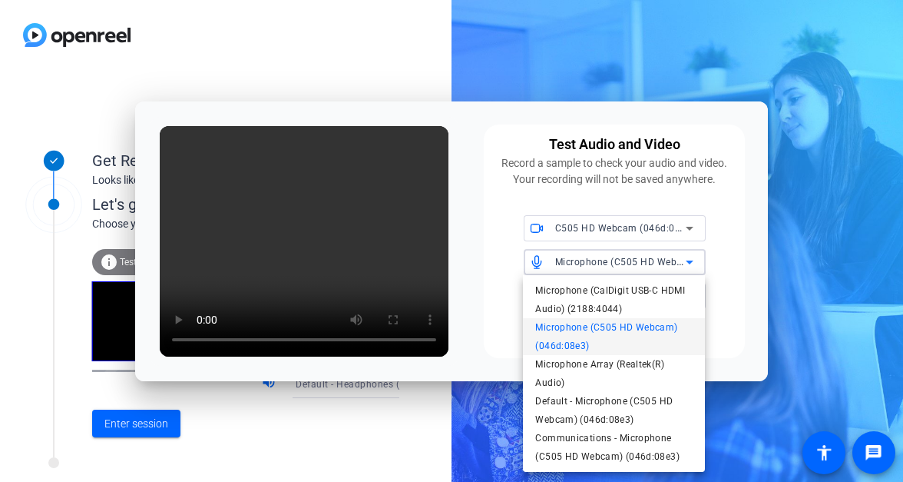
drag, startPoint x: 753, startPoint y: 206, endPoint x: 749, endPoint y: 214, distance: 9.3
click at [753, 208] on div at bounding box center [451, 241] width 903 height 482
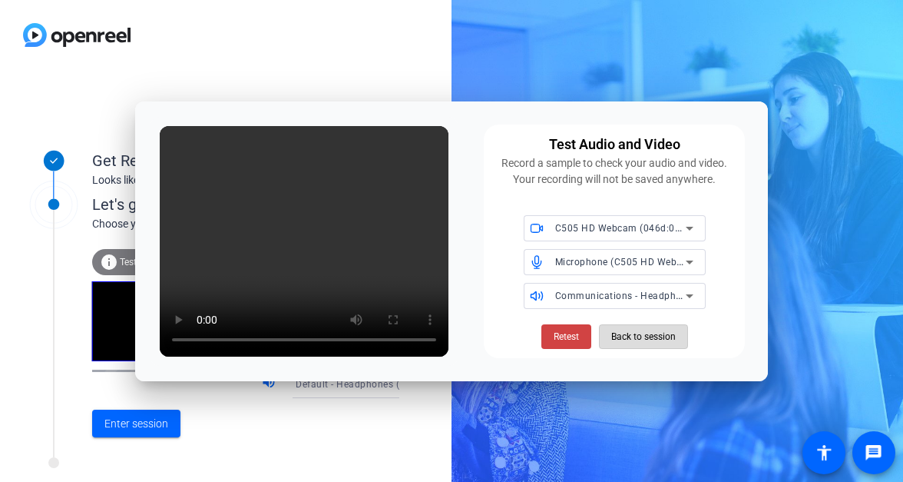
click at [625, 333] on span "Back to session" at bounding box center [643, 336] width 65 height 29
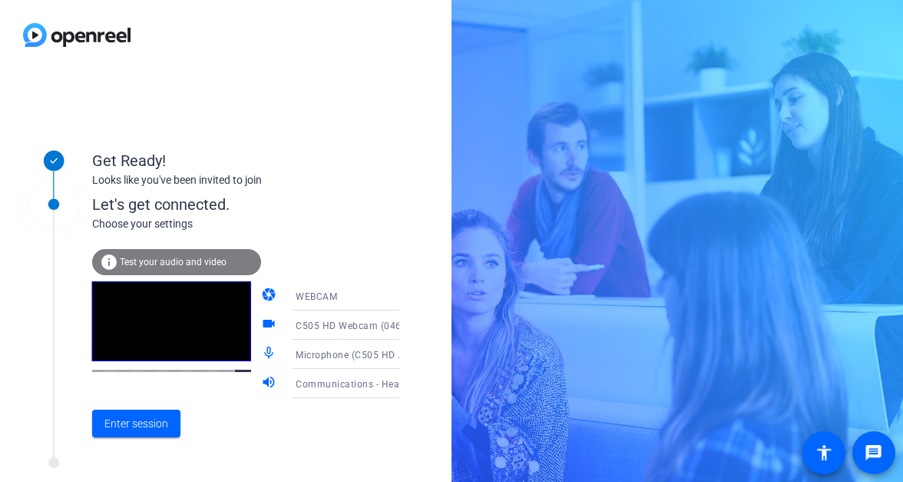
click at [329, 297] on div "WEBCAM" at bounding box center [353, 296] width 114 height 19
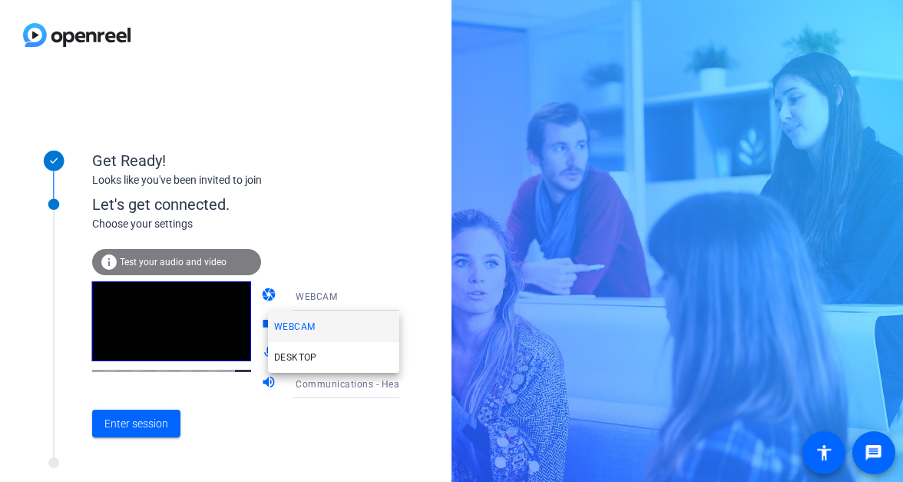
click at [343, 266] on div at bounding box center [451, 241] width 903 height 482
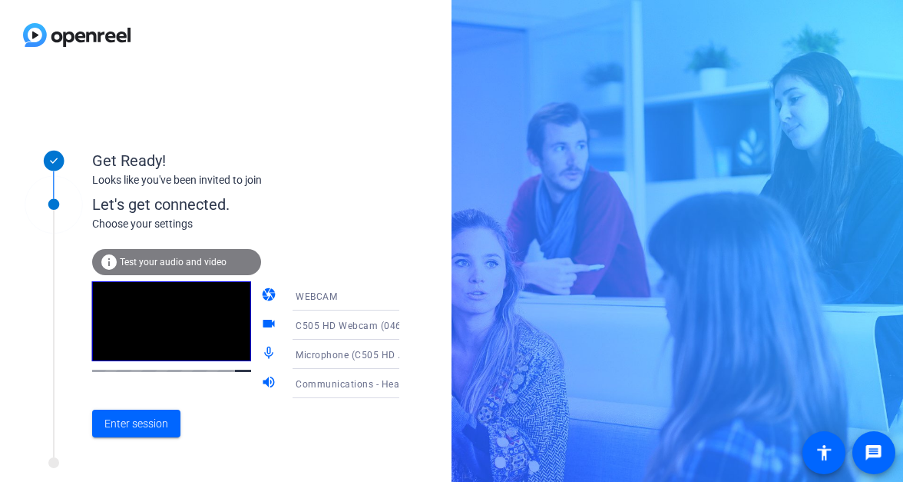
click at [366, 323] on span "C505 HD Webcam (046d:08e3)" at bounding box center [366, 325] width 140 height 12
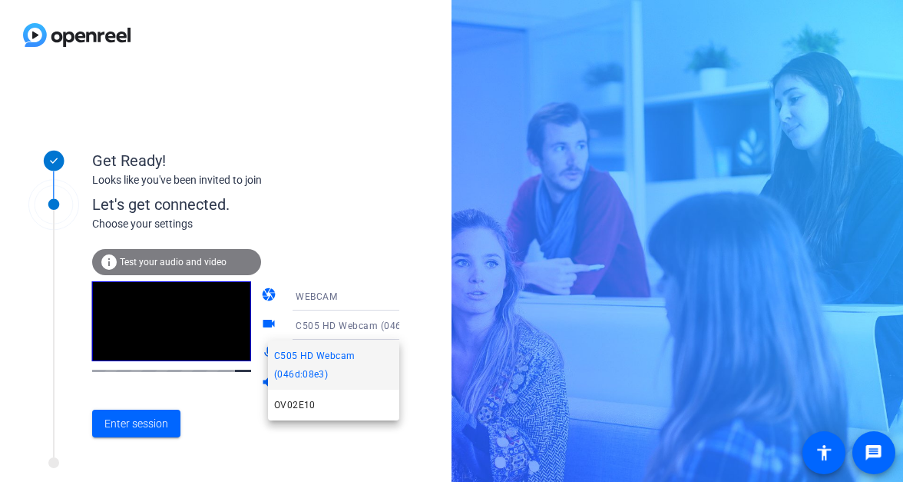
click at [375, 210] on div at bounding box center [451, 241] width 903 height 482
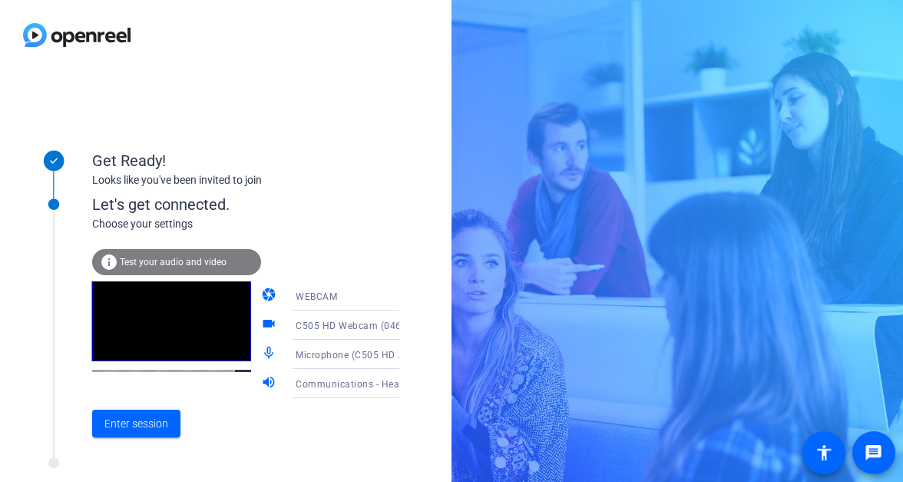
click at [345, 356] on span "Microphone (C505 HD Webcam) (046d:08e3)" at bounding box center [397, 354] width 203 height 12
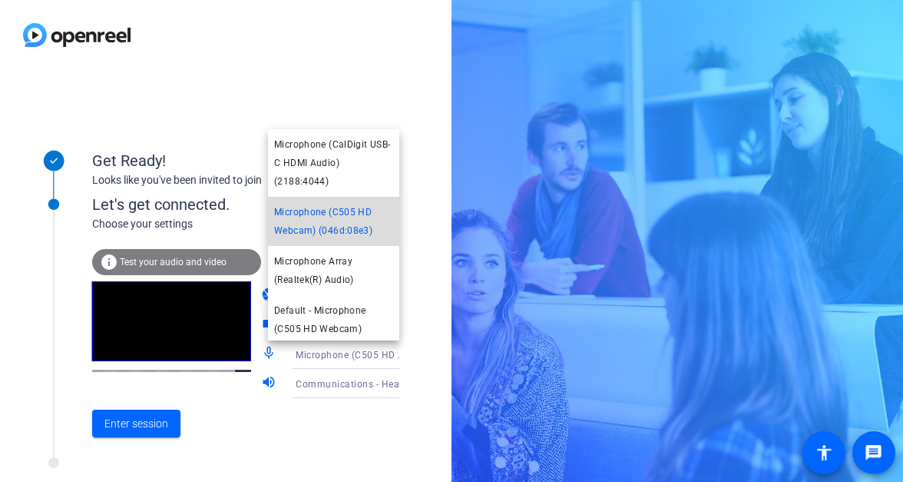
click at [347, 217] on span "Microphone (C505 HD Webcam) (046d:08e3)" at bounding box center [333, 221] width 119 height 37
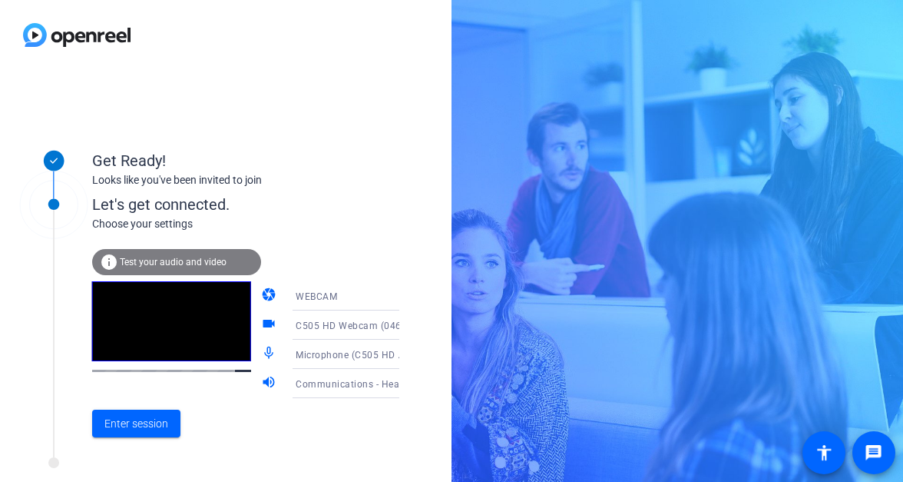
click at [364, 396] on div "Communications - Headphones (CalDigit USB-C HDMI Audio) (2188:4044)" at bounding box center [357, 383] width 122 height 29
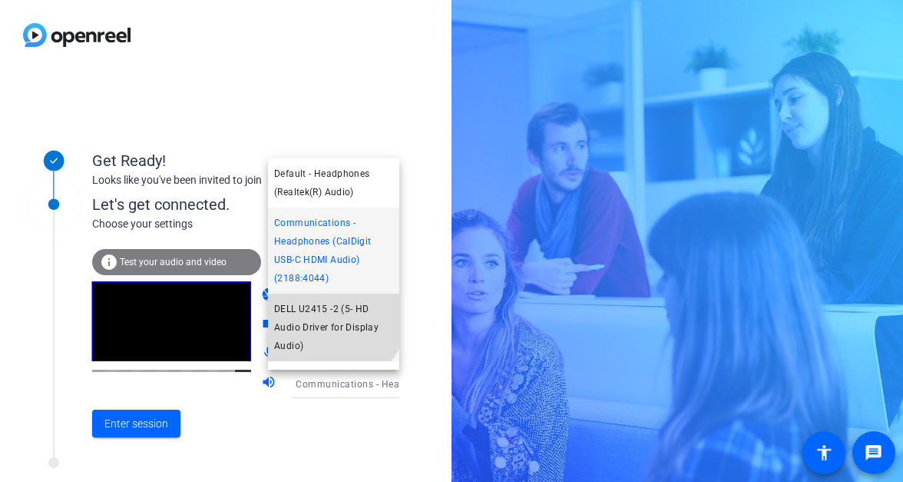
click at [321, 309] on span "DELL U2415 -2 (5- HD Audio Driver for Display Audio)" at bounding box center [333, 327] width 119 height 55
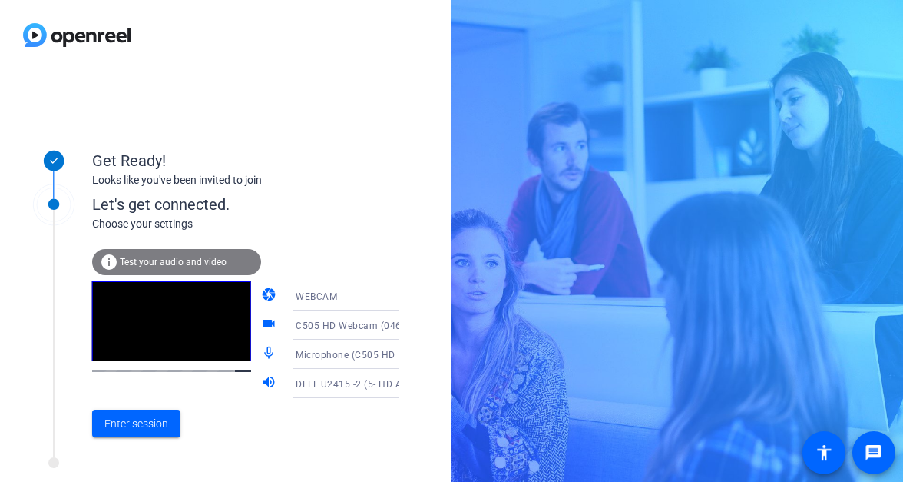
click at [188, 258] on span "Test your audio and video" at bounding box center [173, 262] width 107 height 11
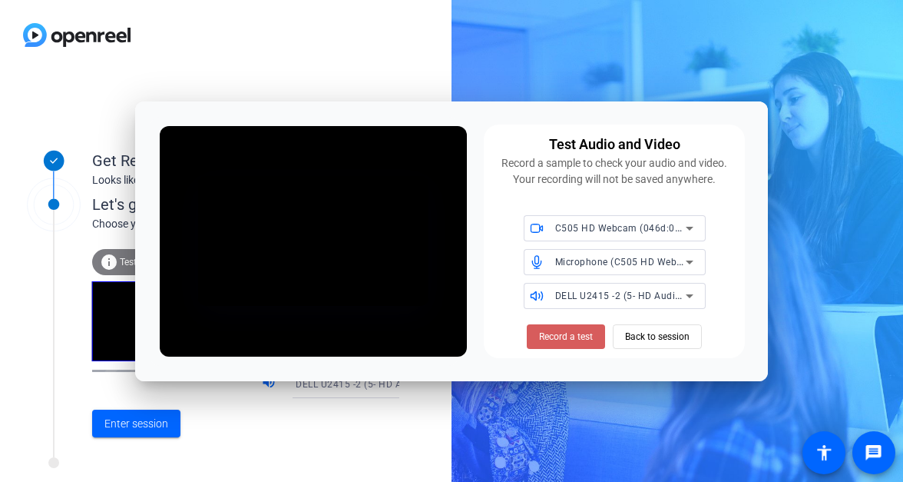
click at [565, 339] on span "Record a test" at bounding box center [566, 337] width 54 height 14
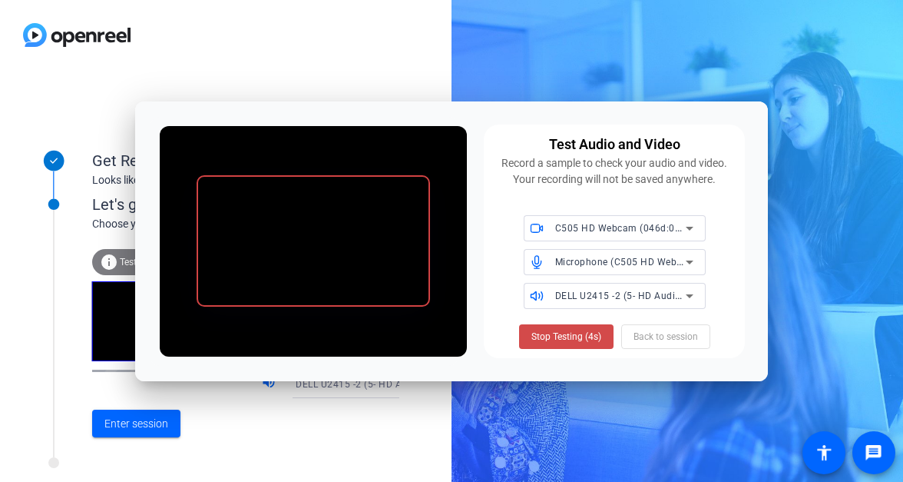
click at [560, 334] on span "Stop Testing (4s)" at bounding box center [567, 337] width 70 height 14
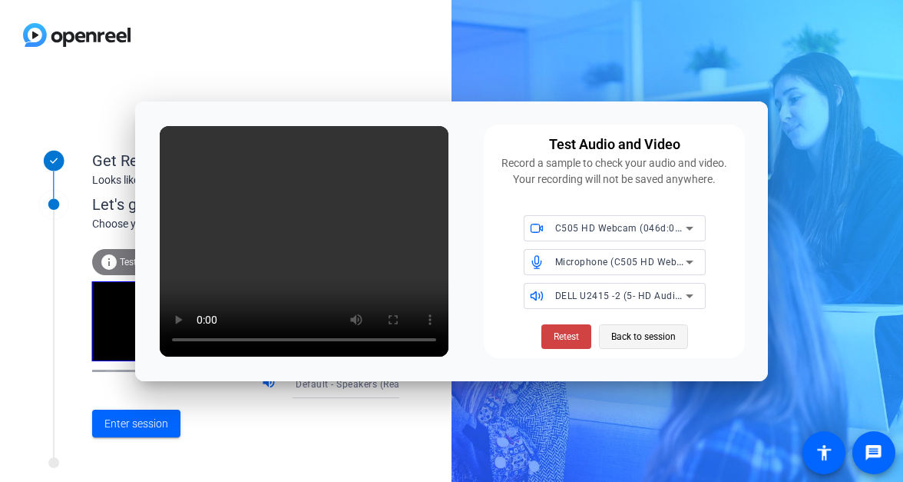
click at [642, 346] on span "Back to session" at bounding box center [643, 336] width 65 height 29
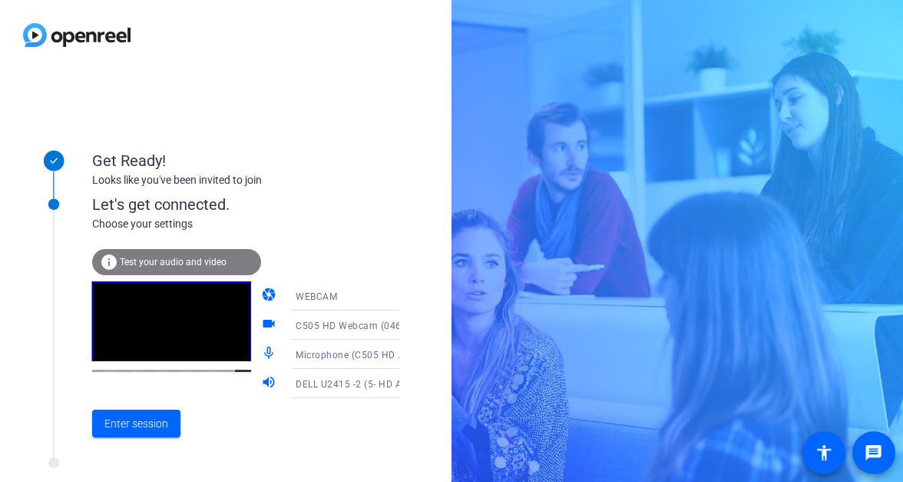
click at [323, 392] on div "DELL U2415 -2 (5- HD Audio Driver for Display Audio)" at bounding box center [353, 383] width 114 height 19
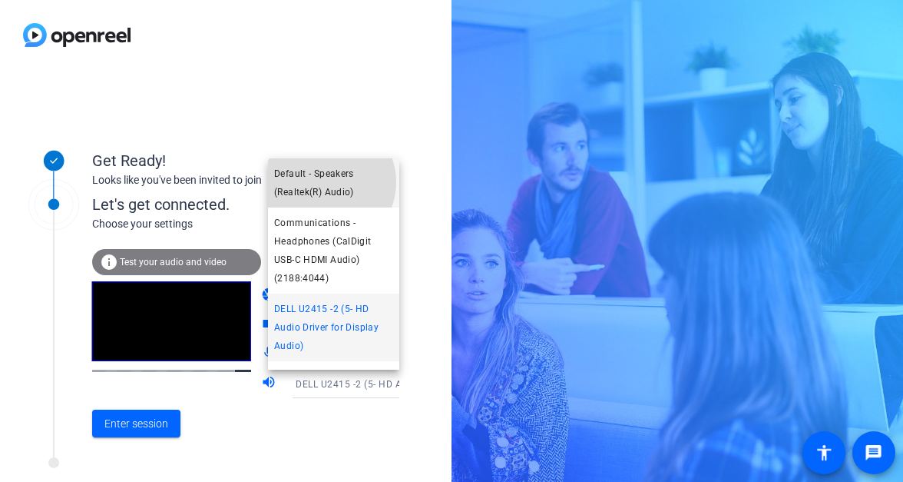
click at [323, 182] on span "Default - Speakers (Realtek(R) Audio)" at bounding box center [333, 182] width 119 height 37
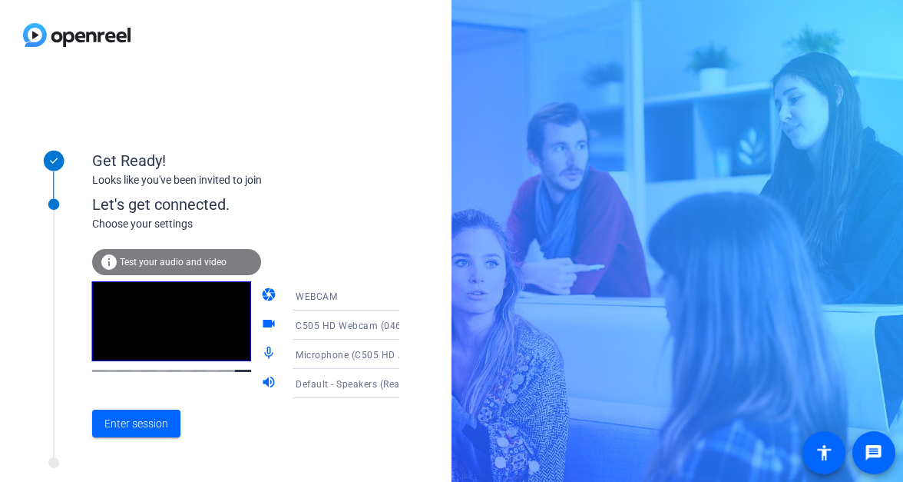
click at [191, 262] on span "Test your audio and video" at bounding box center [173, 262] width 107 height 11
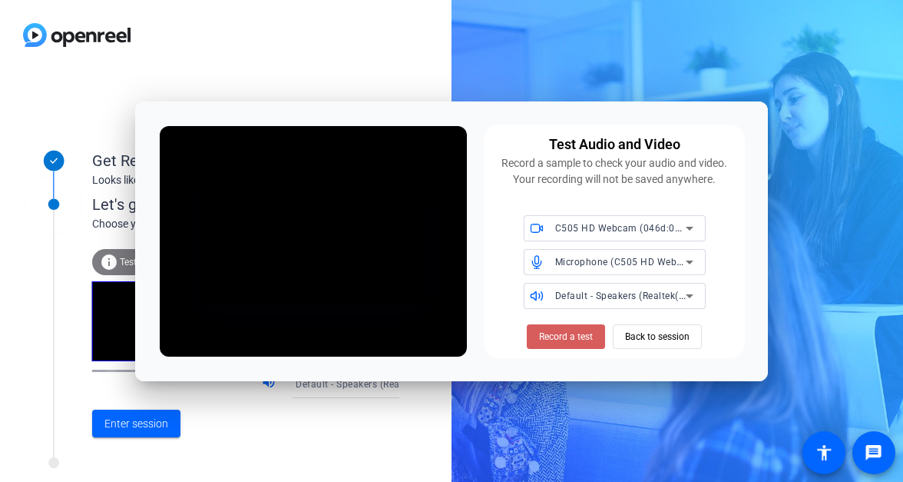
click at [576, 339] on span "Record a test" at bounding box center [566, 337] width 54 height 14
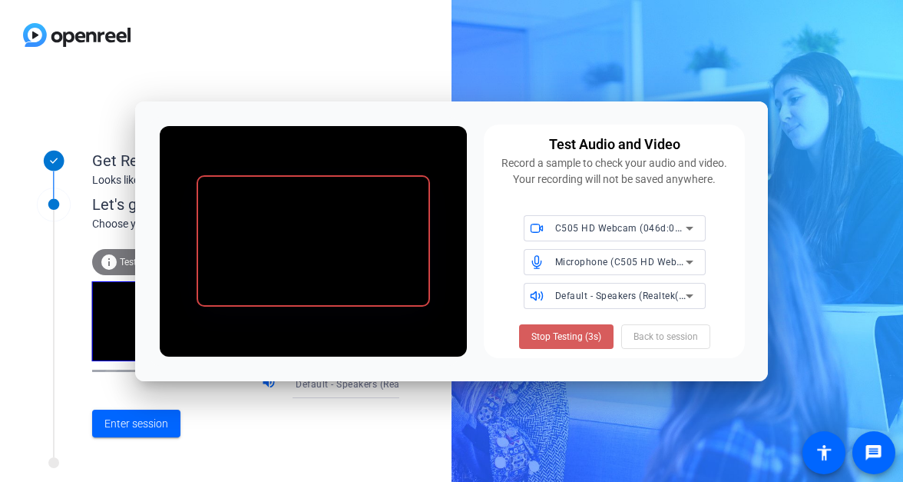
click at [562, 333] on span "Stop Testing (3s)" at bounding box center [567, 337] width 70 height 14
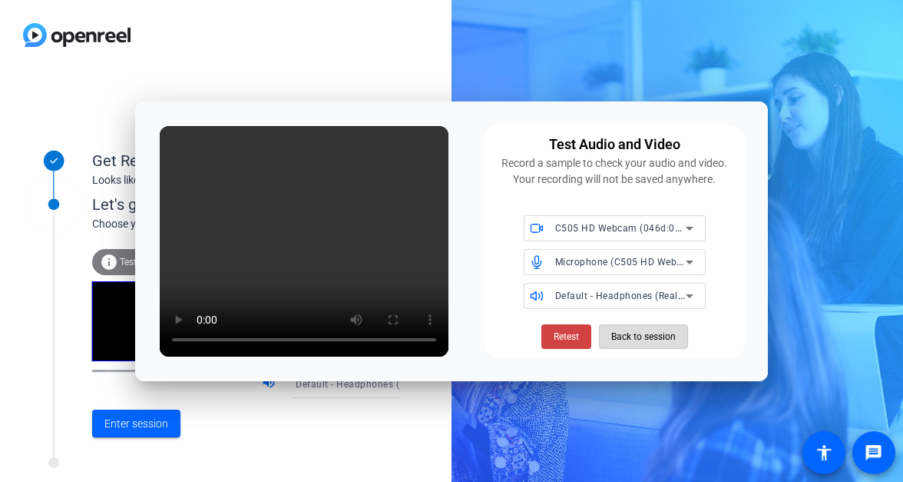
click at [637, 341] on span "Back to session" at bounding box center [643, 336] width 65 height 29
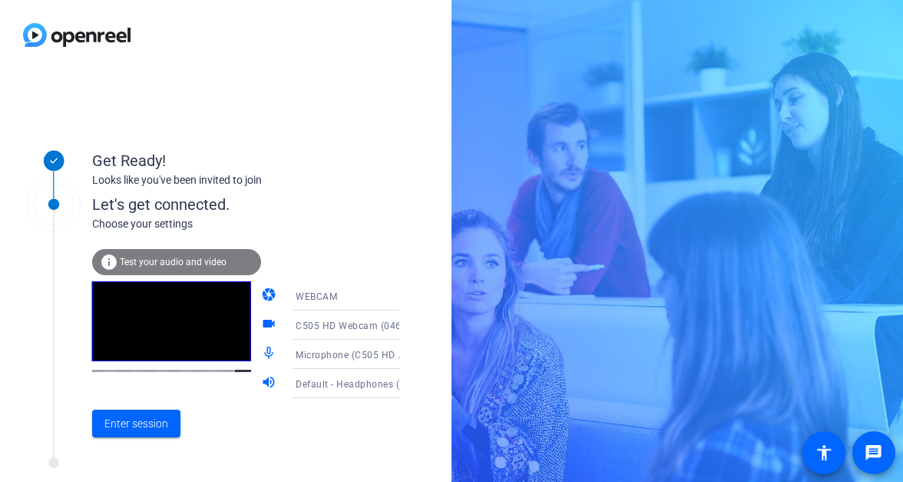
click at [310, 356] on span "Microphone (C505 HD Webcam) (046d:08e3)" at bounding box center [397, 354] width 203 height 12
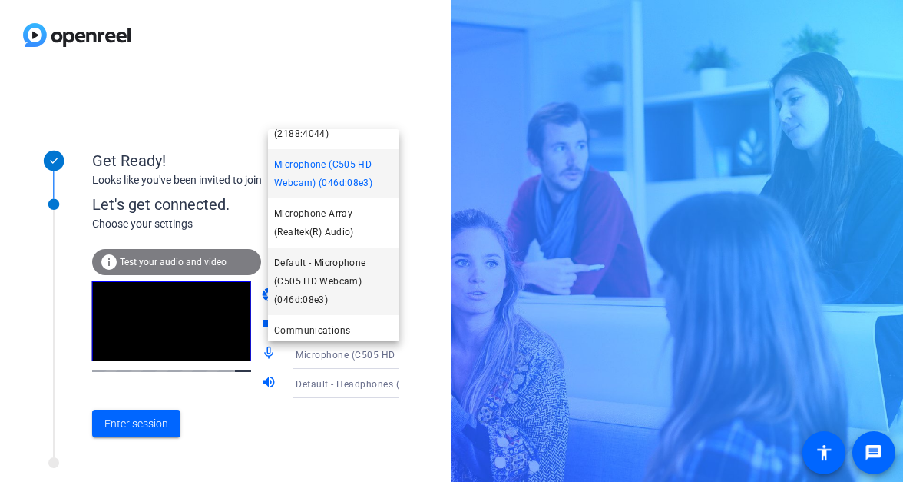
scroll to position [89, 0]
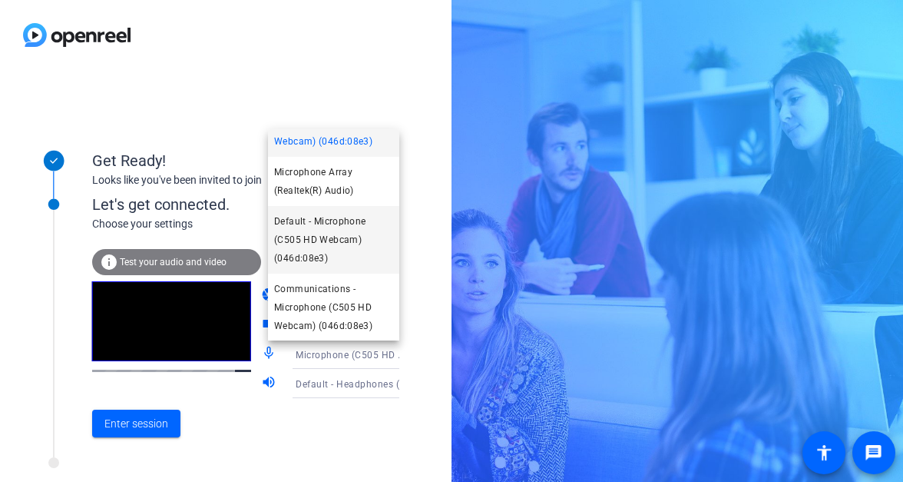
click at [318, 237] on span "Default - Microphone (C505 HD Webcam) (046d:08e3)" at bounding box center [333, 239] width 119 height 55
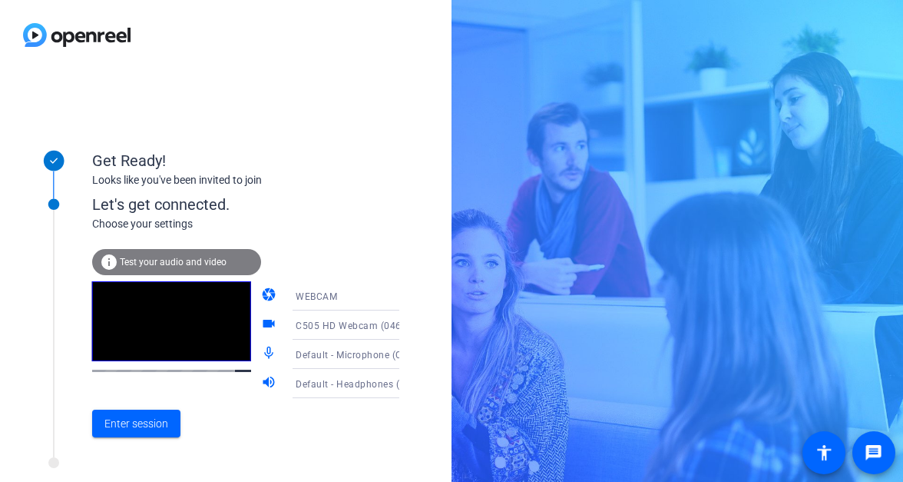
click at [180, 255] on div "info Test your audio and video" at bounding box center [176, 262] width 169 height 26
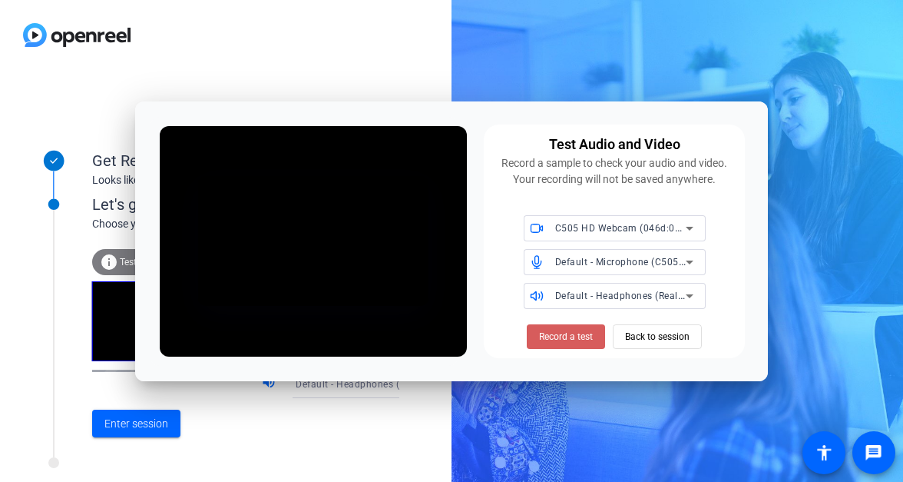
click at [561, 337] on span "Record a test" at bounding box center [566, 337] width 54 height 14
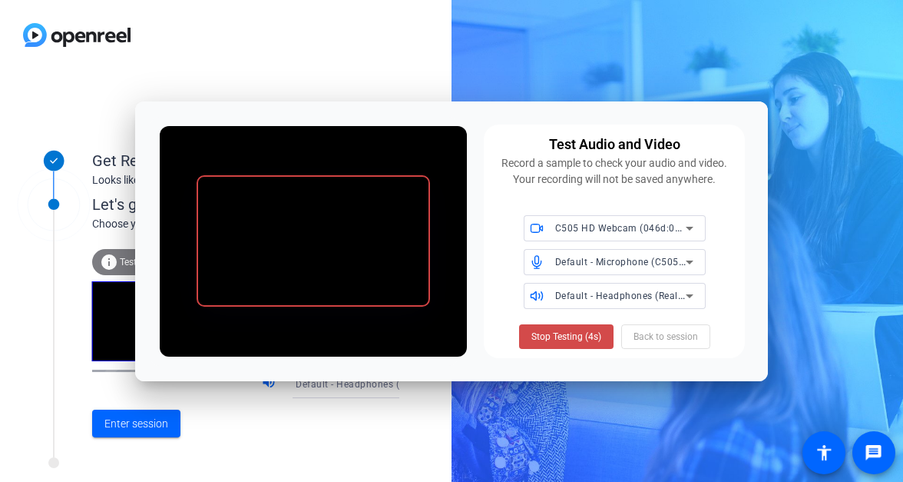
click at [567, 332] on span "Stop Testing (4s)" at bounding box center [567, 337] width 70 height 14
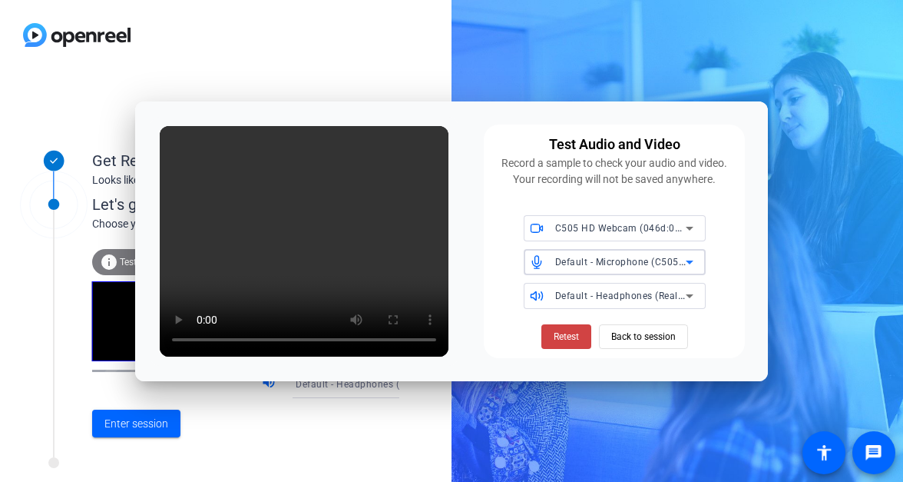
click at [647, 263] on span "Default - Microphone (C505 HD Webcam) (046d:08e3)" at bounding box center [677, 261] width 244 height 12
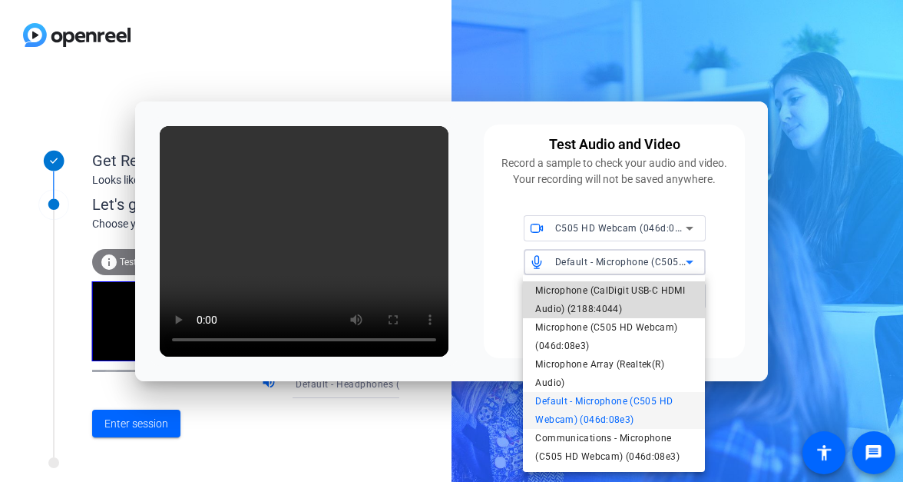
click at [611, 299] on span "Microphone (CalDigit USB-C HDMI Audio) (2188:4044)" at bounding box center [613, 299] width 157 height 37
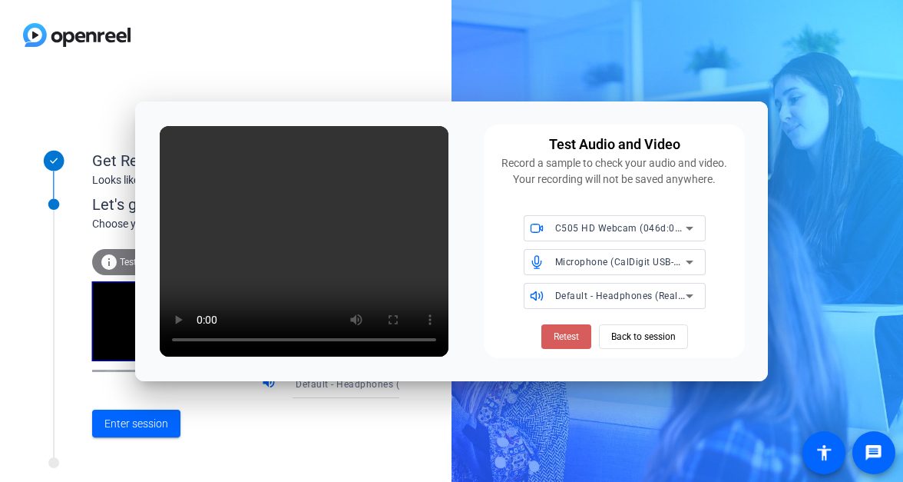
click at [561, 331] on span "Retest" at bounding box center [566, 337] width 25 height 14
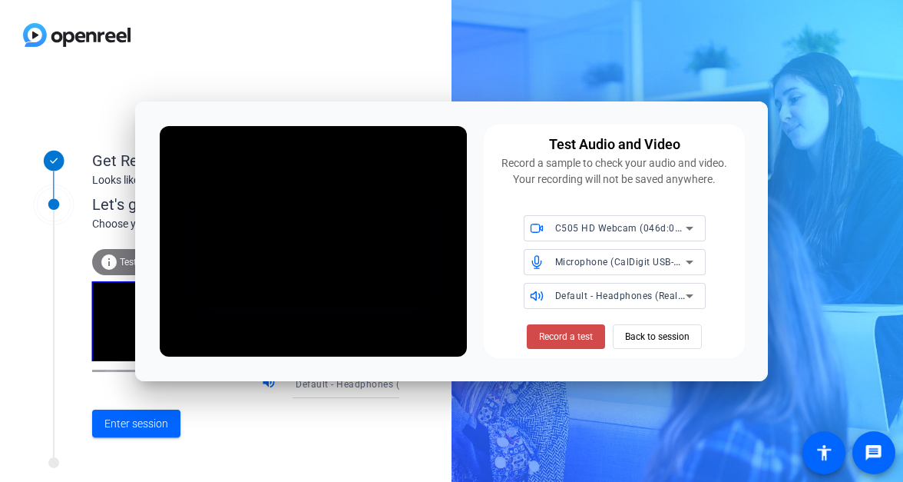
click at [558, 331] on span "Record a test" at bounding box center [566, 337] width 54 height 14
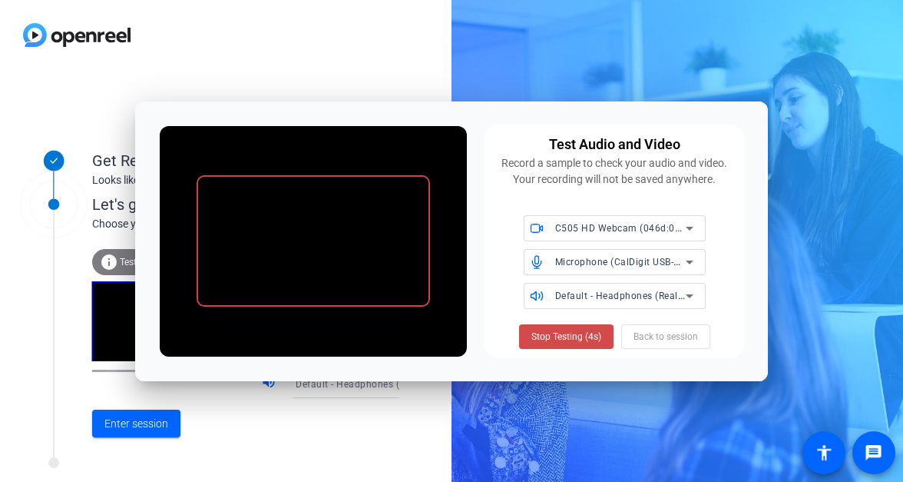
click at [552, 331] on span "Stop Testing (4s)" at bounding box center [567, 337] width 70 height 14
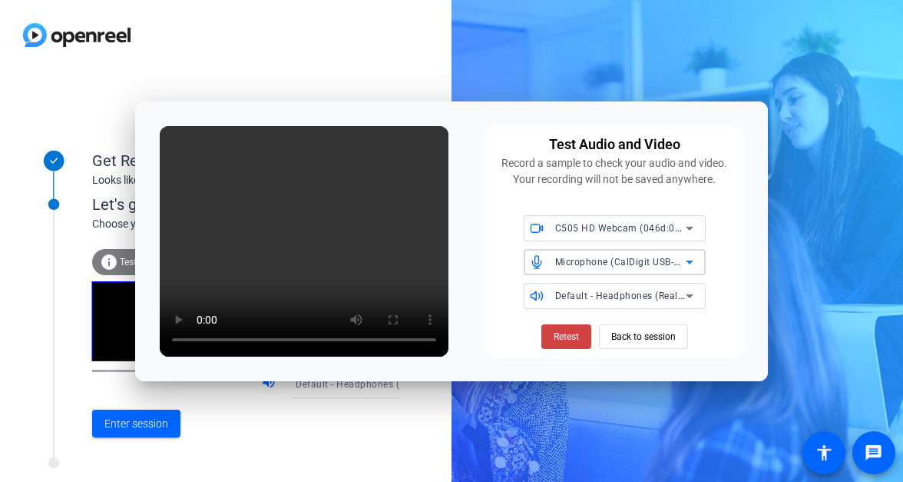
click at [642, 259] on span "Microphone (CalDigit USB-C HDMI Audio) (2188:4044)" at bounding box center [677, 261] width 244 height 12
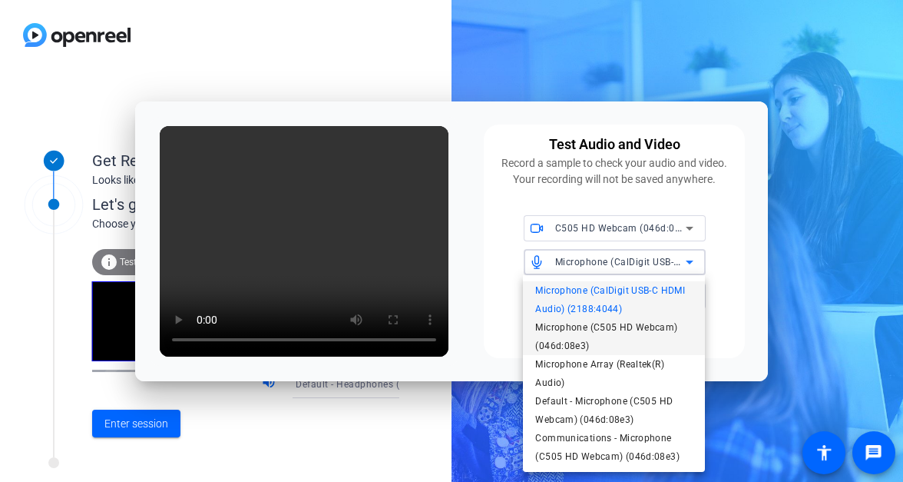
click at [601, 340] on span "Microphone (C505 HD Webcam) (046d:08e3)" at bounding box center [613, 336] width 157 height 37
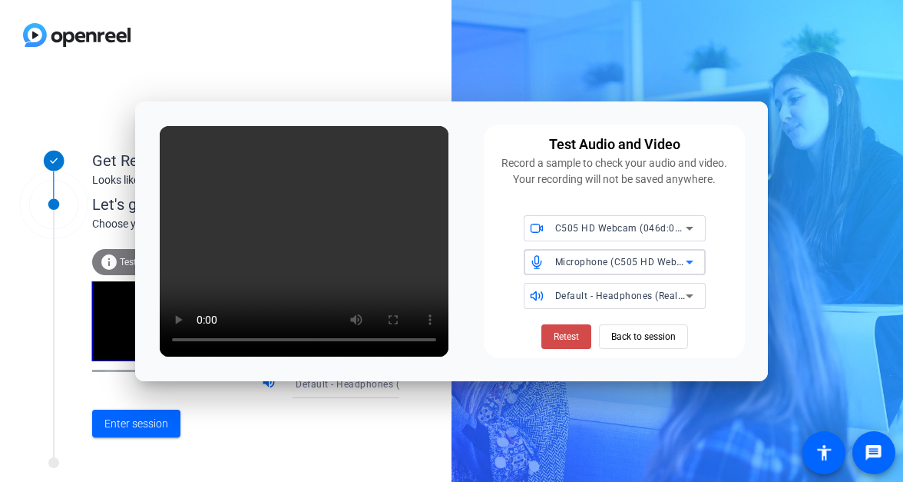
click at [568, 334] on span "Retest" at bounding box center [566, 337] width 25 height 14
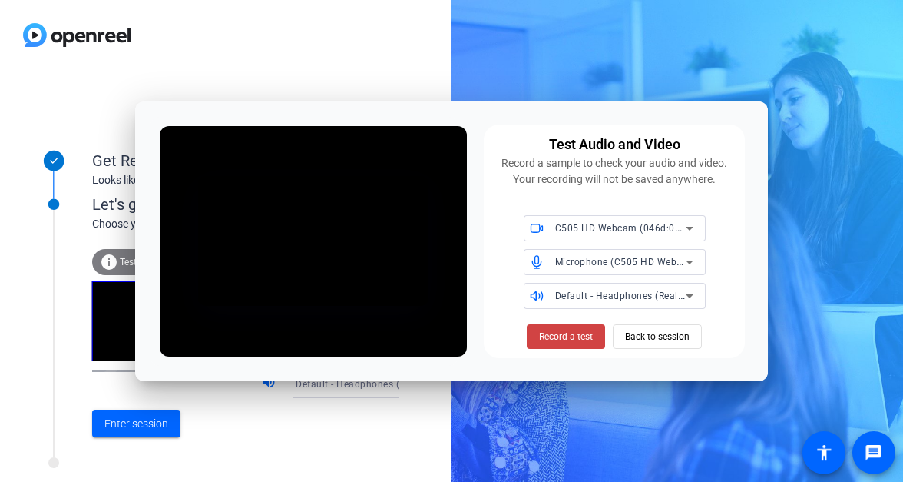
click at [568, 334] on span "Record a test" at bounding box center [566, 337] width 54 height 14
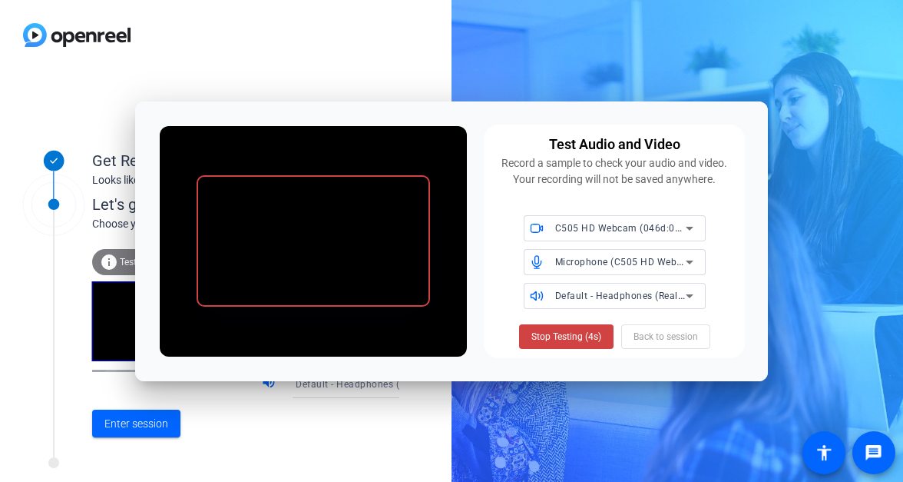
click at [568, 334] on span "Stop Testing (4s)" at bounding box center [567, 337] width 70 height 14
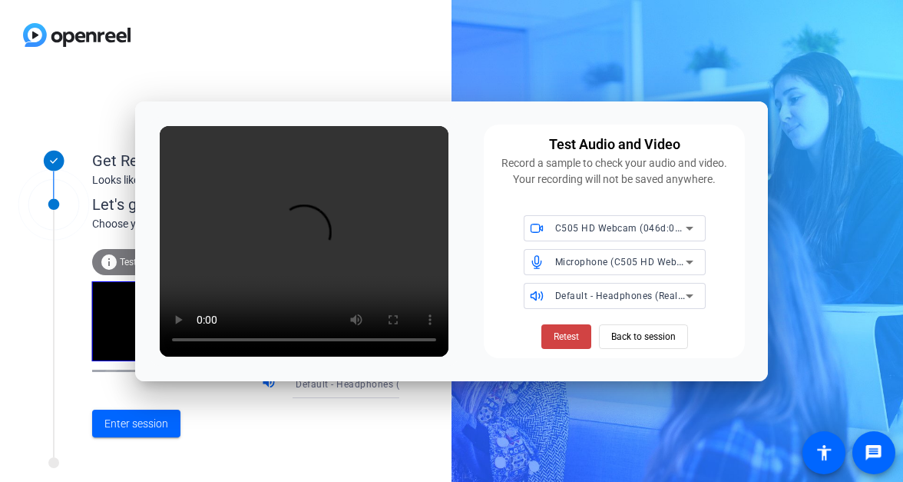
click at [592, 254] on div "Microphone (C505 HD Webcam) (046d:08e3)" at bounding box center [620, 261] width 131 height 19
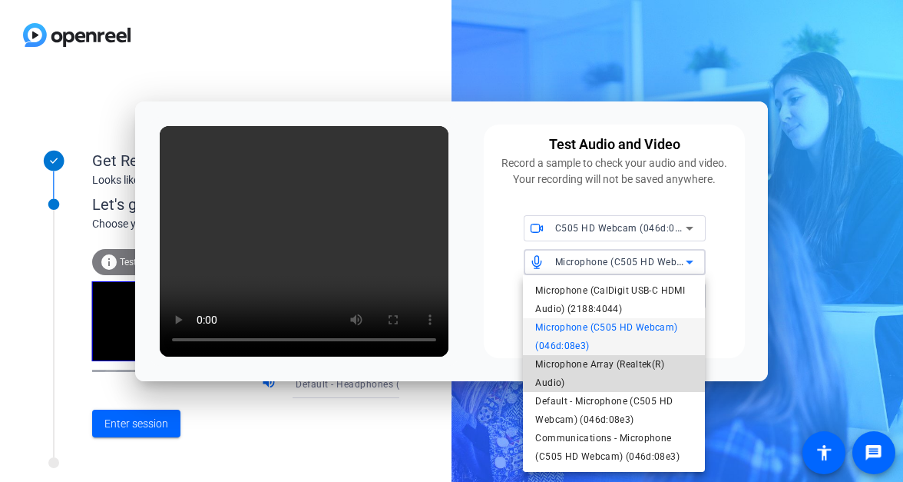
click at [574, 365] on span "Microphone Array (Realtek(R) Audio)" at bounding box center [613, 373] width 157 height 37
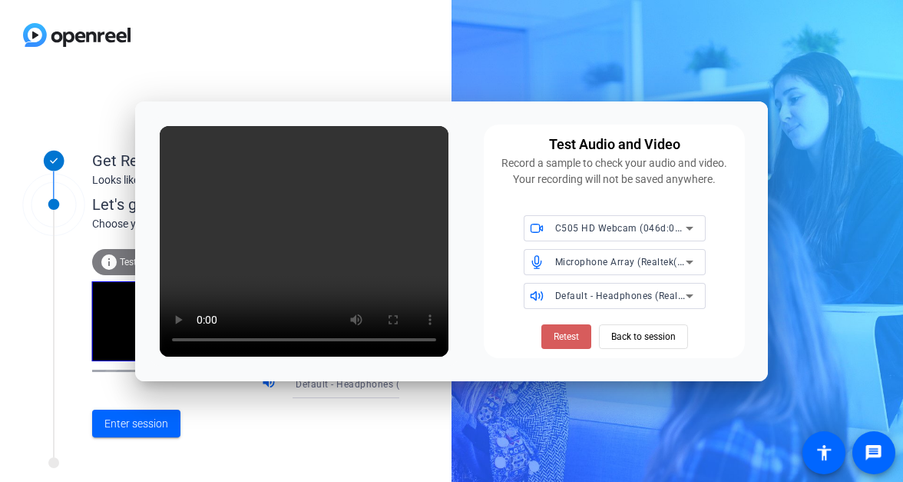
click at [564, 333] on span "Retest" at bounding box center [566, 337] width 25 height 14
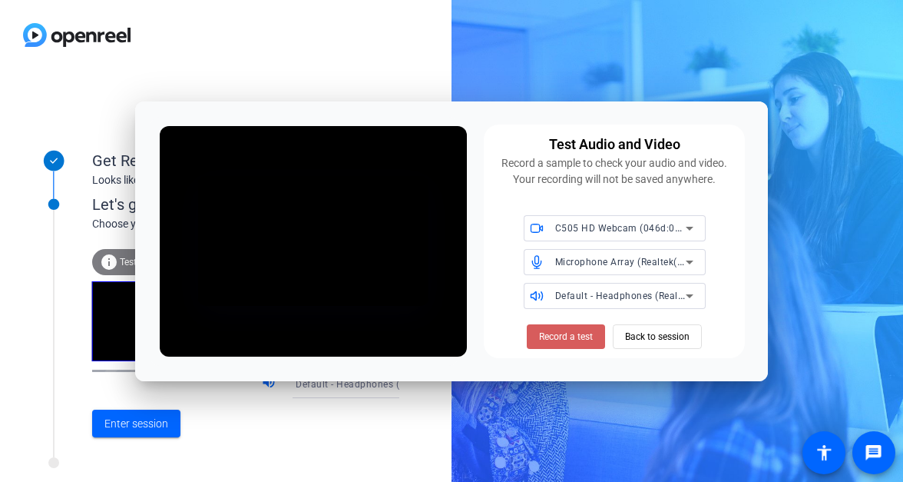
click at [558, 334] on span "Record a test" at bounding box center [566, 337] width 54 height 14
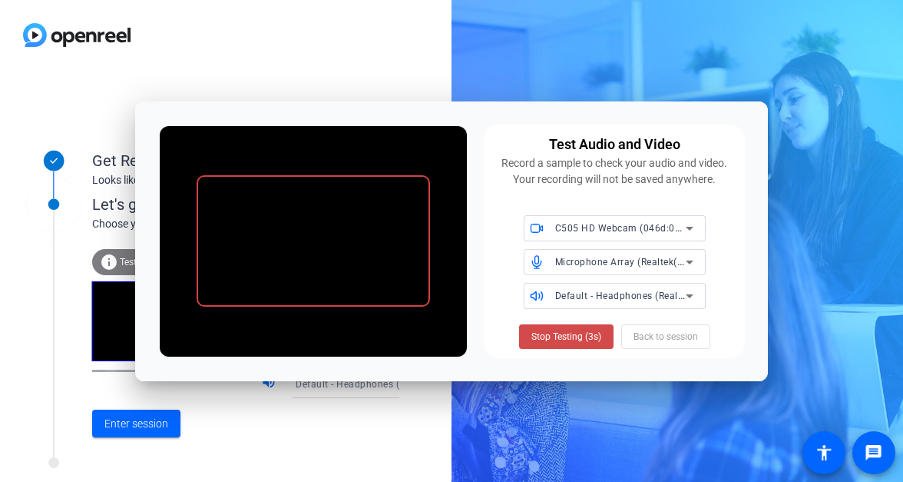
click at [568, 335] on span "Stop Testing (3s)" at bounding box center [567, 337] width 70 height 14
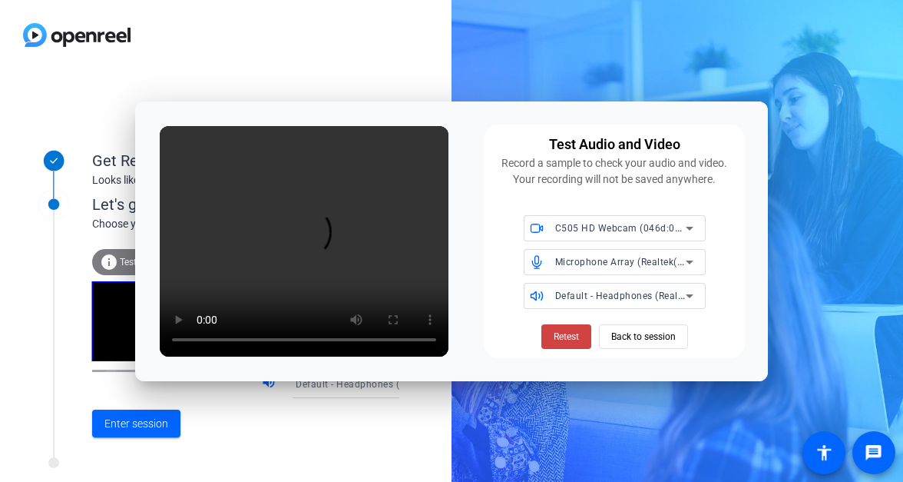
click at [606, 273] on div "Microphone Array (Realtek(R) Audio)" at bounding box center [624, 262] width 138 height 26
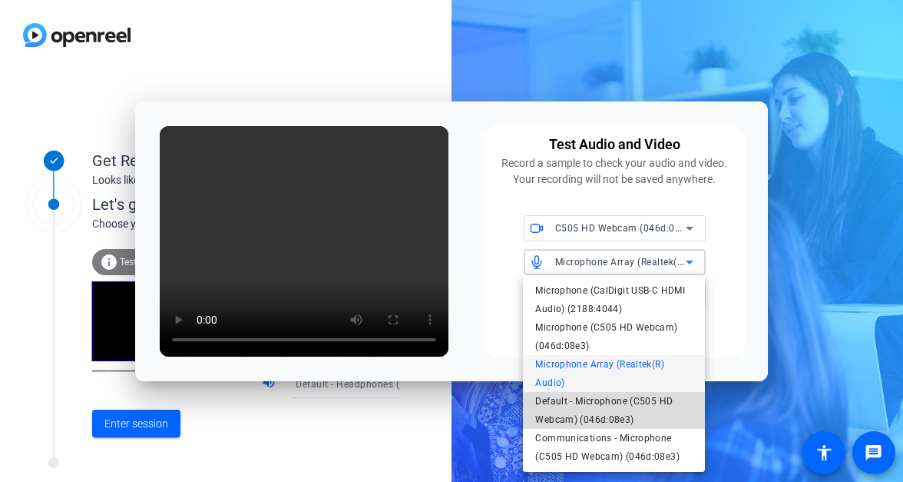
click at [588, 406] on span "Default - Microphone (C505 HD Webcam) (046d:08e3)" at bounding box center [613, 410] width 157 height 37
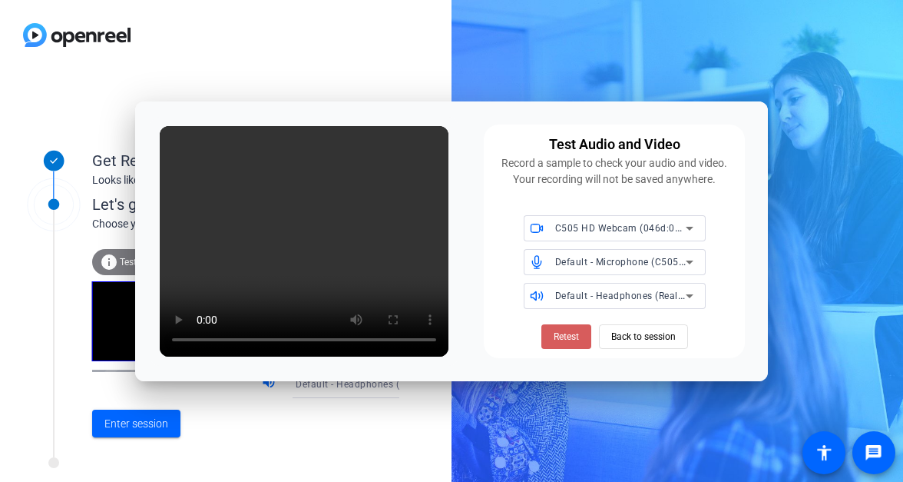
click at [572, 336] on span "Retest" at bounding box center [566, 337] width 25 height 14
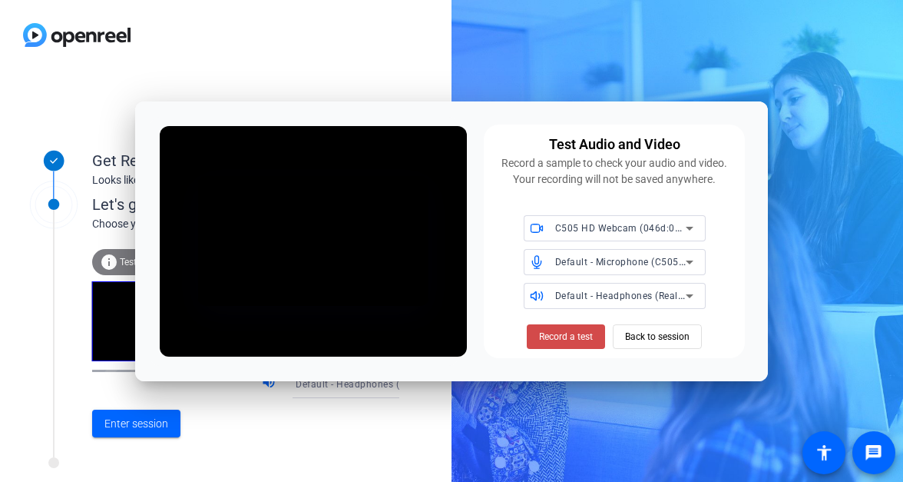
click at [567, 341] on span "Record a test" at bounding box center [566, 337] width 54 height 14
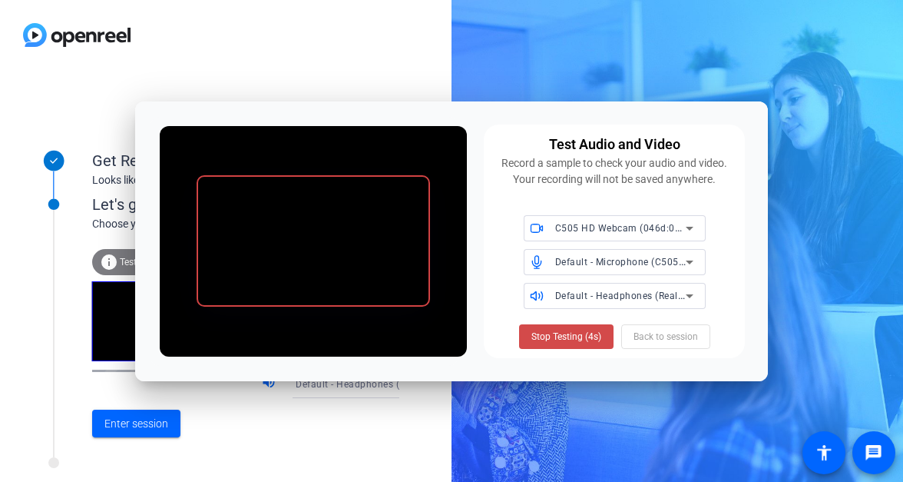
click at [571, 337] on span "Stop Testing (4s)" at bounding box center [567, 337] width 70 height 14
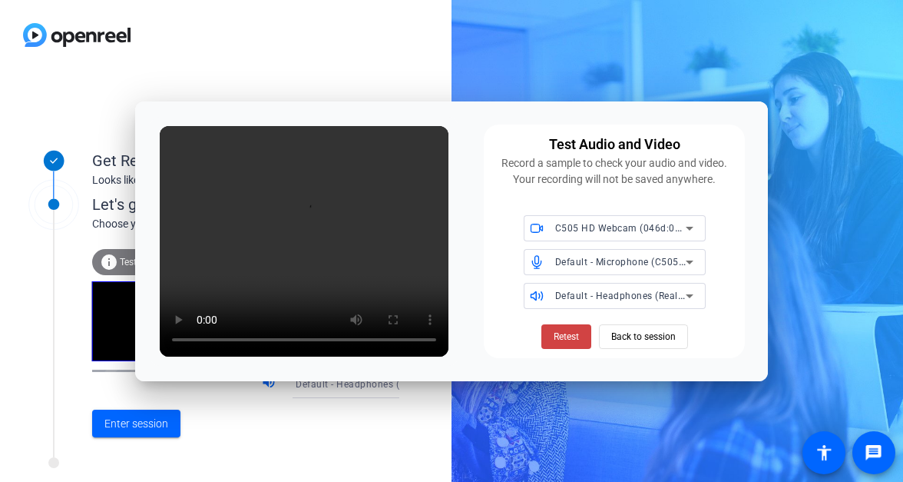
click at [593, 259] on span "Default - Microphone (C505 HD Webcam) (046d:08e3)" at bounding box center [677, 261] width 244 height 12
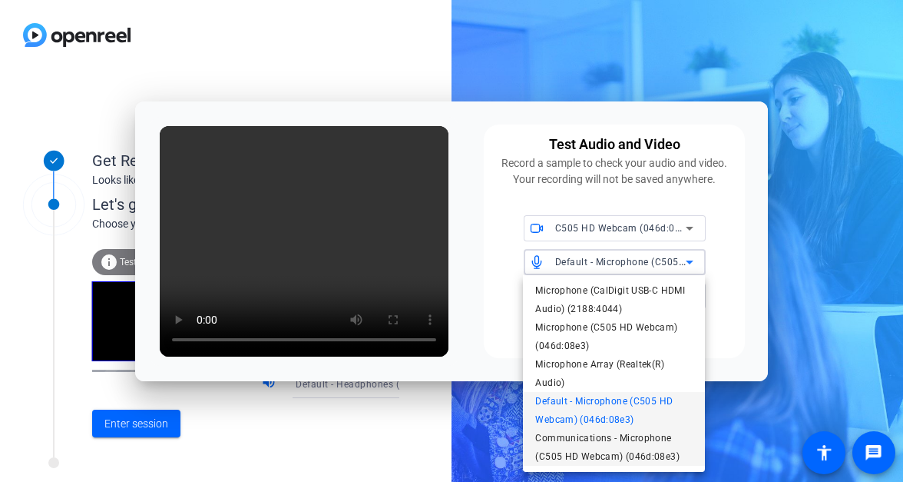
click at [582, 436] on span "Communications - Microphone (C505 HD Webcam) (046d:08e3)" at bounding box center [613, 447] width 157 height 37
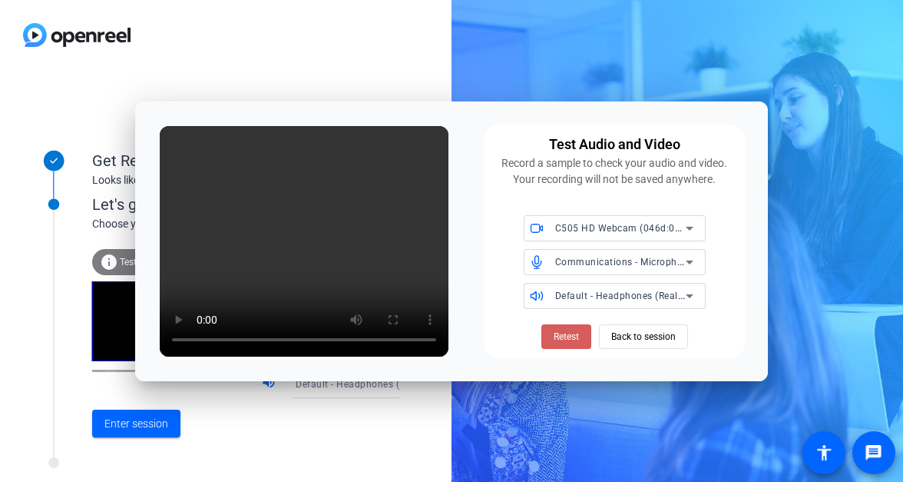
click at [563, 334] on span "Retest" at bounding box center [566, 337] width 25 height 14
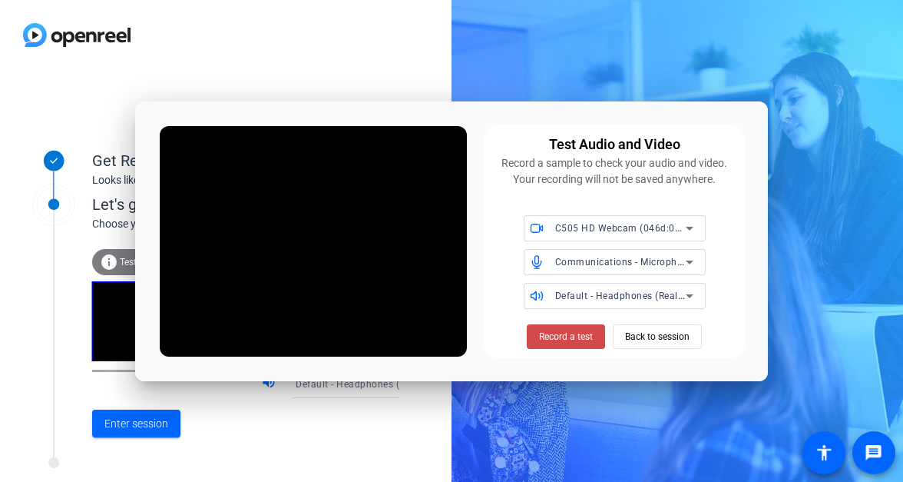
click at [562, 334] on span "Record a test" at bounding box center [566, 337] width 54 height 14
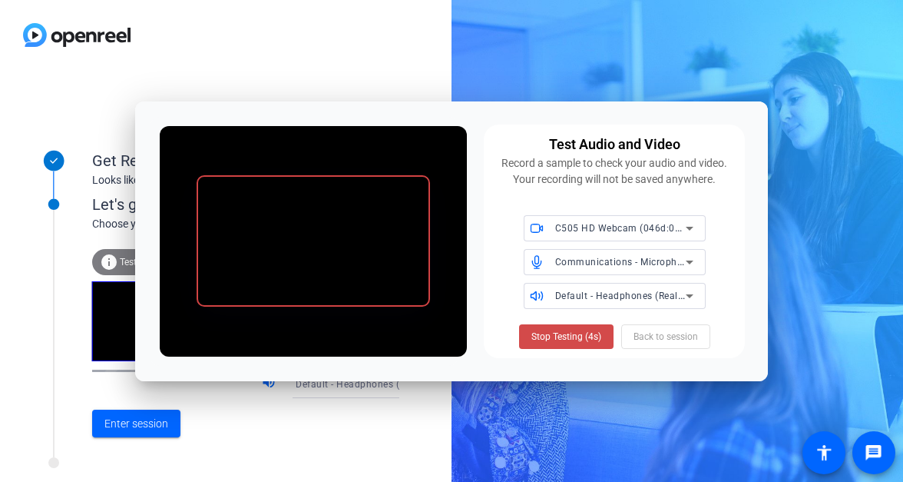
click at [572, 334] on span "Stop Testing (4s)" at bounding box center [567, 337] width 70 height 14
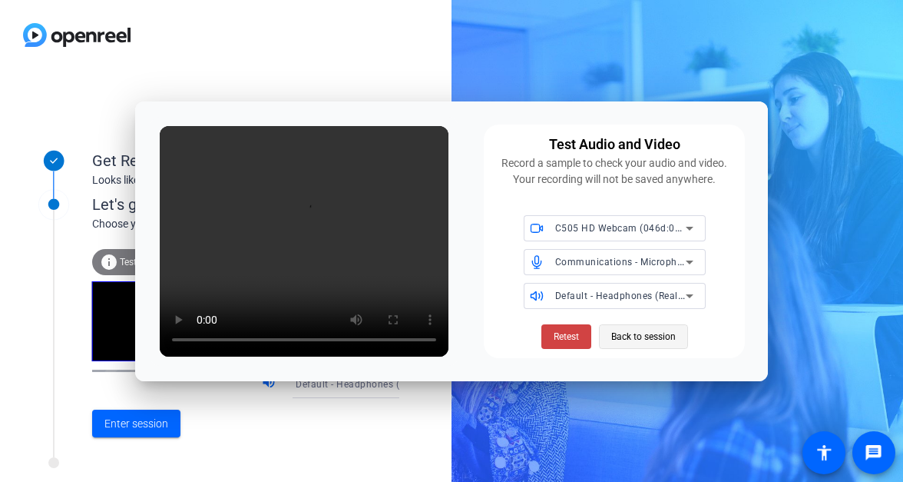
click at [644, 337] on span "Back to session" at bounding box center [643, 336] width 65 height 29
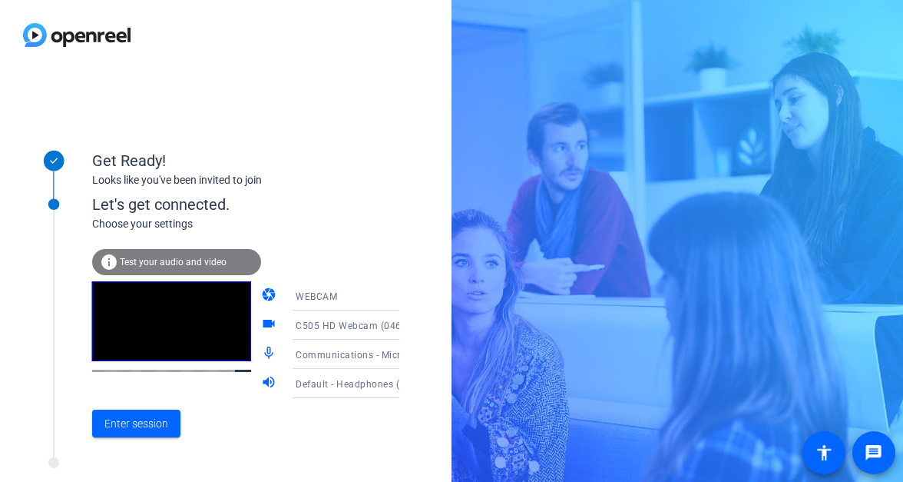
click at [307, 353] on span "Communications - Microphone (C505 HD Webcam) (046d:08e3)" at bounding box center [440, 354] width 288 height 12
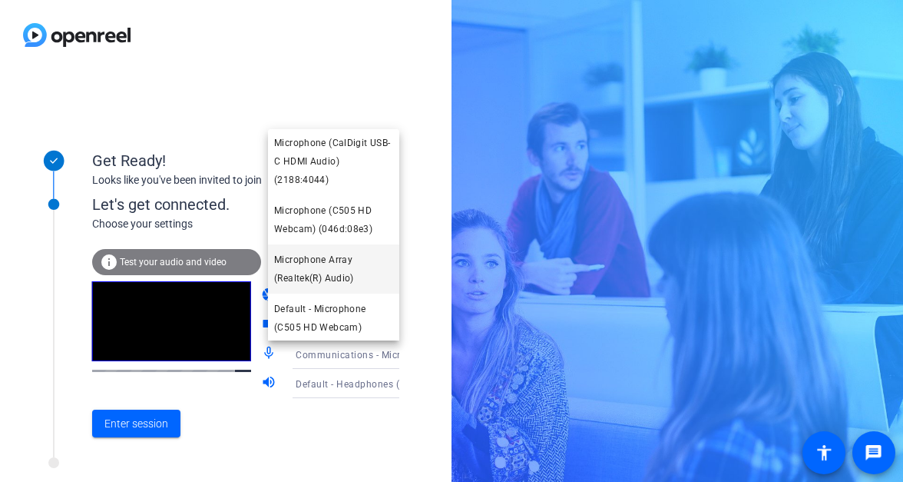
scroll to position [0, 0]
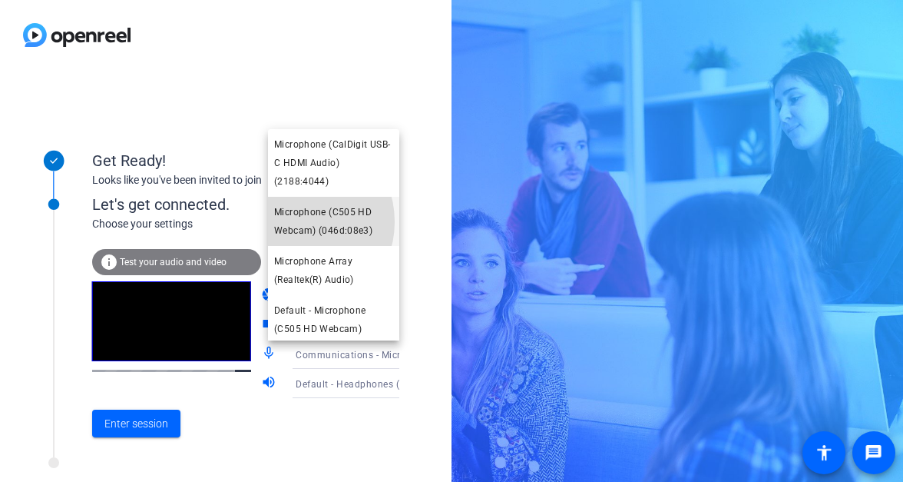
click at [297, 222] on span "Microphone (C505 HD Webcam) (046d:08e3)" at bounding box center [333, 221] width 119 height 37
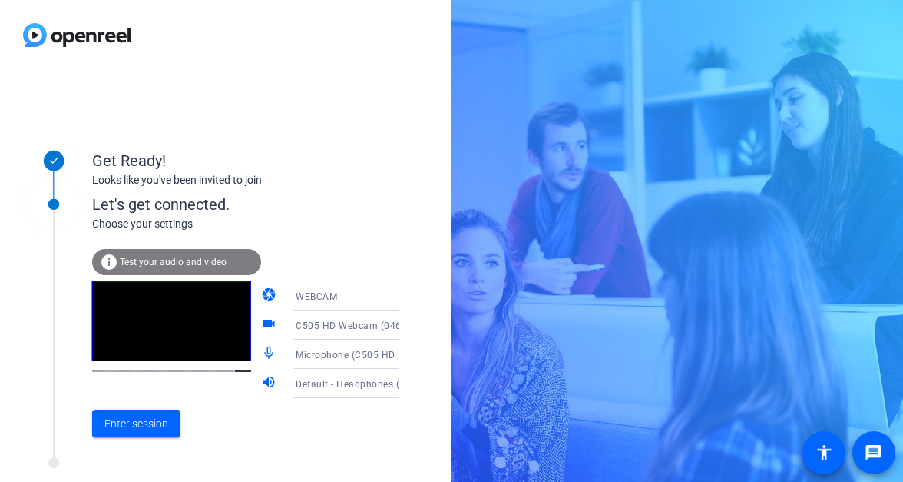
click at [164, 264] on span "Test your audio and video" at bounding box center [173, 262] width 107 height 11
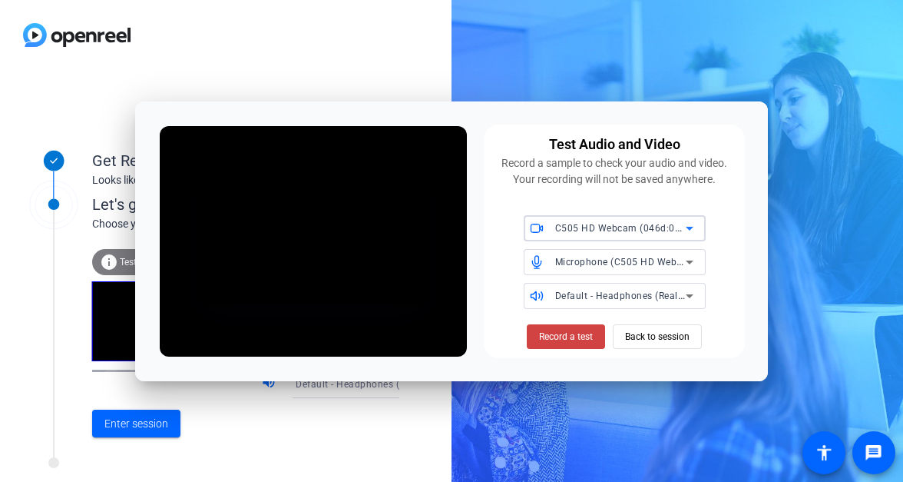
click at [565, 263] on span "Microphone (C505 HD Webcam) (046d:08e3)" at bounding box center [656, 261] width 203 height 12
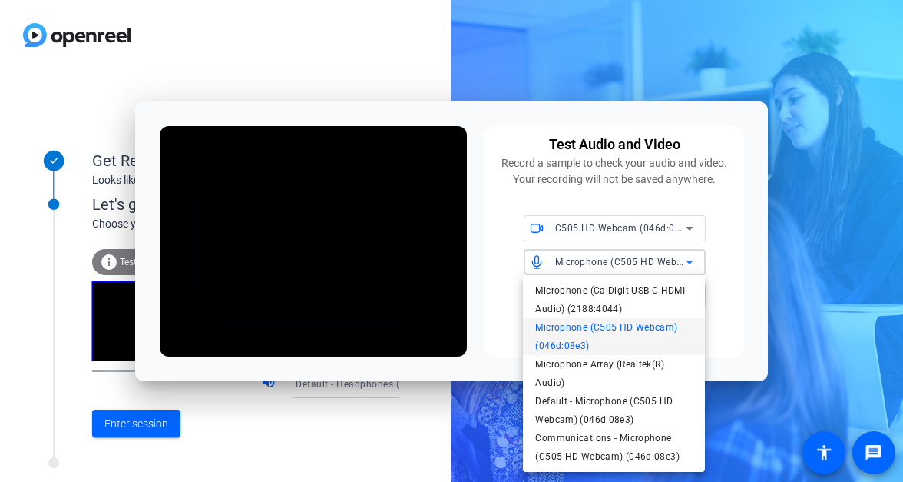
click at [573, 338] on span "Microphone (C505 HD Webcam) (046d:08e3)" at bounding box center [613, 336] width 157 height 37
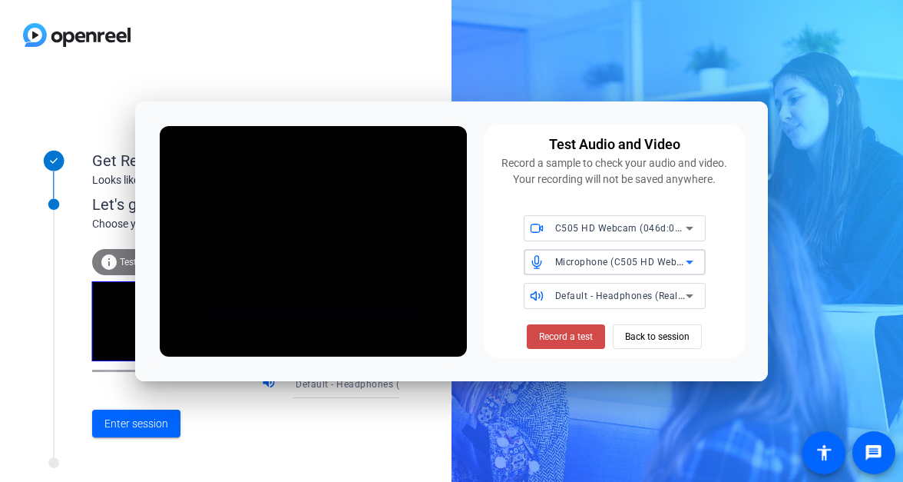
click at [568, 332] on span "Record a test" at bounding box center [566, 337] width 54 height 14
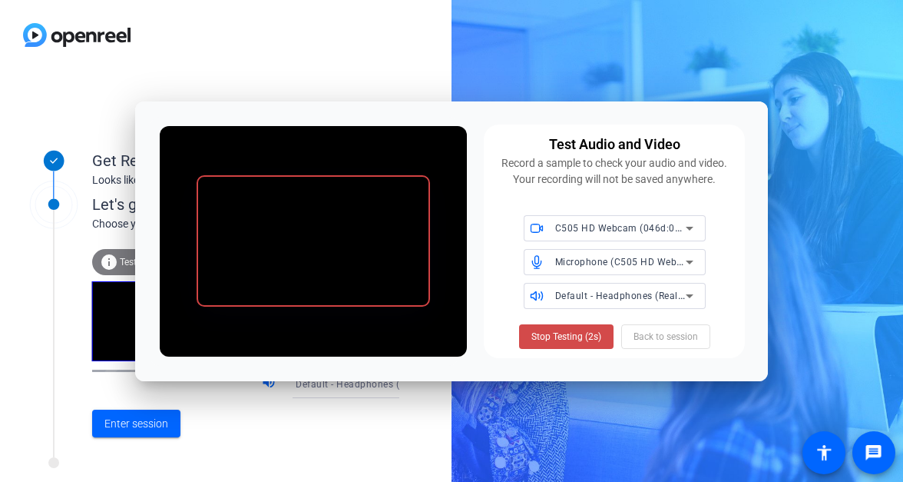
click at [551, 331] on span "Stop Testing (2s)" at bounding box center [567, 337] width 70 height 14
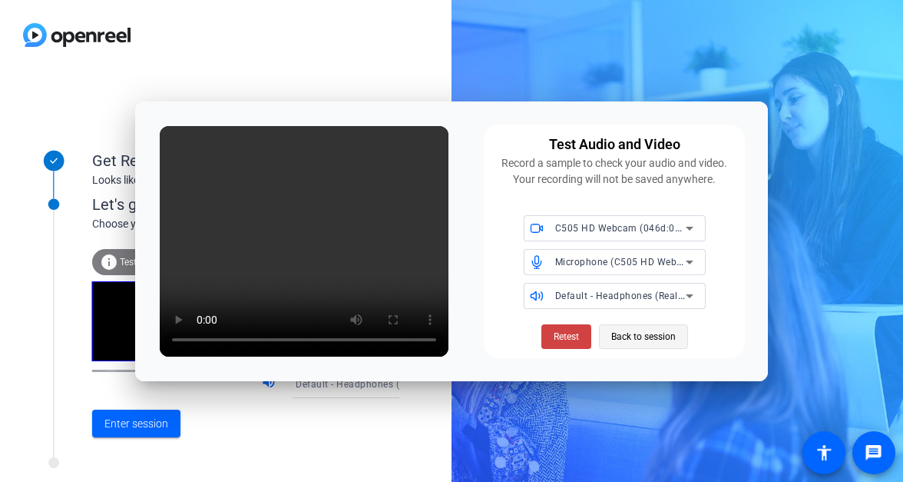
click at [641, 341] on span "Back to session" at bounding box center [643, 336] width 65 height 29
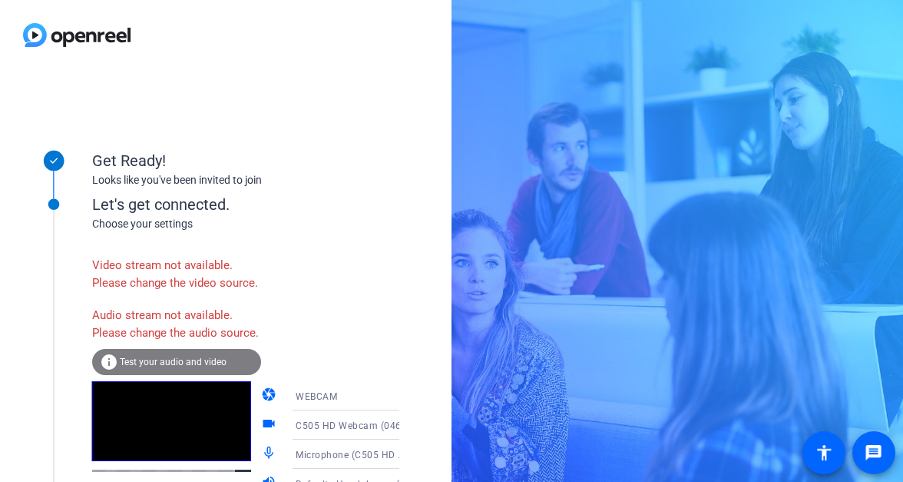
click at [319, 366] on div "Video stream not available. Please change the video source. Audio stream not av…" at bounding box center [261, 399] width 339 height 300
click at [411, 398] on icon at bounding box center [415, 396] width 8 height 4
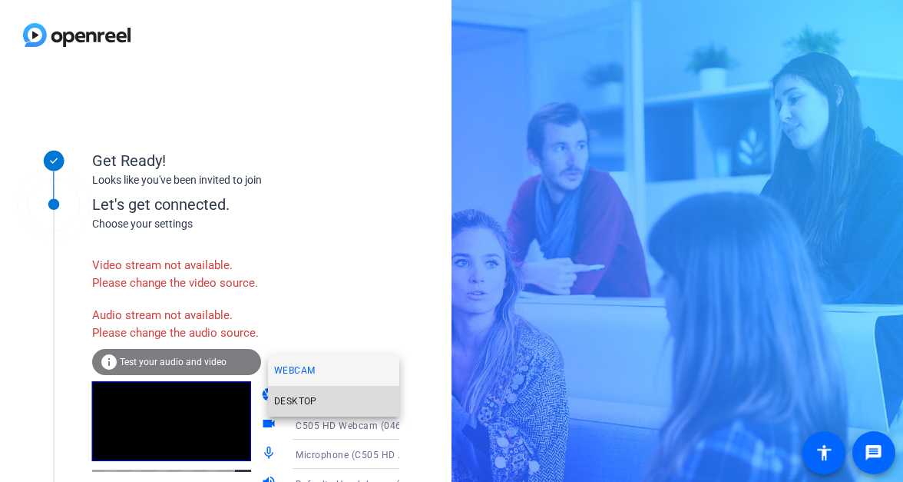
click at [346, 404] on mat-option "DESKTOP" at bounding box center [333, 401] width 131 height 31
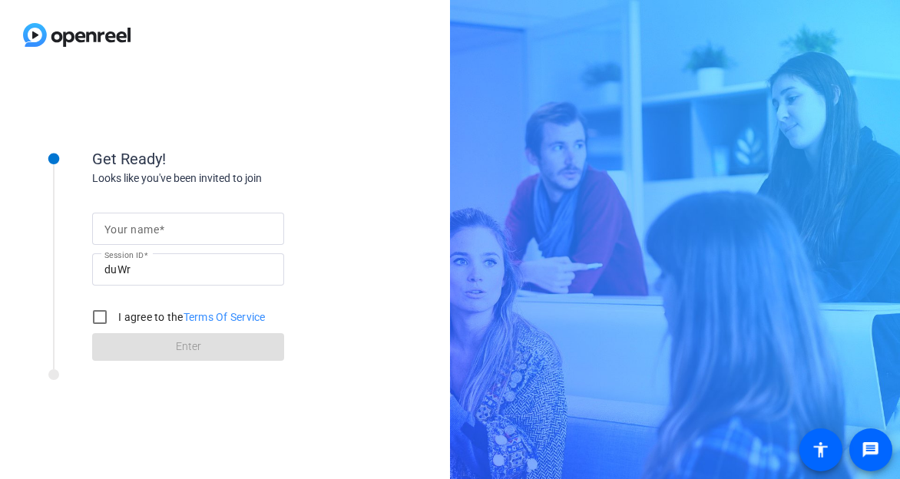
click at [205, 224] on input "Your name" at bounding box center [187, 229] width 167 height 18
type input "[PERSON_NAME]"
click at [100, 317] on input "I agree to the Terms Of Service" at bounding box center [99, 317] width 31 height 31
checkbox input "true"
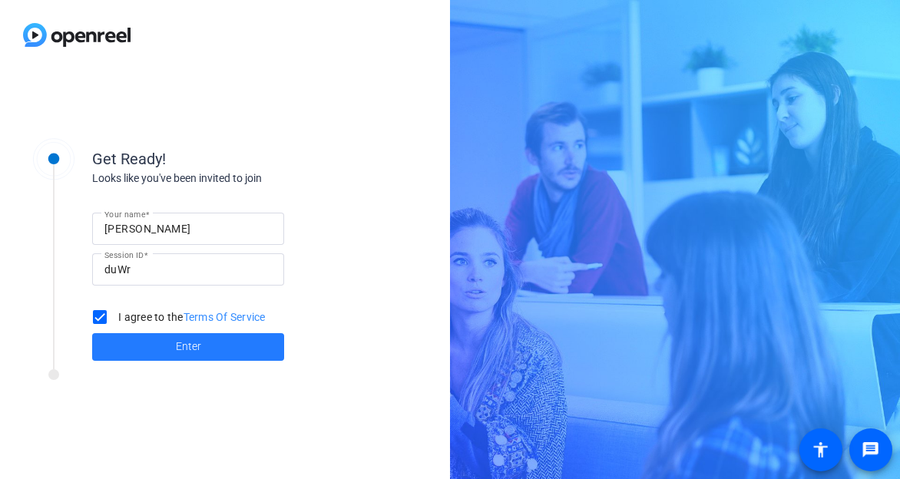
click at [165, 343] on span at bounding box center [188, 347] width 192 height 37
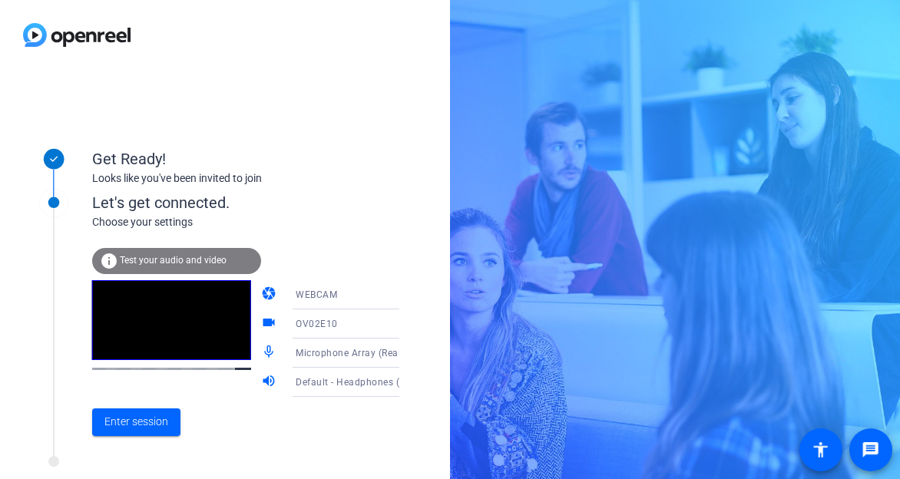
click at [178, 263] on span "Test your audio and video" at bounding box center [173, 260] width 107 height 11
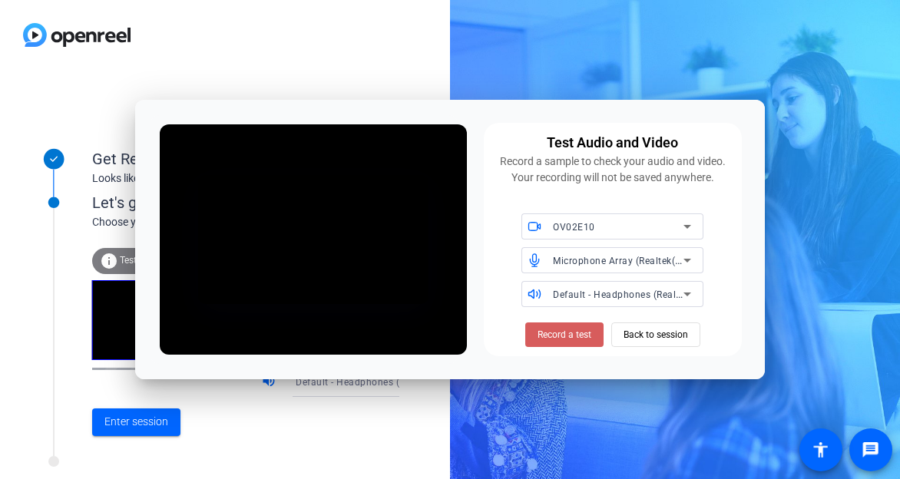
click at [540, 336] on span "Record a test" at bounding box center [565, 335] width 54 height 14
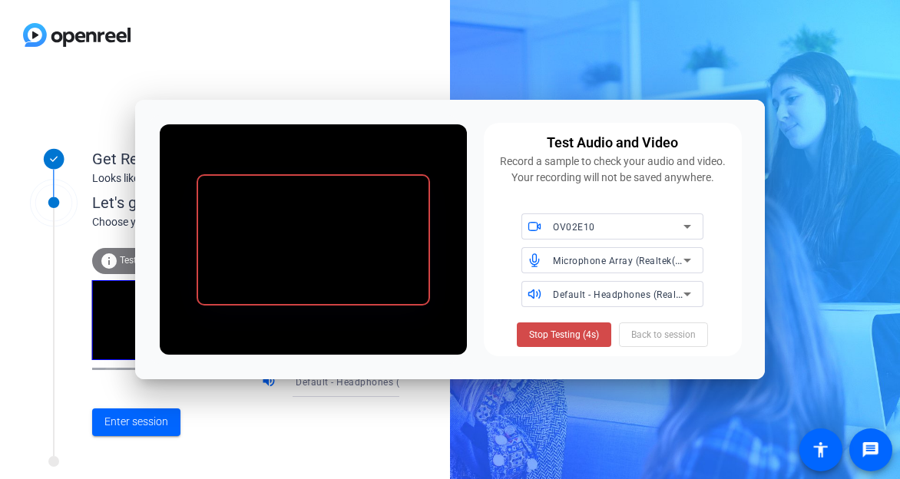
click at [540, 336] on span "Stop Testing (4s)" at bounding box center [564, 335] width 70 height 14
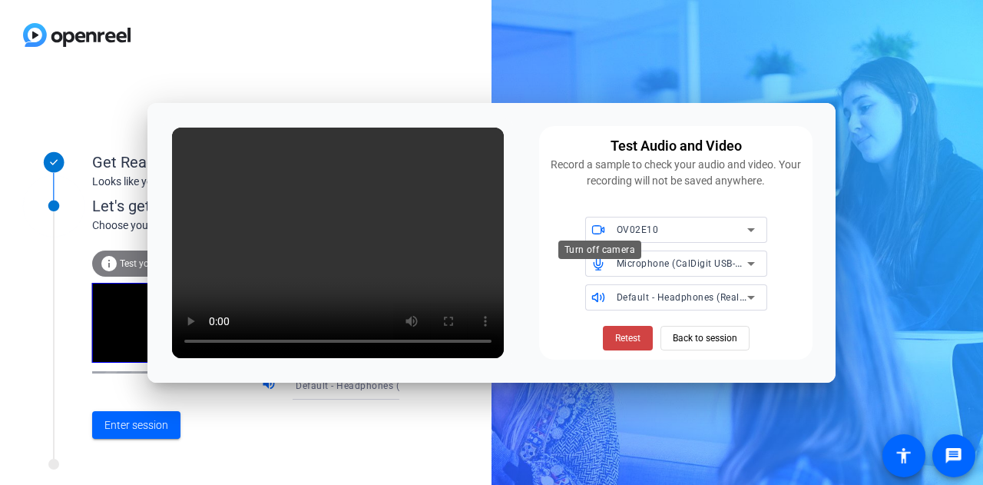
click at [613, 227] on span at bounding box center [599, 229] width 28 height 11
click at [681, 227] on div "OV02E10" at bounding box center [682, 229] width 131 height 19
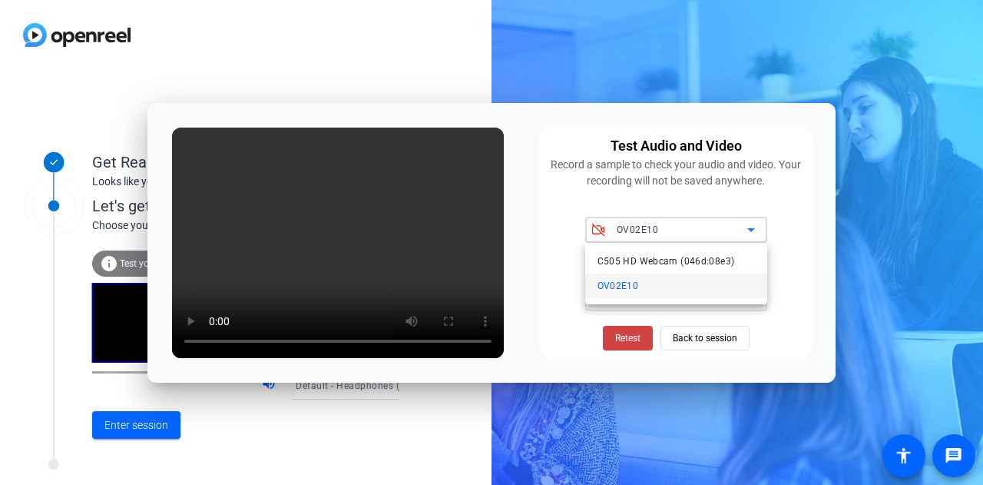
click at [542, 55] on div at bounding box center [491, 242] width 983 height 485
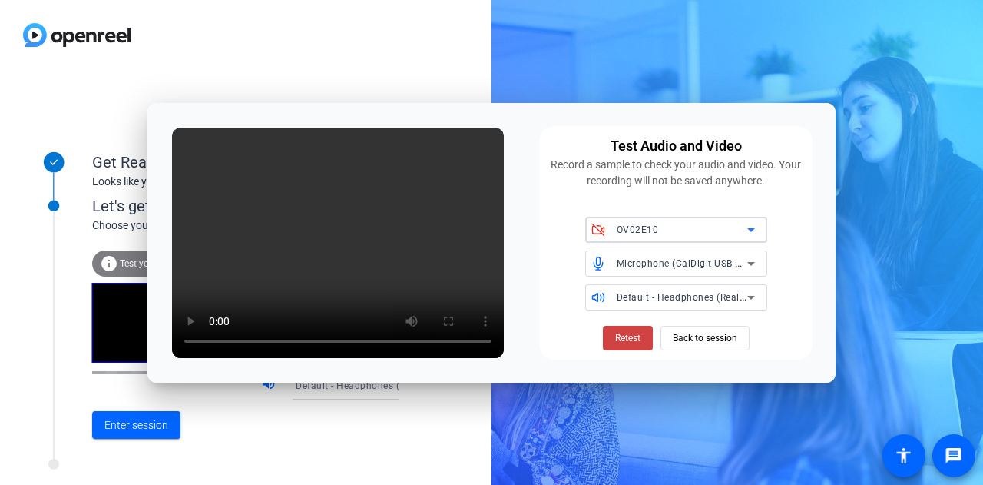
click at [756, 232] on icon at bounding box center [751, 229] width 18 height 18
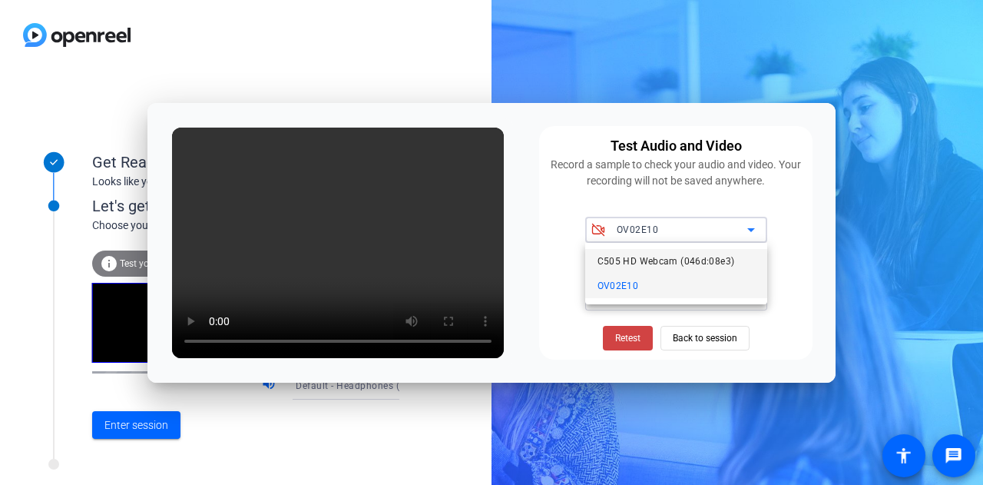
click at [704, 257] on span "C505 HD Webcam (046d:08e3)" at bounding box center [667, 261] width 138 height 18
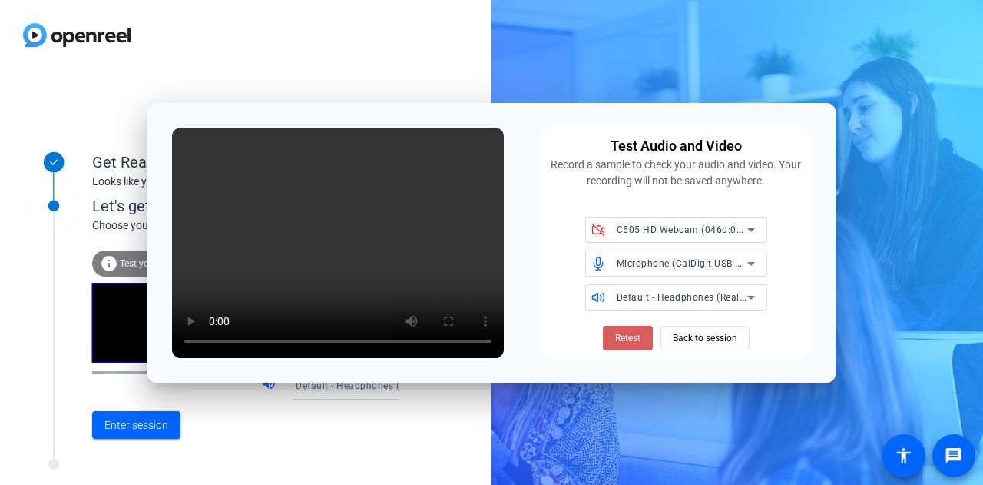
click at [619, 337] on span "Retest" at bounding box center [627, 338] width 25 height 14
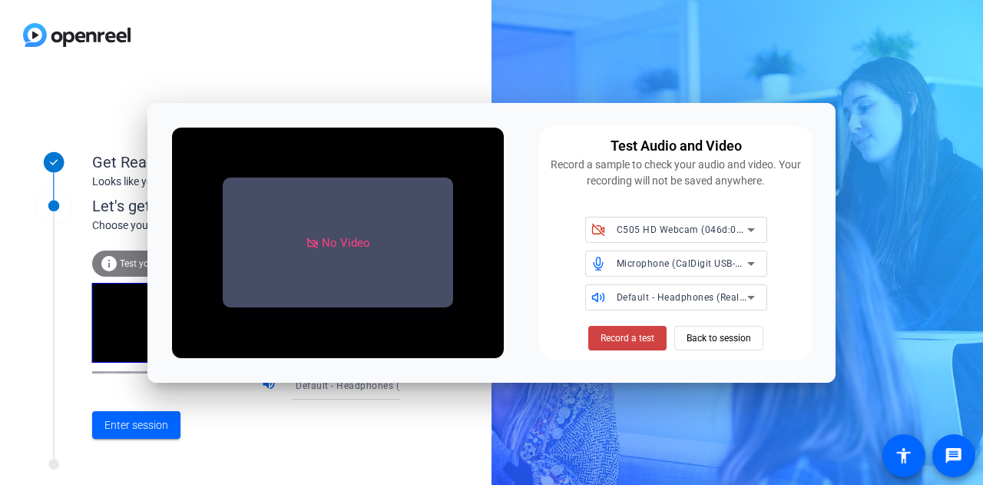
click at [747, 225] on icon at bounding box center [751, 229] width 18 height 18
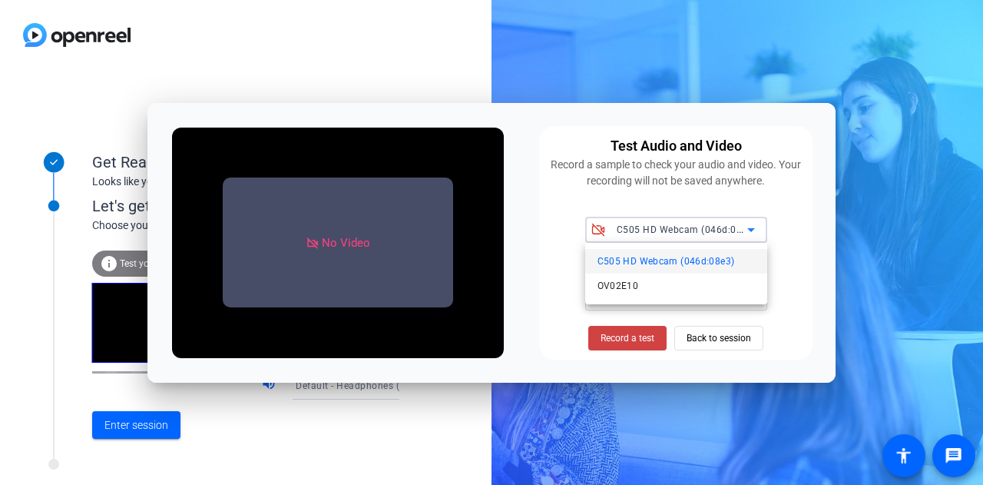
click at [648, 260] on span "C505 HD Webcam (046d:08e3)" at bounding box center [667, 261] width 138 height 18
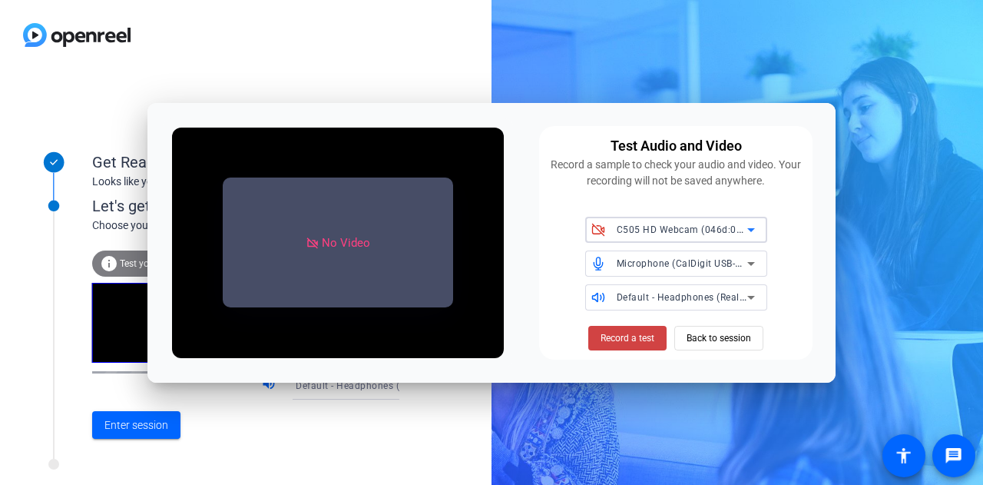
click at [756, 228] on icon at bounding box center [751, 229] width 18 height 18
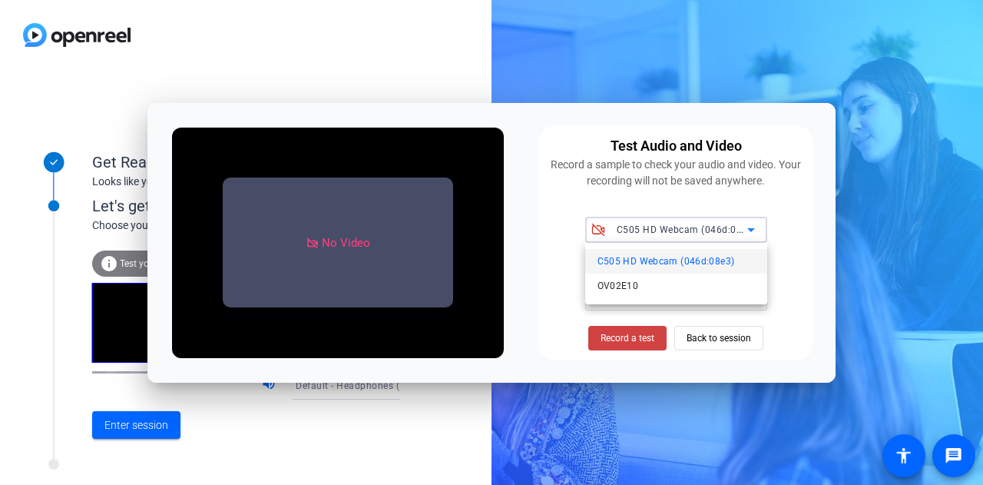
click at [723, 261] on span "C505 HD Webcam (046d:08e3)" at bounding box center [667, 261] width 138 height 18
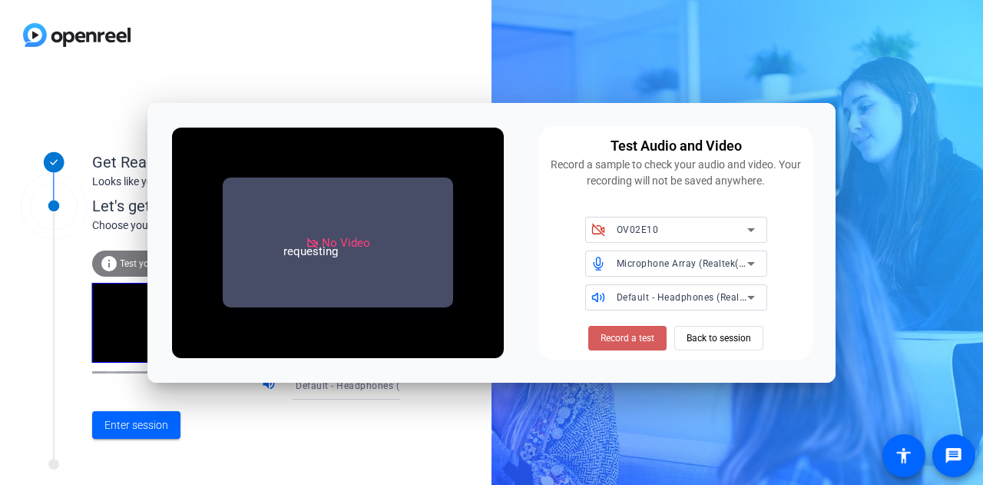
click at [604, 339] on span "Record a test" at bounding box center [628, 338] width 54 height 14
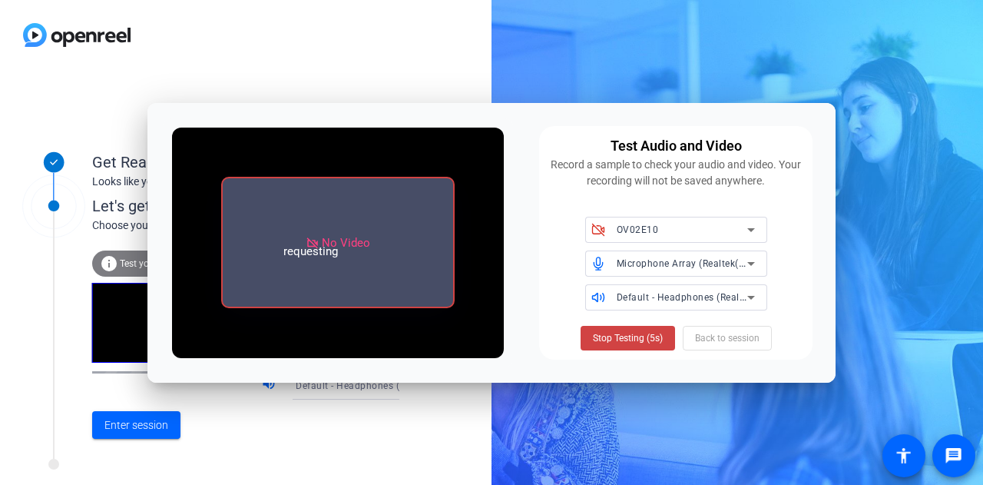
click at [727, 337] on div "Stop Testing (5s) Back to session" at bounding box center [676, 338] width 191 height 25
drag, startPoint x: 727, startPoint y: 337, endPoint x: 648, endPoint y: 340, distance: 78.4
click at [648, 340] on div "Stop Testing (4s) Back to session" at bounding box center [676, 338] width 191 height 25
click at [648, 340] on span "Stop Testing (3s)" at bounding box center [628, 338] width 70 height 14
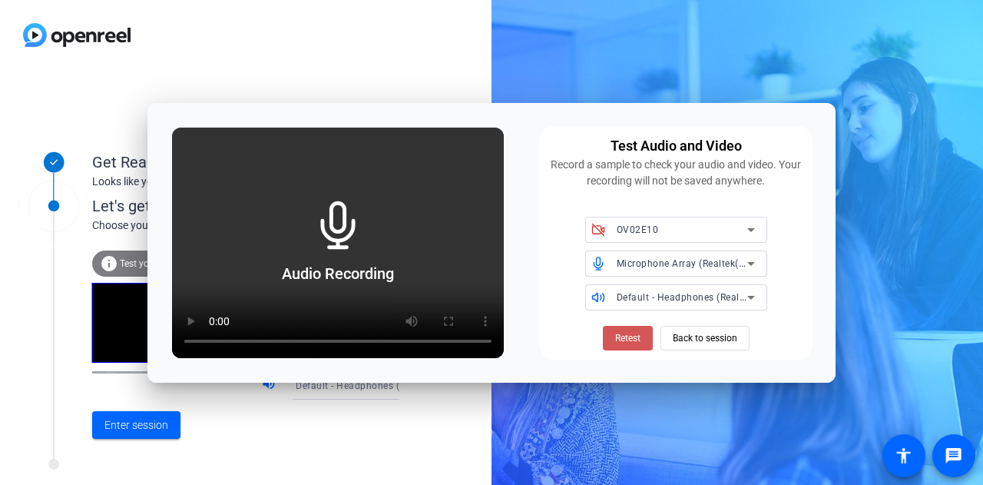
click at [648, 340] on span at bounding box center [628, 338] width 50 height 37
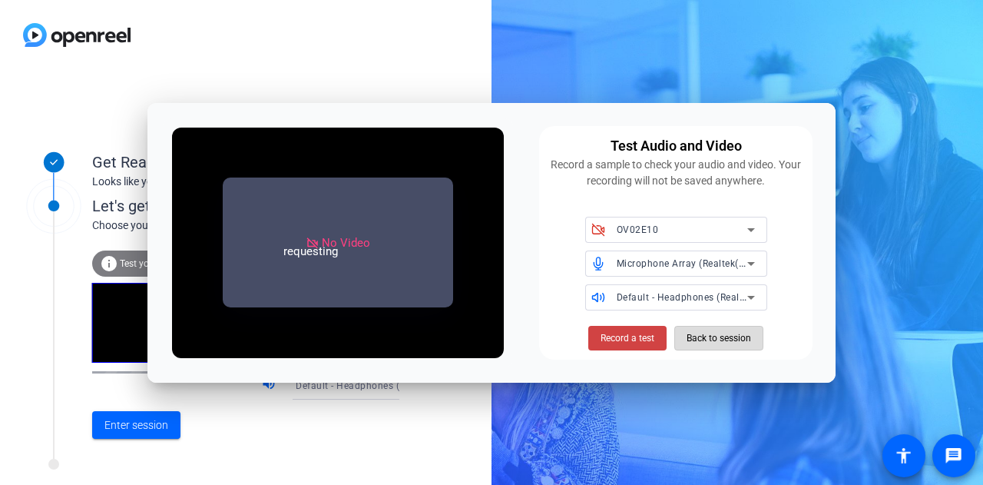
click at [700, 345] on span "Back to session" at bounding box center [719, 337] width 65 height 29
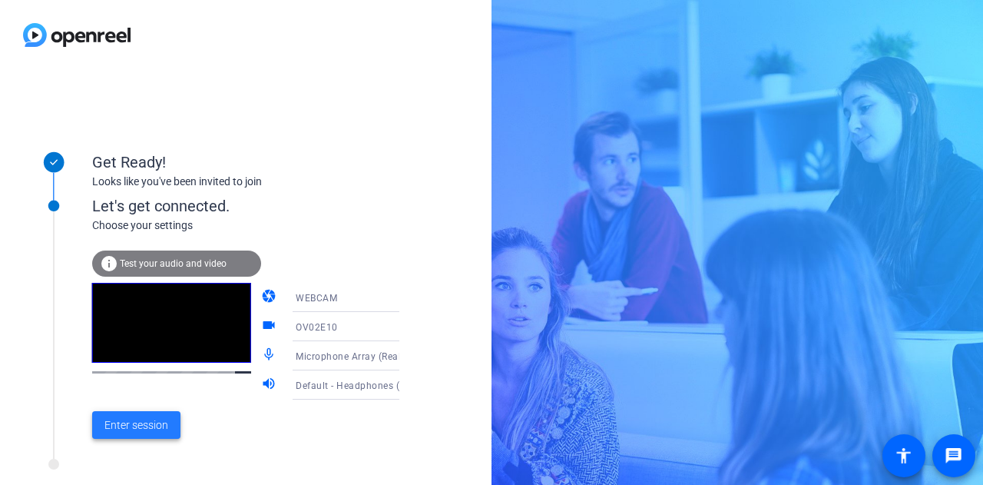
click at [143, 426] on span "Enter session" at bounding box center [136, 425] width 64 height 16
